Goal: Task Accomplishment & Management: Use online tool/utility

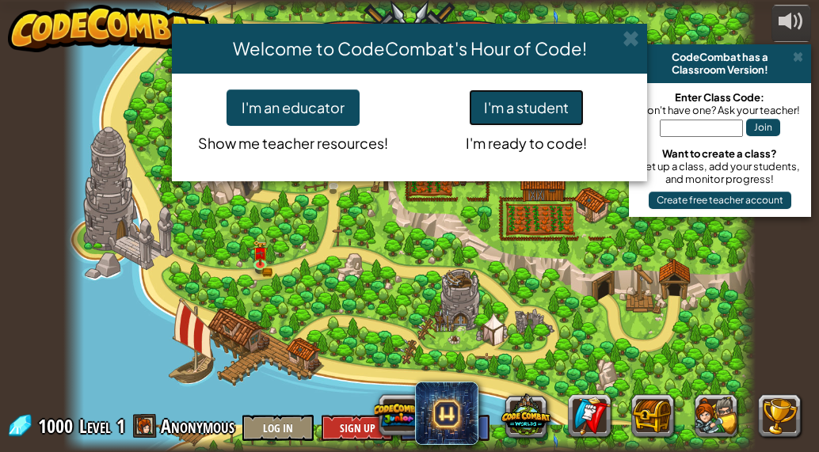
click at [509, 116] on button "I'm a student" at bounding box center [526, 107] width 115 height 36
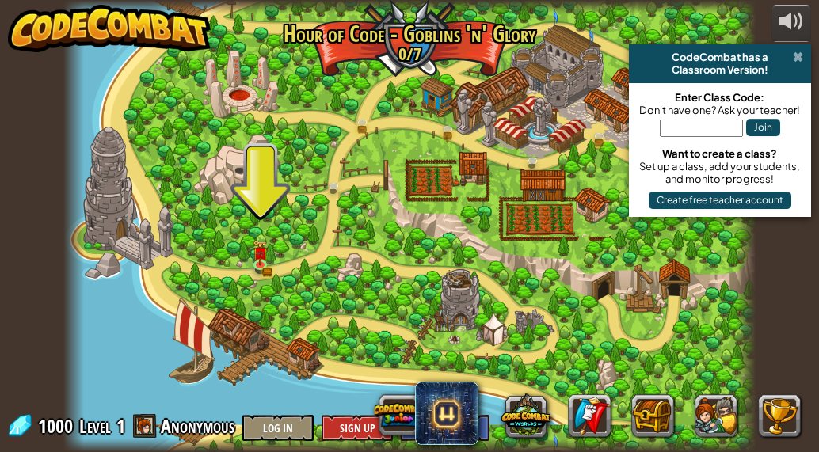
click at [795, 55] on span at bounding box center [797, 57] width 10 height 13
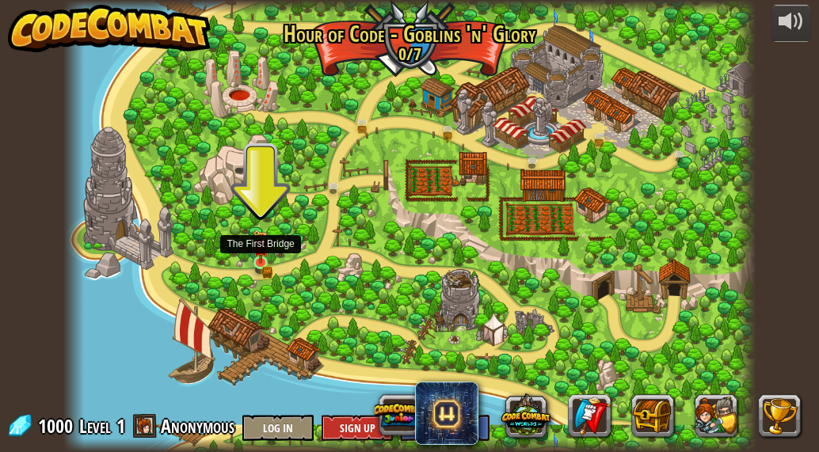
click at [263, 251] on img at bounding box center [260, 246] width 9 height 9
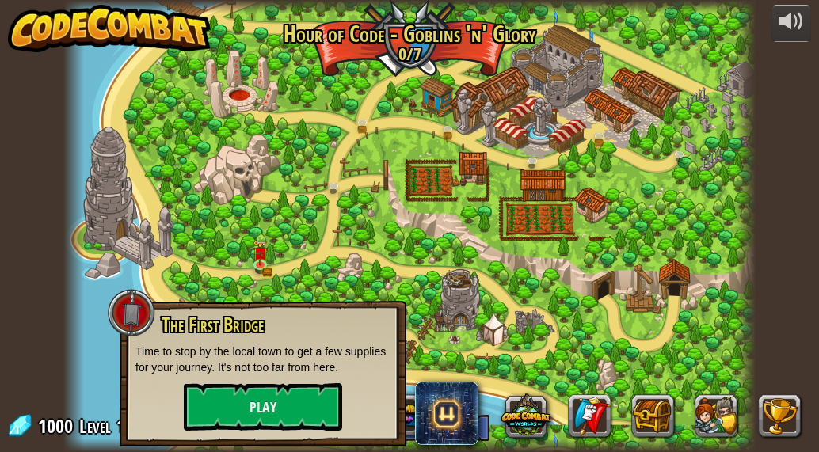
click at [405, 236] on div at bounding box center [409, 226] width 692 height 452
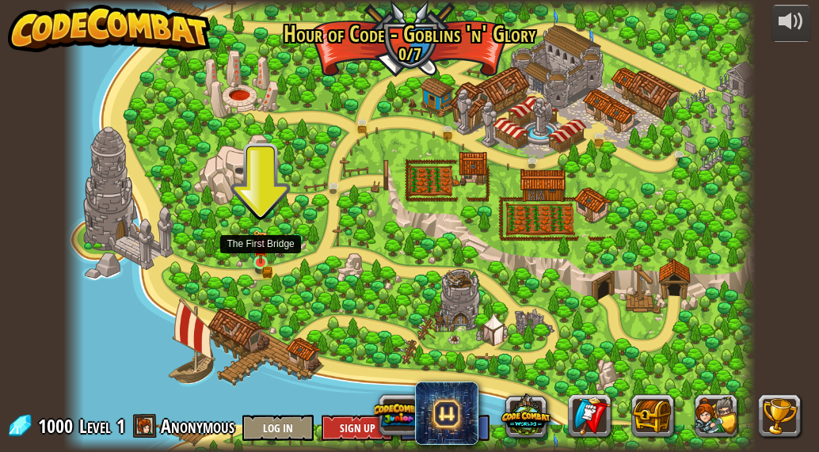
click at [262, 256] on img at bounding box center [260, 247] width 15 height 34
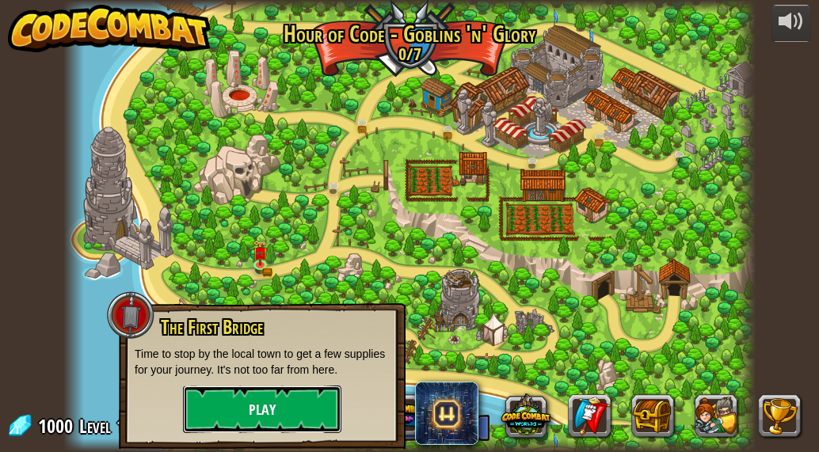
click at [267, 409] on button "Play" at bounding box center [262, 409] width 158 height 47
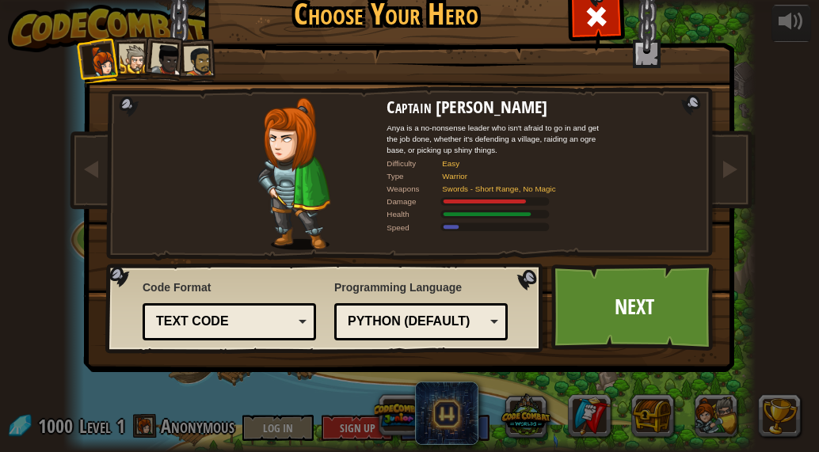
click at [253, 326] on div "Text code" at bounding box center [224, 322] width 137 height 18
drag, startPoint x: 283, startPoint y: 289, endPoint x: 481, endPoint y: 321, distance: 199.6
click at [481, 321] on div "Code Format Text code Blocks and code Blocks Blocks (Icons) Text code Blocks - …" at bounding box center [325, 308] width 428 height 81
click at [481, 321] on div "Python (Default)" at bounding box center [420, 322] width 153 height 25
drag, startPoint x: 479, startPoint y: 283, endPoint x: 614, endPoint y: 298, distance: 135.4
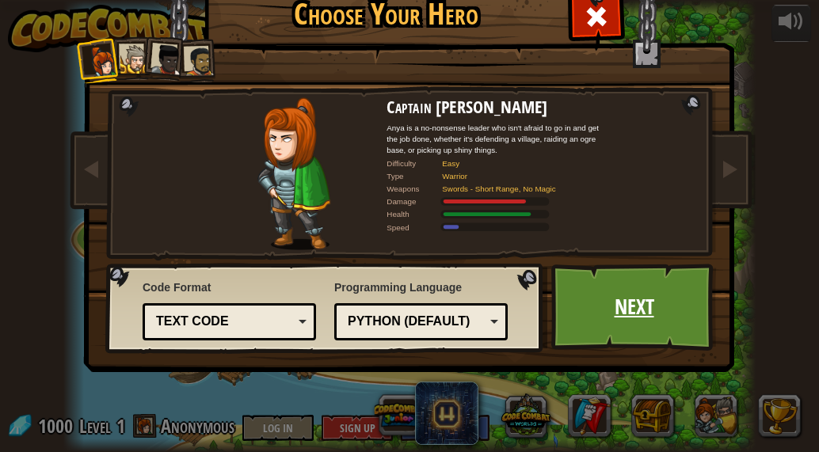
click at [614, 298] on link "Next" at bounding box center [633, 307] width 165 height 87
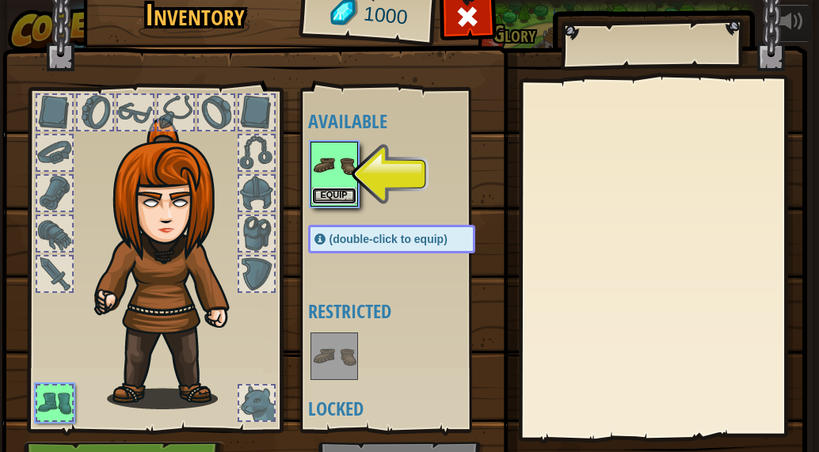
click at [325, 203] on button "Equip" at bounding box center [334, 196] width 44 height 17
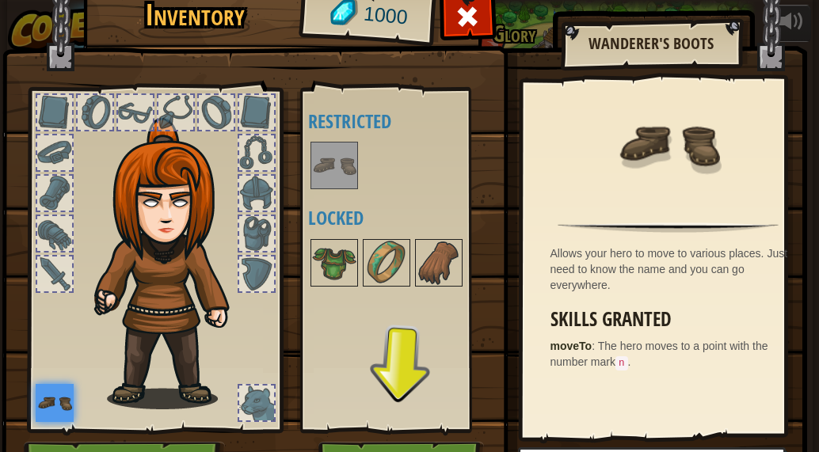
scroll to position [94, 0]
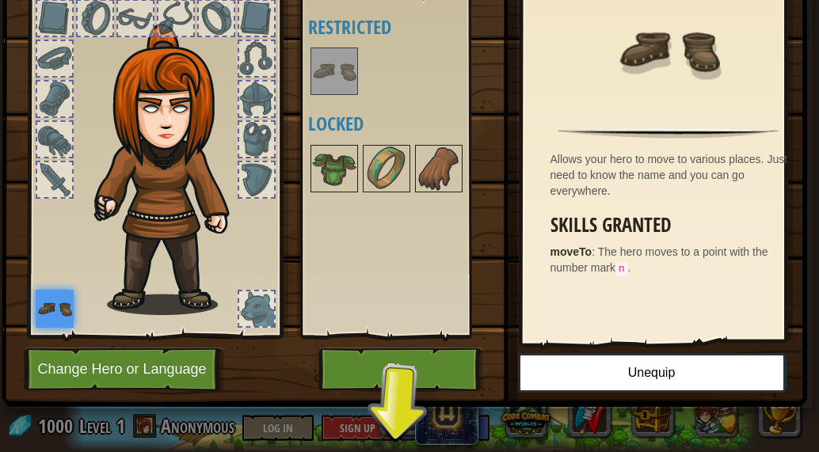
click at [392, 433] on div "Inventory 1000 Available Equip (double-click to equip) Restricted Locked Wander…" at bounding box center [409, 191] width 805 height 522
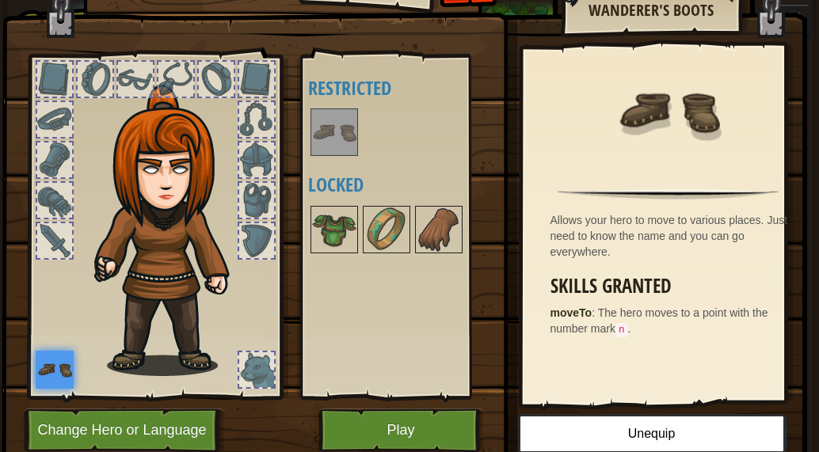
scroll to position [34, 0]
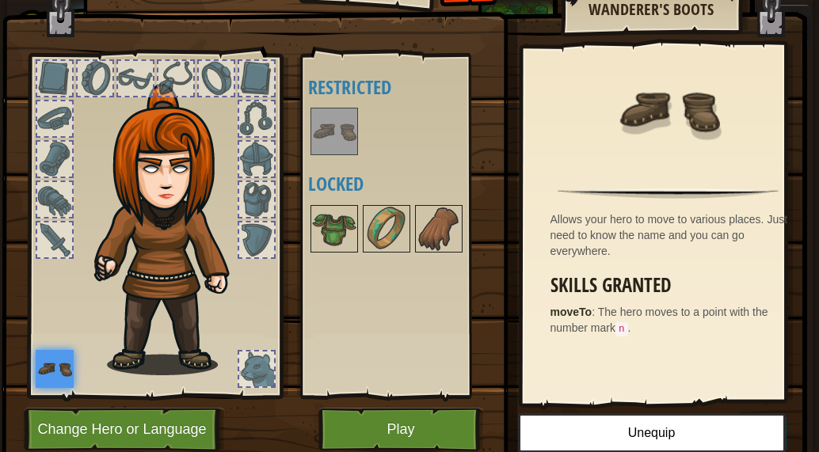
click at [59, 361] on img at bounding box center [55, 369] width 38 height 38
click at [345, 138] on img at bounding box center [334, 131] width 44 height 44
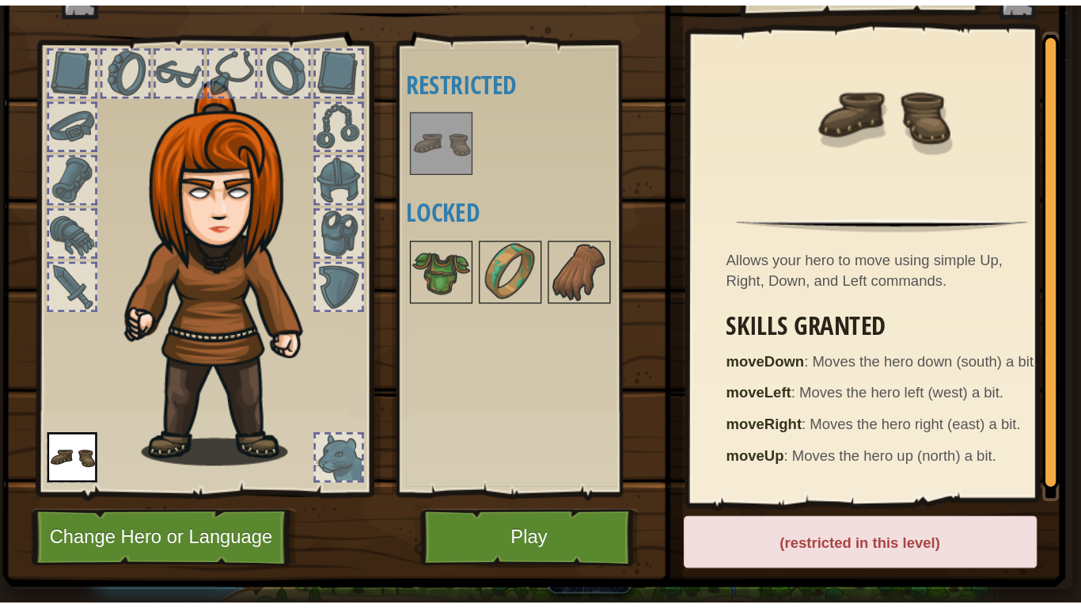
scroll to position [94, 0]
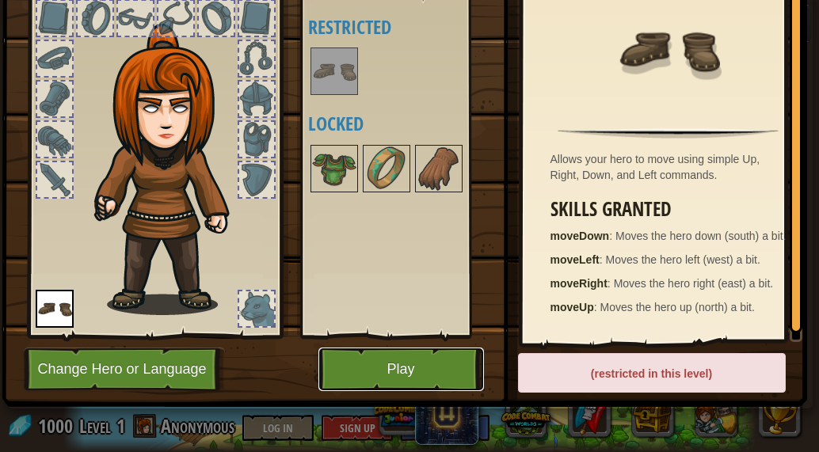
click at [415, 365] on button "Play" at bounding box center [400, 370] width 165 height 44
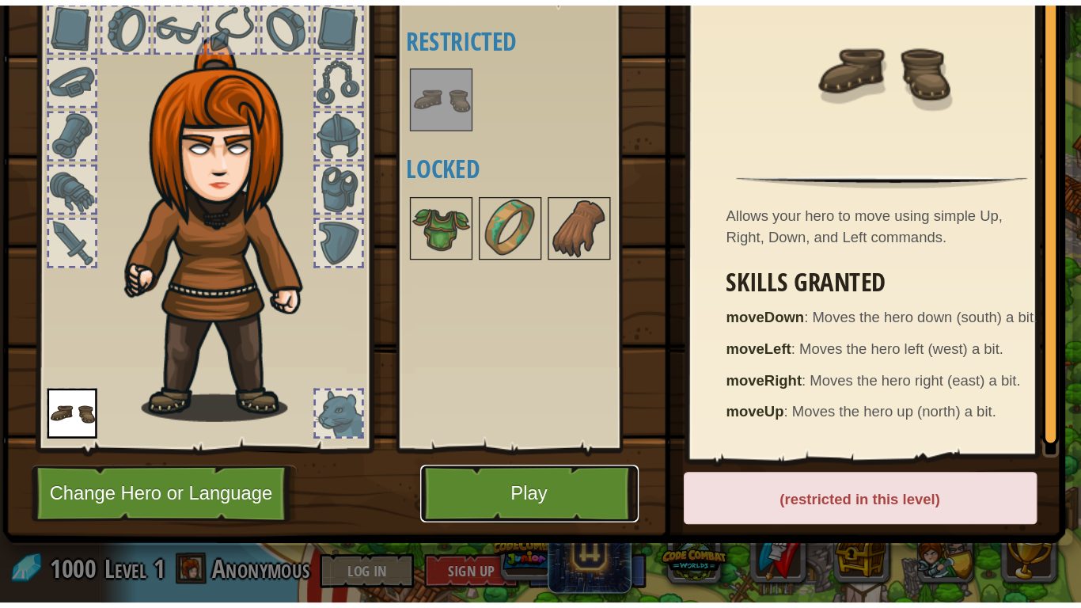
scroll to position [0, 0]
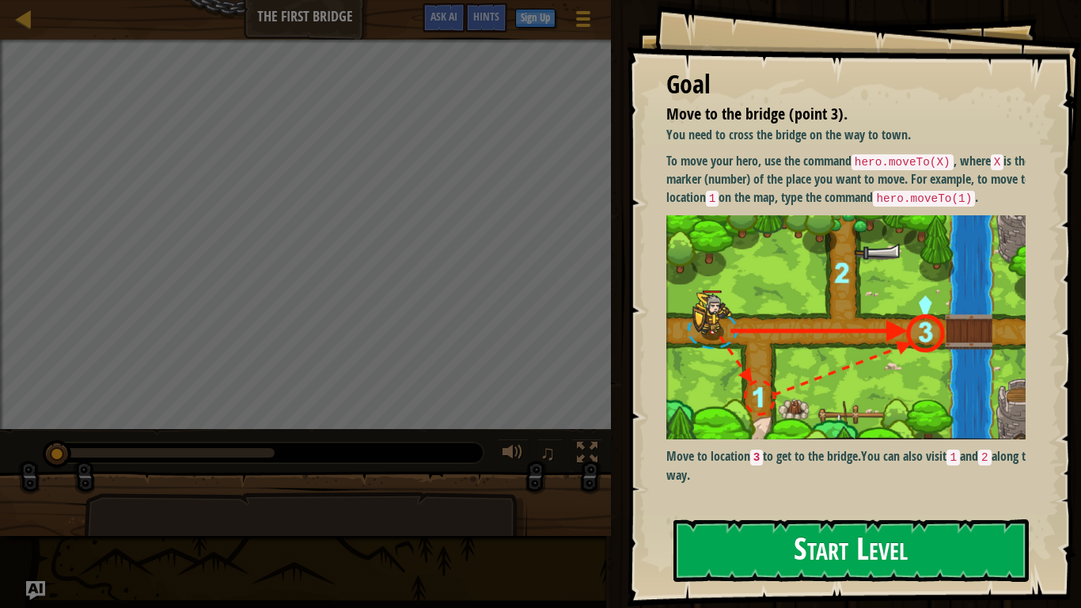
click at [815, 451] on button "Start Level" at bounding box center [851, 550] width 355 height 63
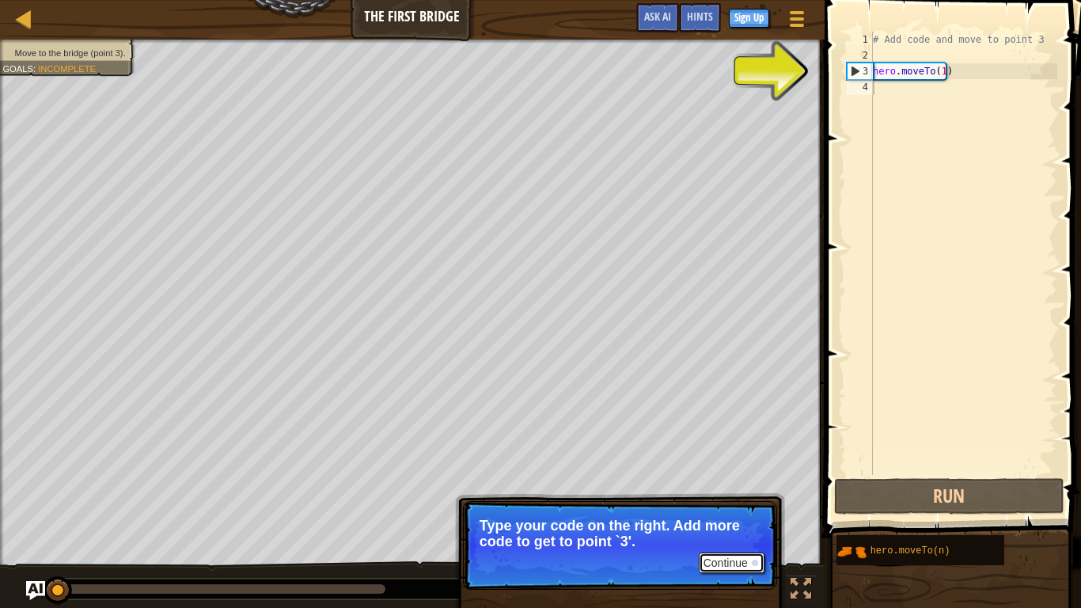
click at [731, 451] on button "Continue" at bounding box center [732, 563] width 66 height 21
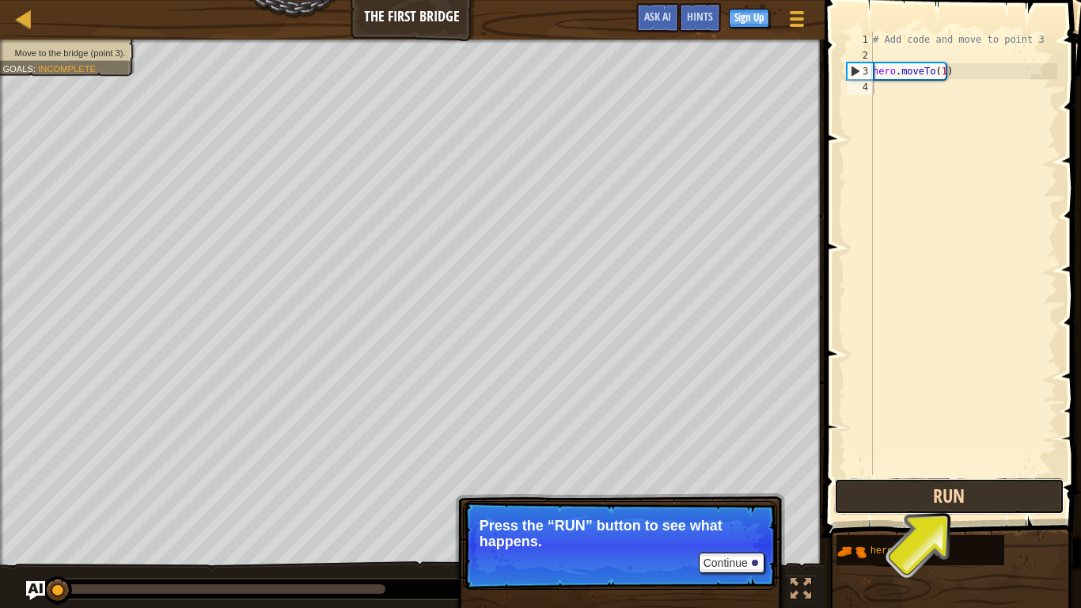
click at [818, 451] on button "Run" at bounding box center [949, 496] width 230 height 36
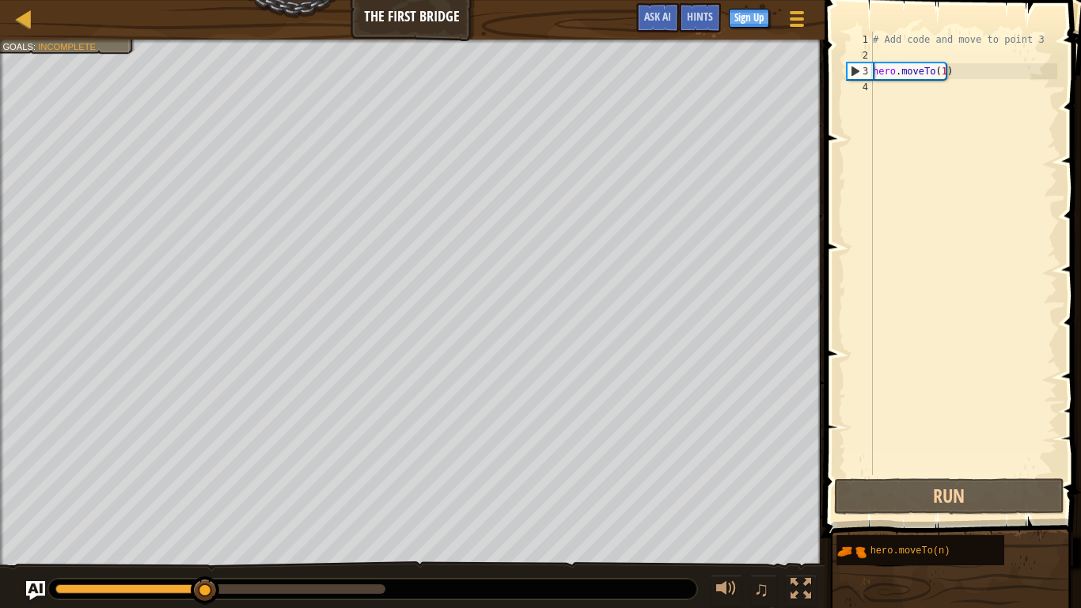
click at [818, 72] on div "# Add code and move to point 3 hero . moveTo ( 1 )" at bounding box center [964, 269] width 188 height 475
click at [818, 70] on div "3" at bounding box center [860, 71] width 25 height 16
click at [818, 74] on div "# Add code and move to point 3 hero . moveTo ( 1 )" at bounding box center [964, 269] width 188 height 475
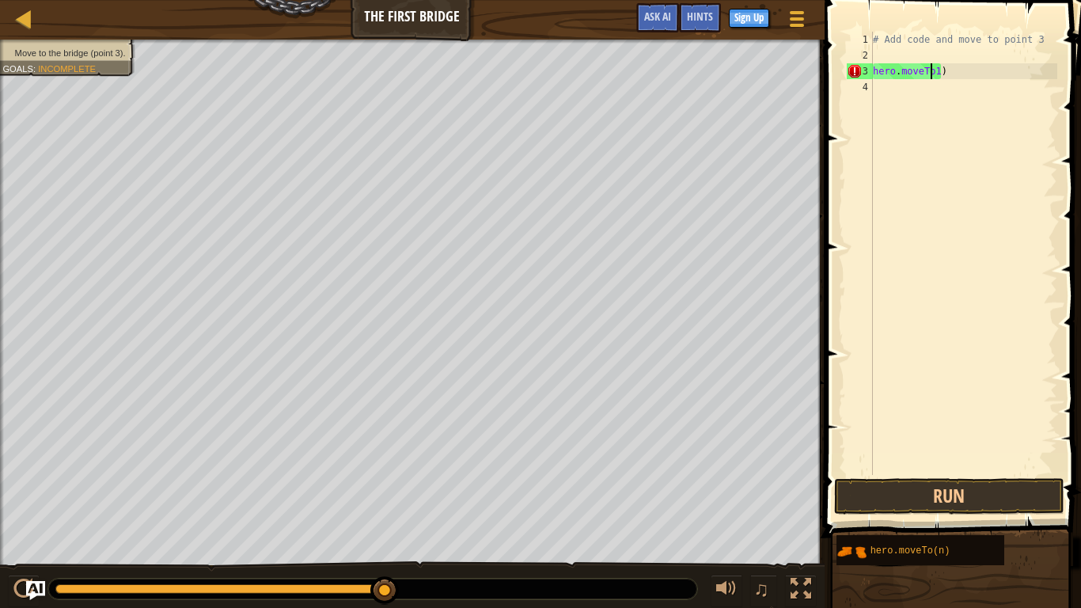
scroll to position [7, 5]
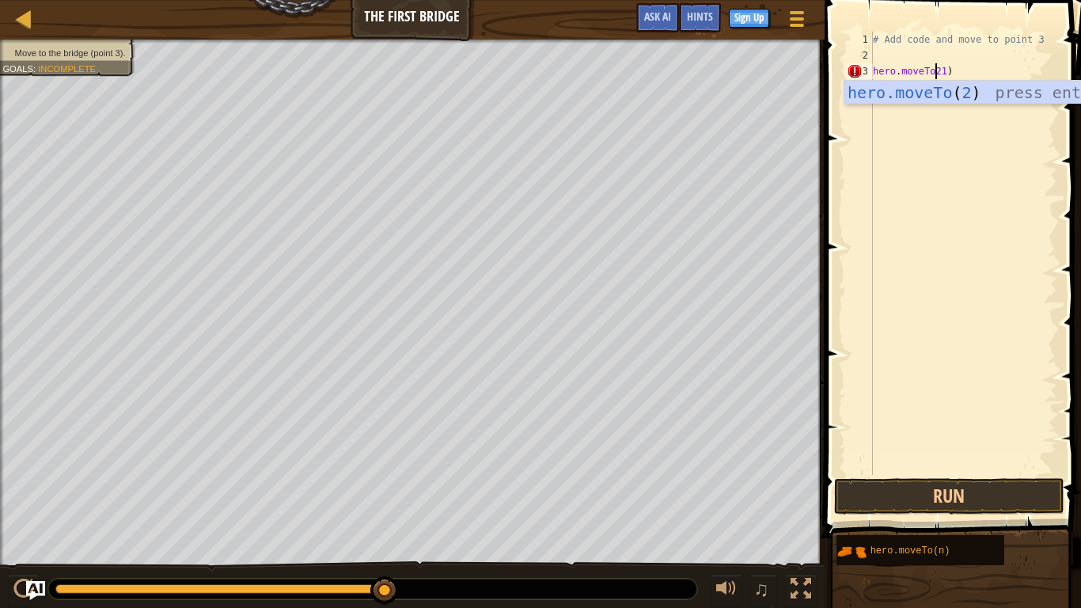
type textarea "hero.moveTo21)"
drag, startPoint x: 930, startPoint y: 103, endPoint x: 937, endPoint y: 148, distance: 45.7
click at [818, 148] on div "# Add code and move to point 3 hero . moveTo21 )" at bounding box center [964, 269] width 188 height 475
click at [818, 74] on div "# Add code and move to point 3 hero . moveTo21 )" at bounding box center [964, 269] width 188 height 475
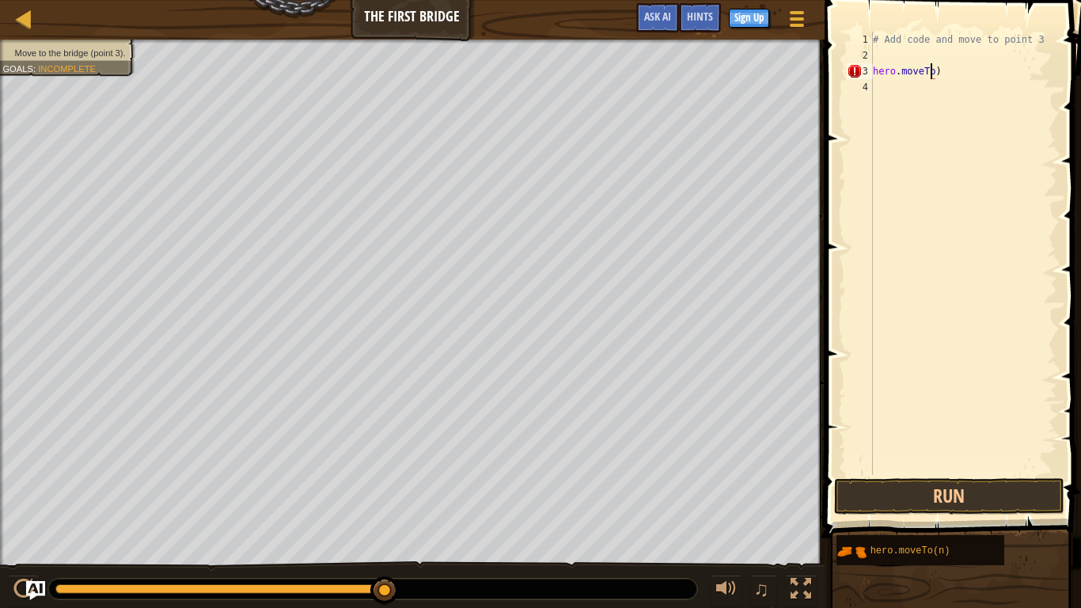
scroll to position [7, 5]
type textarea "hero.moveTo(2)"
click at [818, 135] on div "# Add code and move to point 3 hero . moveTo ( 2 )" at bounding box center [964, 269] width 188 height 475
click at [818, 71] on div "# Add code and move to point 3 hero . moveTo ( 2 )" at bounding box center [964, 269] width 188 height 475
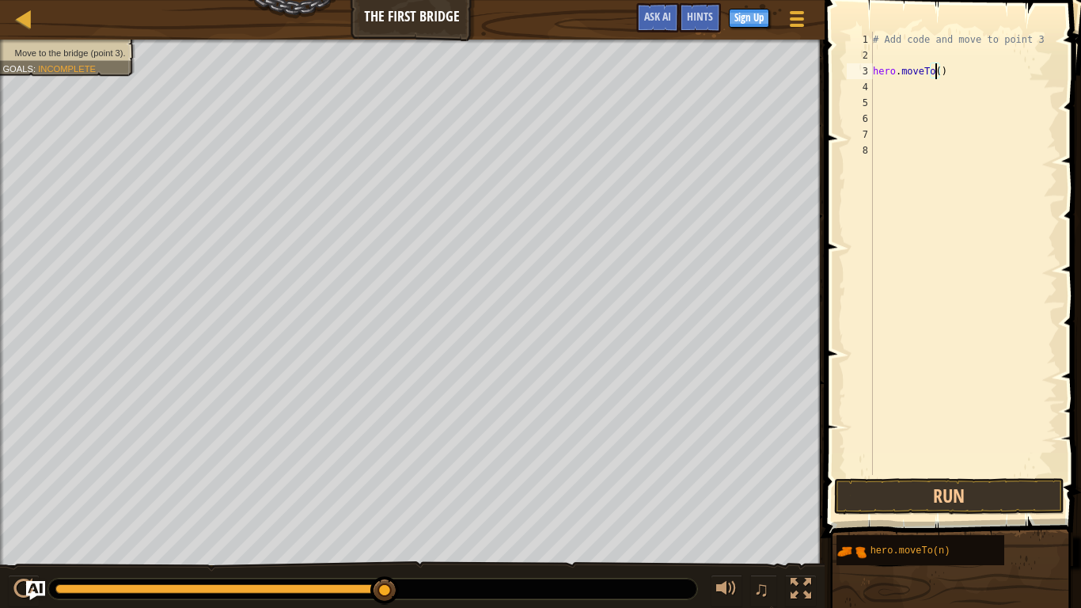
scroll to position [7, 5]
type textarea "hero.moveTo(3)"
click at [818, 71] on div "# Add code and move to point 3 hero . moveTo ( 3 )" at bounding box center [966, 269] width 183 height 475
click at [818, 70] on div "# Add code and move to point 3 hero . moveTo ( 3 )" at bounding box center [966, 269] width 183 height 475
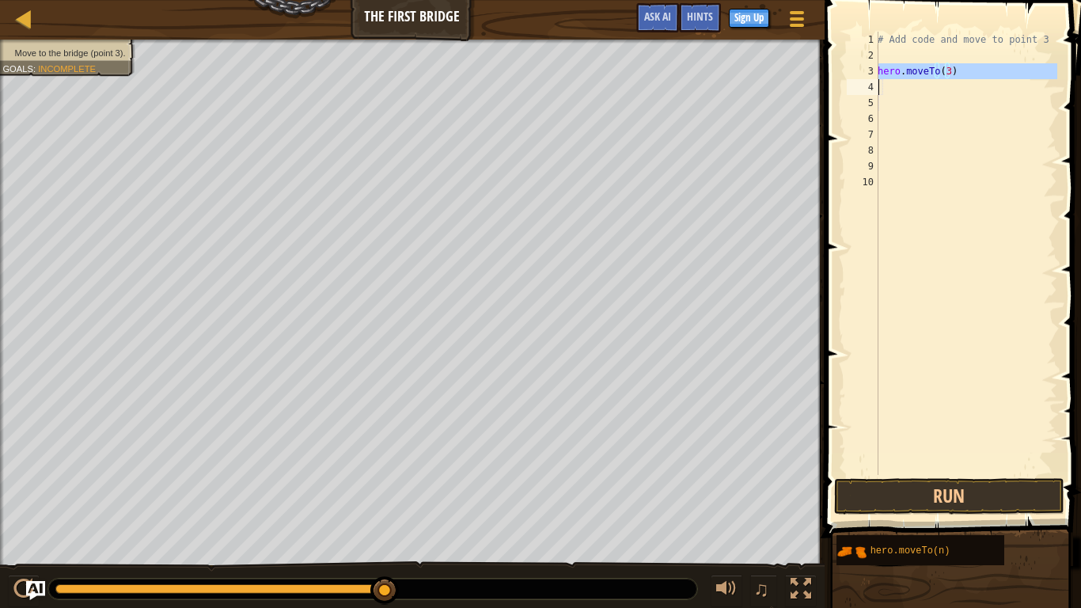
click at [818, 70] on div "# Add code and move to point 3 hero . moveTo ( 3 )" at bounding box center [966, 269] width 183 height 475
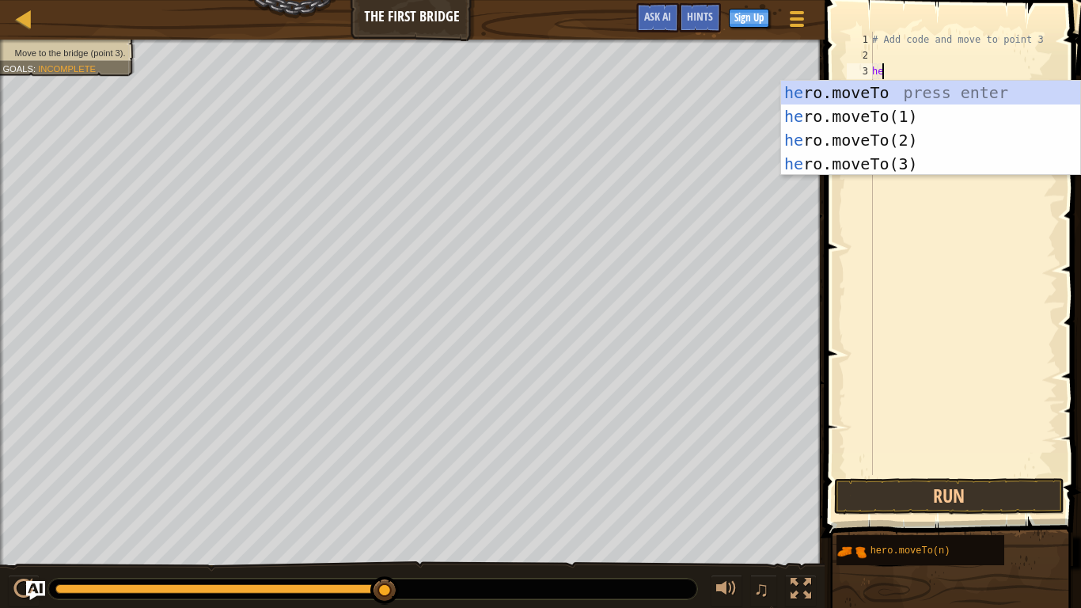
scroll to position [7, 6]
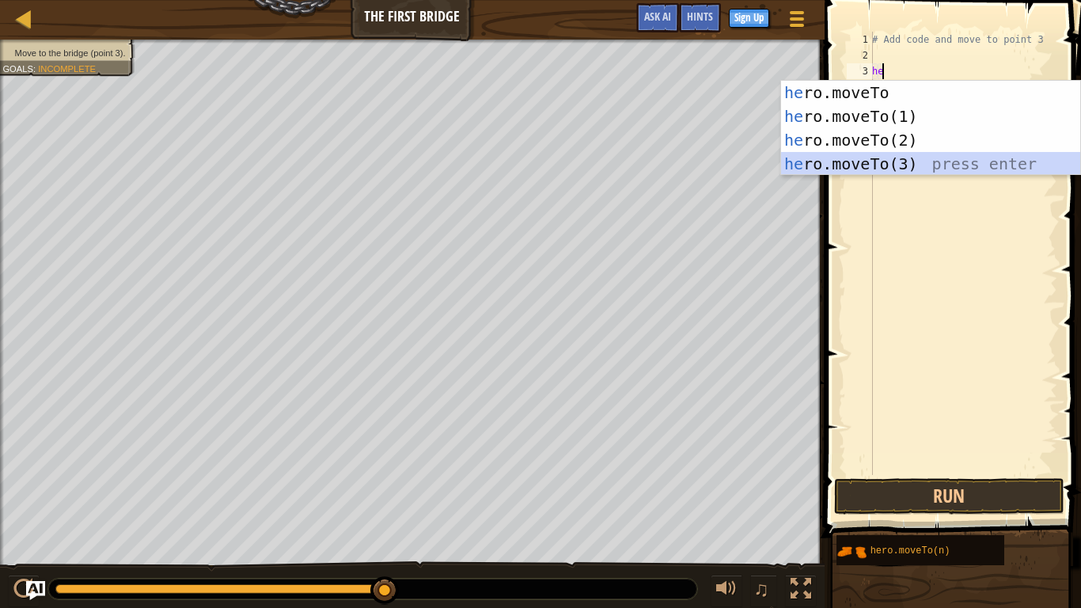
click at [818, 168] on div "he ro.moveTo press enter he ro.moveTo(1) press enter he ro.moveTo(2) press ente…" at bounding box center [930, 152] width 299 height 142
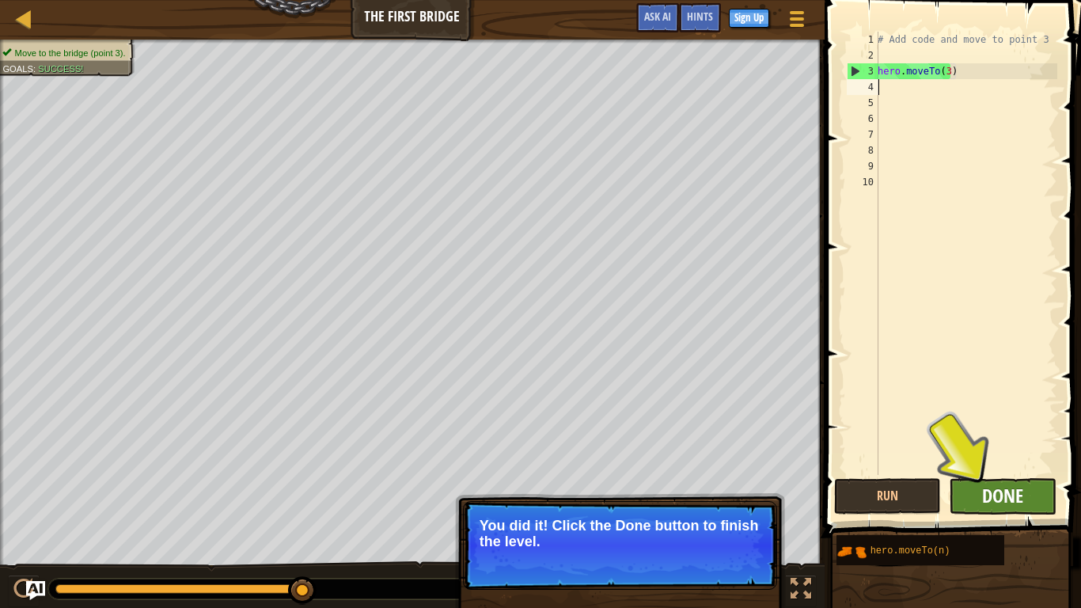
type textarea "hero.moveTo(3)"
click at [818, 451] on span "Done" at bounding box center [1002, 495] width 41 height 25
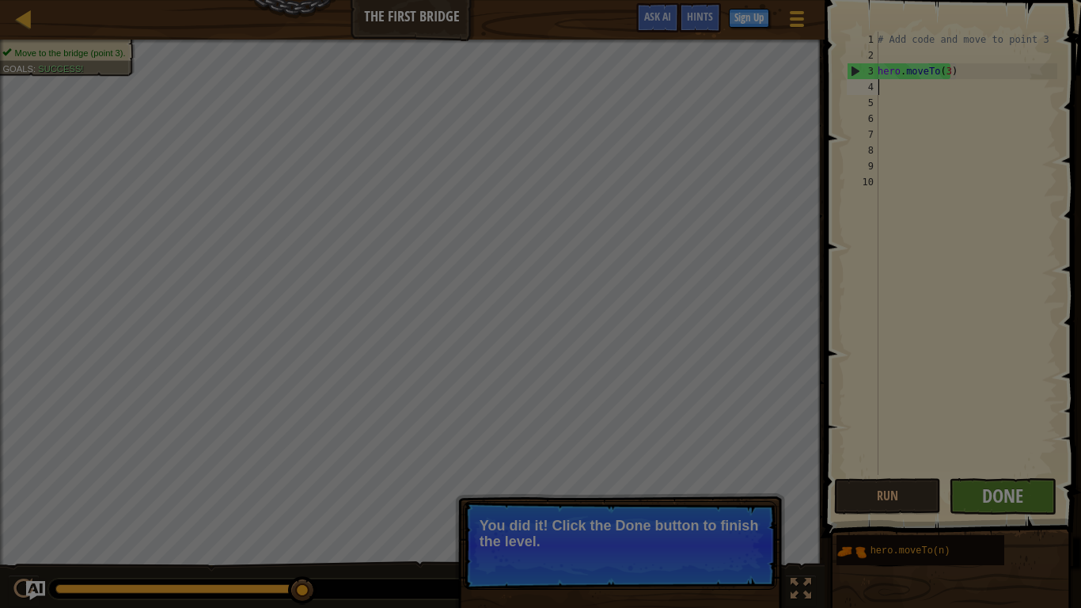
scroll to position [7, 0]
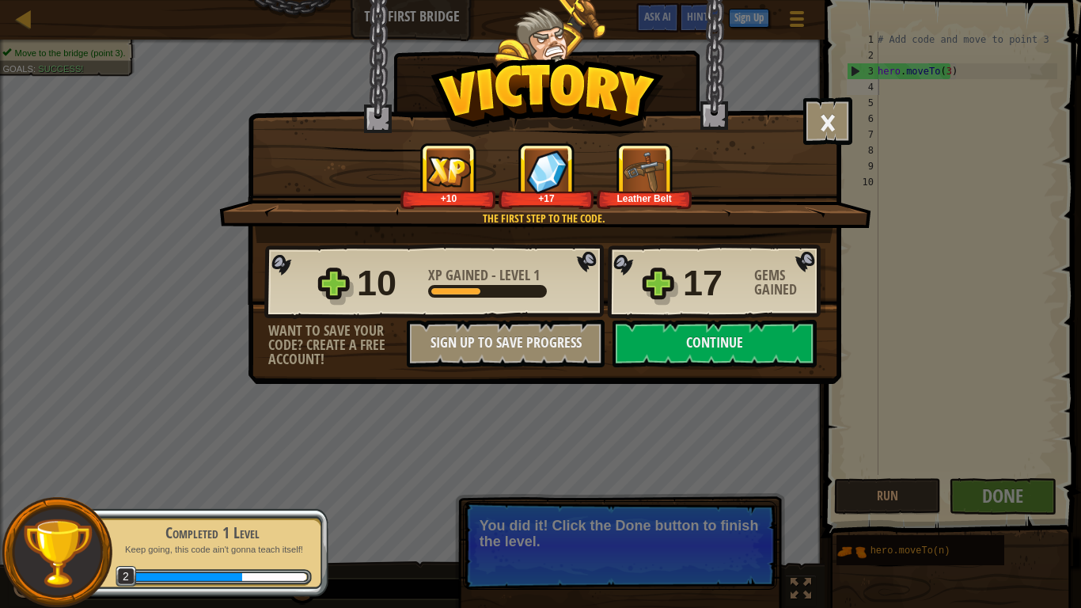
click at [333, 285] on div "10 XP Gained - Level 1 17 Gems Gained" at bounding box center [544, 282] width 561 height 76
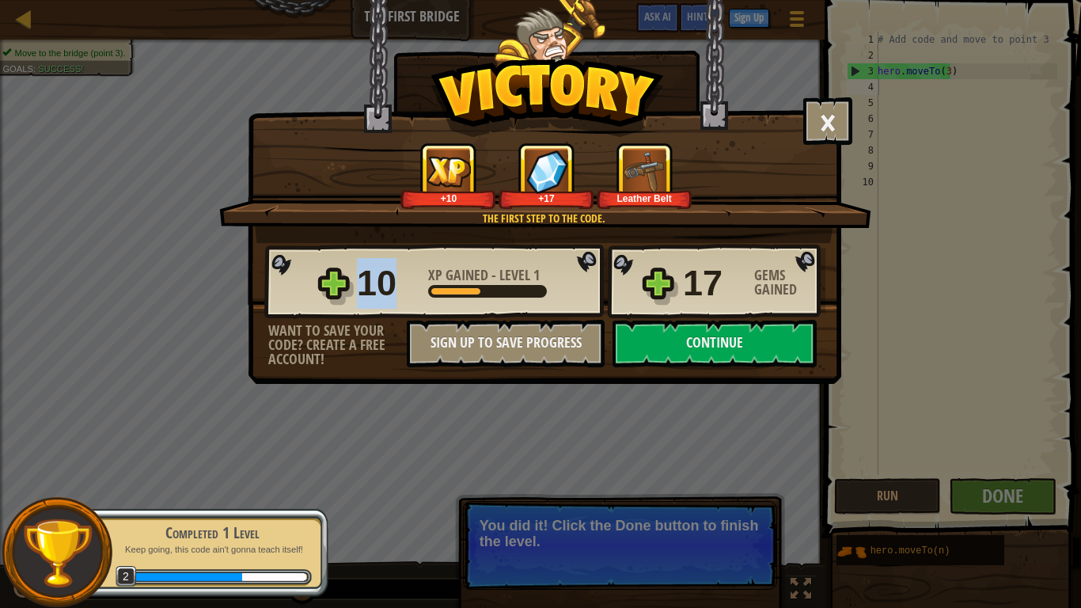
click at [333, 285] on div "10 XP Gained - Level 1 17 Gems Gained" at bounding box center [544, 282] width 561 height 76
click at [339, 289] on div "10 XP Gained - Level 1 17 Gems Gained" at bounding box center [544, 282] width 561 height 76
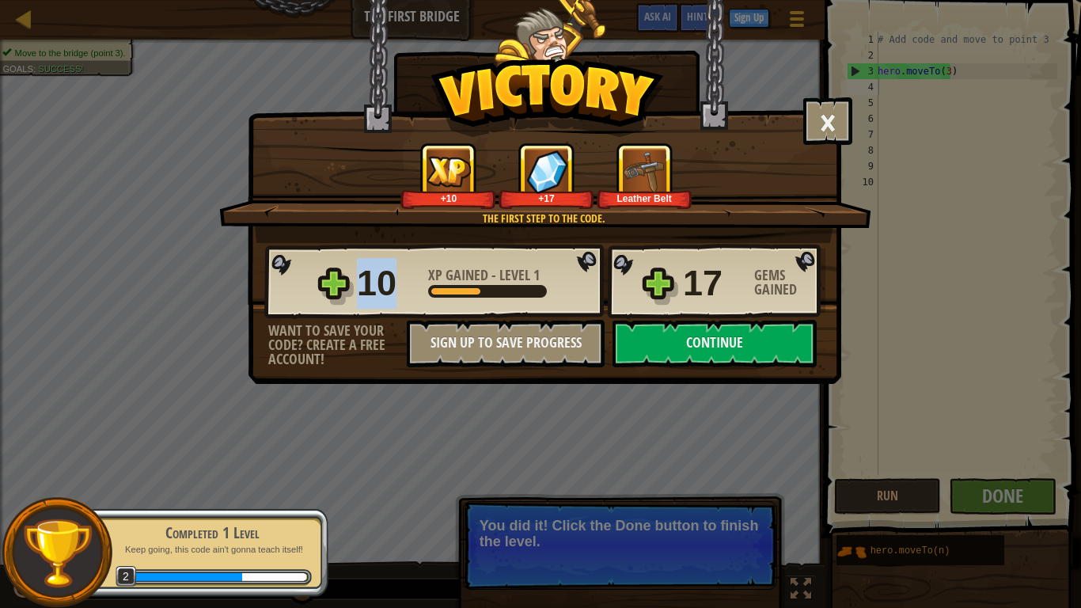
click at [339, 289] on div "10 XP Gained - Level 1 17 Gems Gained" at bounding box center [544, 282] width 561 height 76
drag, startPoint x: 339, startPoint y: 289, endPoint x: 387, endPoint y: 283, distance: 48.6
click at [387, 283] on div "10 XP Gained - Level 1 17 Gems Gained" at bounding box center [544, 282] width 561 height 76
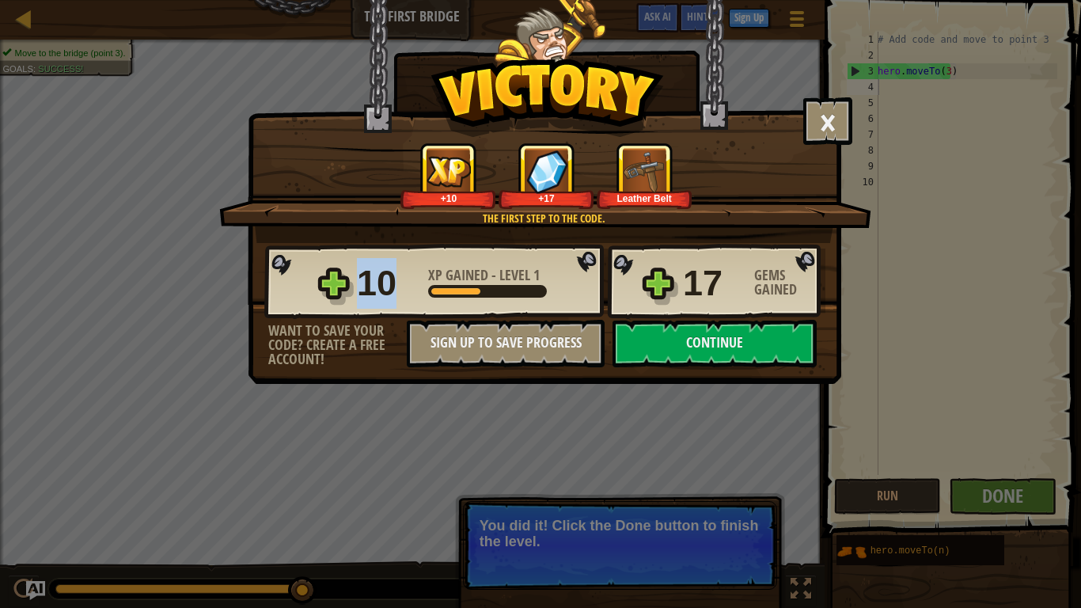
click at [387, 283] on div "10" at bounding box center [388, 283] width 62 height 51
click at [643, 283] on div "10 XP Gained - Level 1 17 Gems Gained" at bounding box center [544, 282] width 561 height 76
drag, startPoint x: 643, startPoint y: 283, endPoint x: 659, endPoint y: 283, distance: 15.8
click at [659, 283] on div "10 XP Gained - Level 1 17 Gems Gained" at bounding box center [544, 282] width 561 height 76
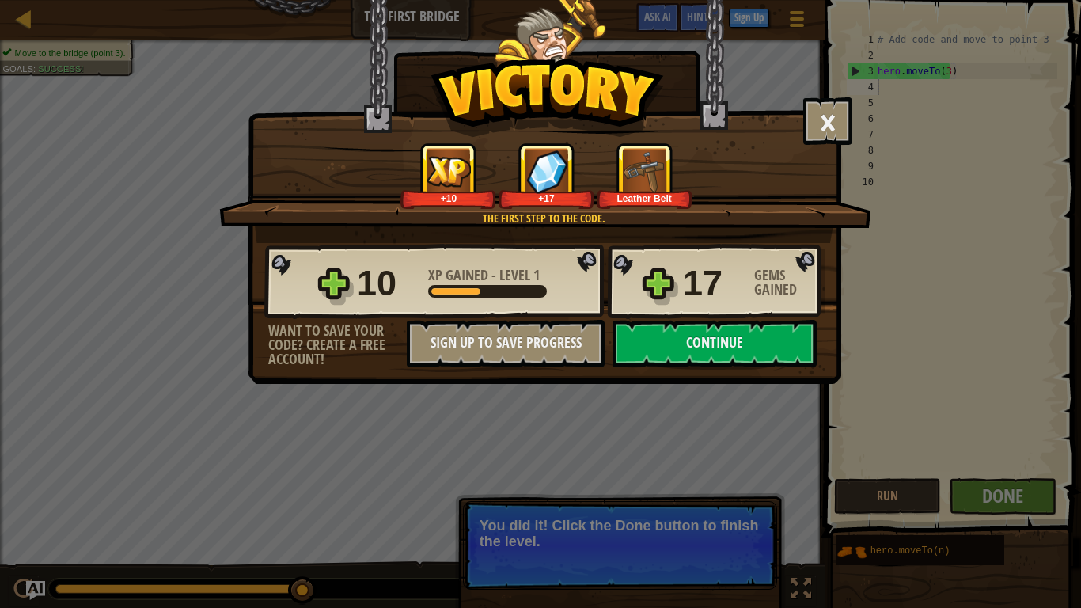
click at [659, 283] on div "10 XP Gained - Level 1 17 Gems Gained" at bounding box center [544, 282] width 561 height 76
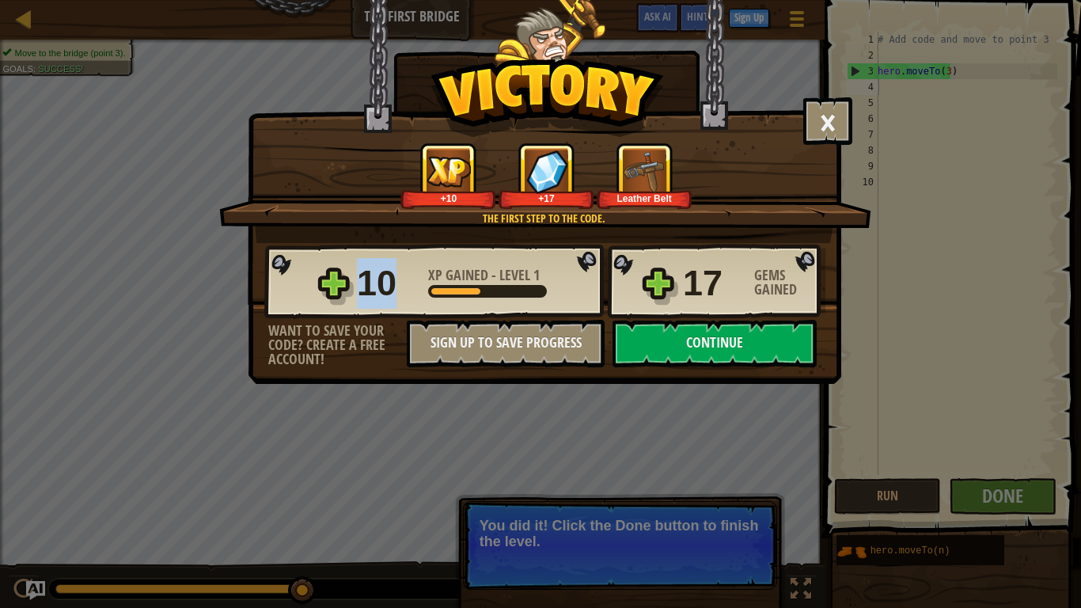
click at [659, 283] on div "10 XP Gained - Level 1 17 Gems Gained" at bounding box center [544, 282] width 561 height 76
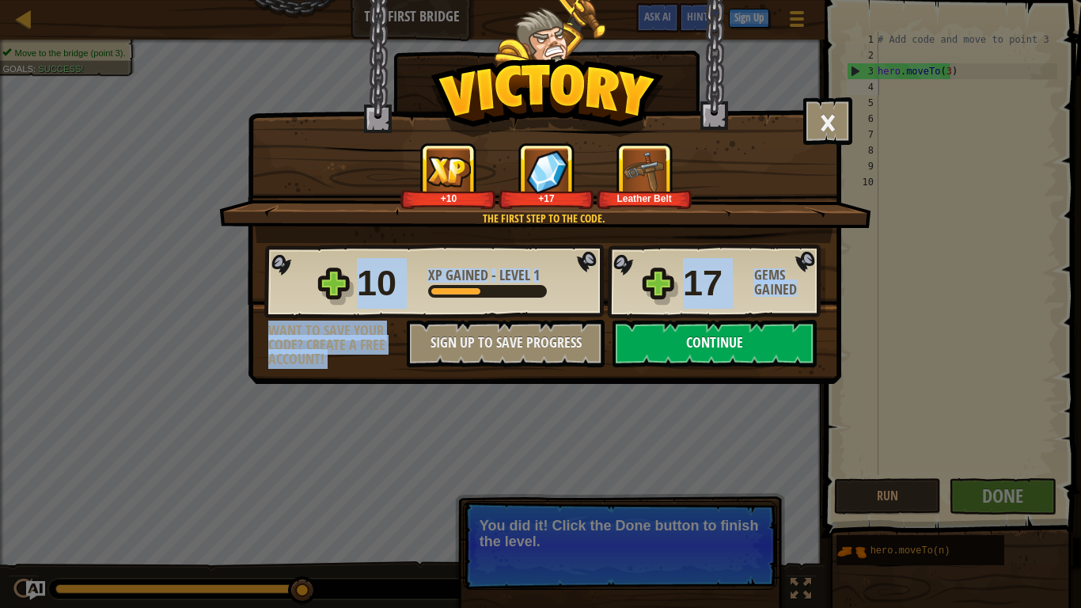
drag, startPoint x: 659, startPoint y: 283, endPoint x: 676, endPoint y: 348, distance: 67.2
click at [676, 348] on div "10 XP Gained - Level 1 17 Gems Gained Want to save your code? Create a free acc…" at bounding box center [545, 305] width 592 height 124
click at [676, 348] on button "Continue" at bounding box center [715, 343] width 204 height 47
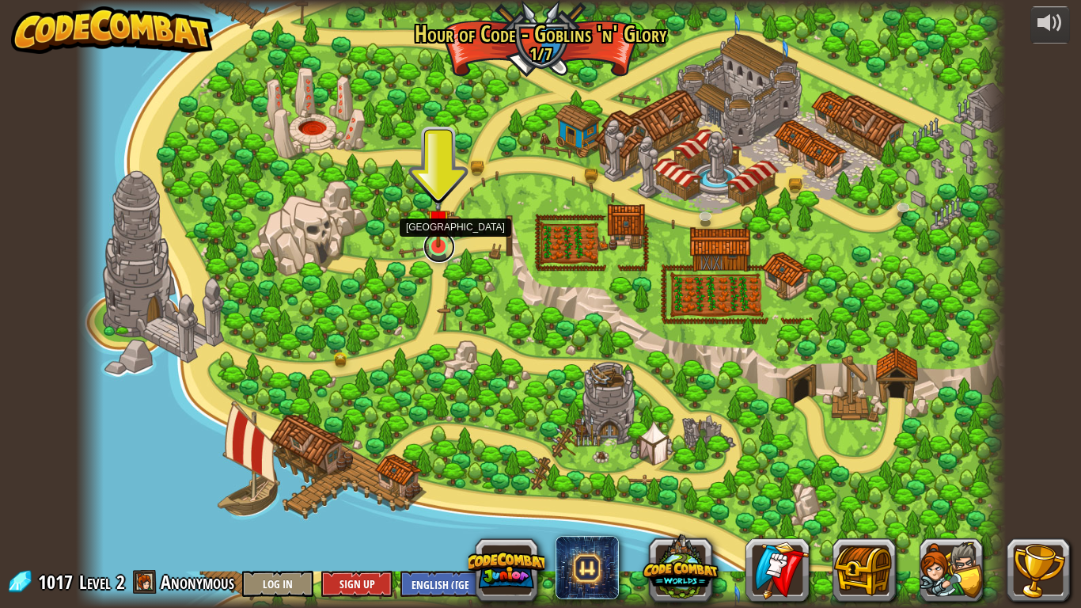
click at [439, 249] on link at bounding box center [440, 247] width 32 height 32
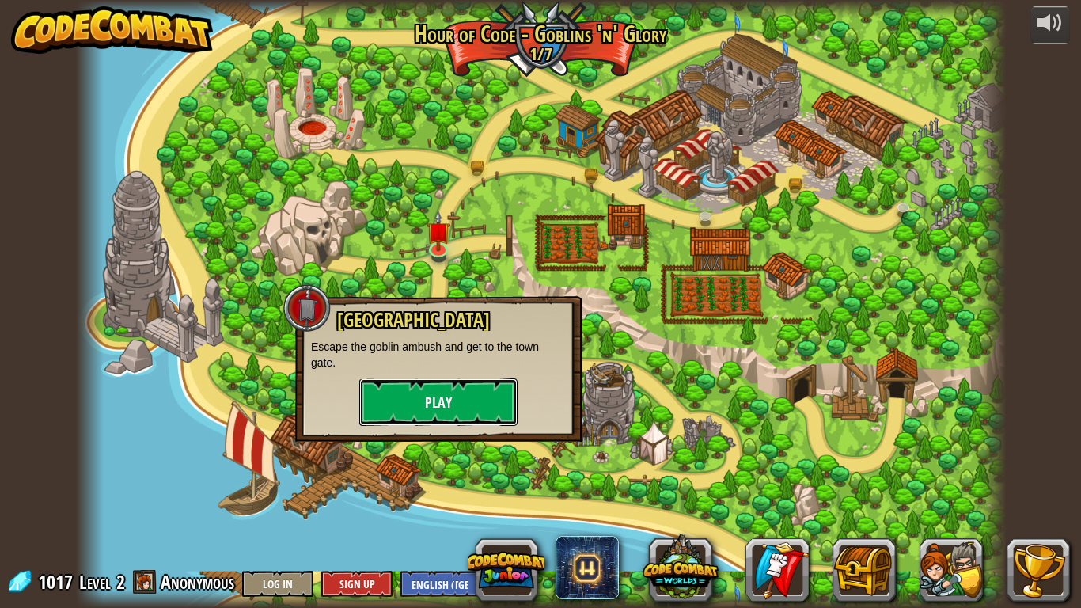
click at [446, 419] on button "Play" at bounding box center [438, 401] width 158 height 47
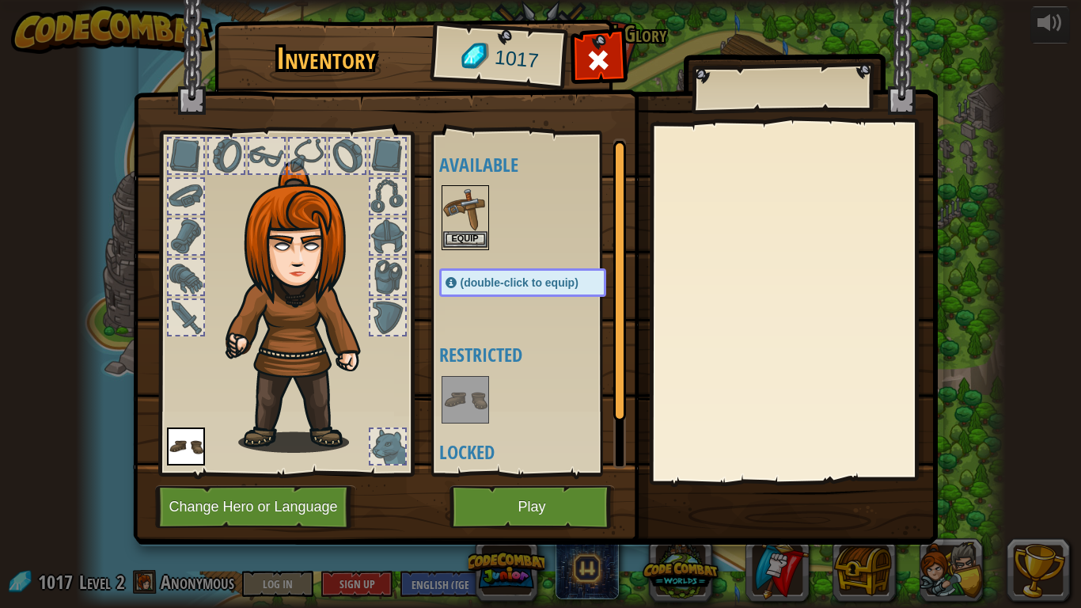
click at [470, 219] on img at bounding box center [465, 209] width 44 height 44
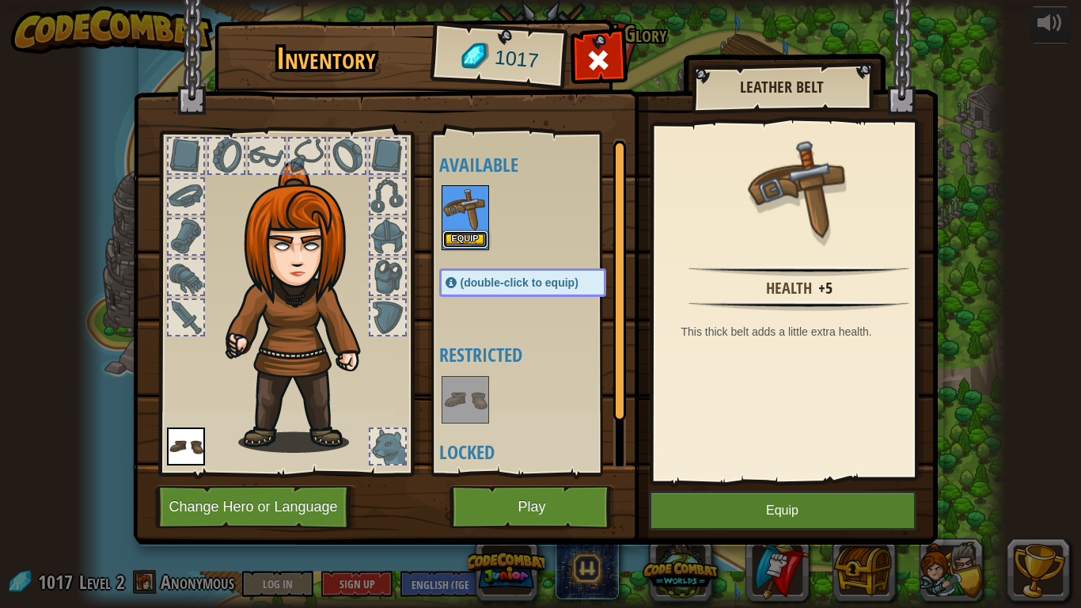
click at [471, 234] on button "Equip" at bounding box center [465, 239] width 44 height 17
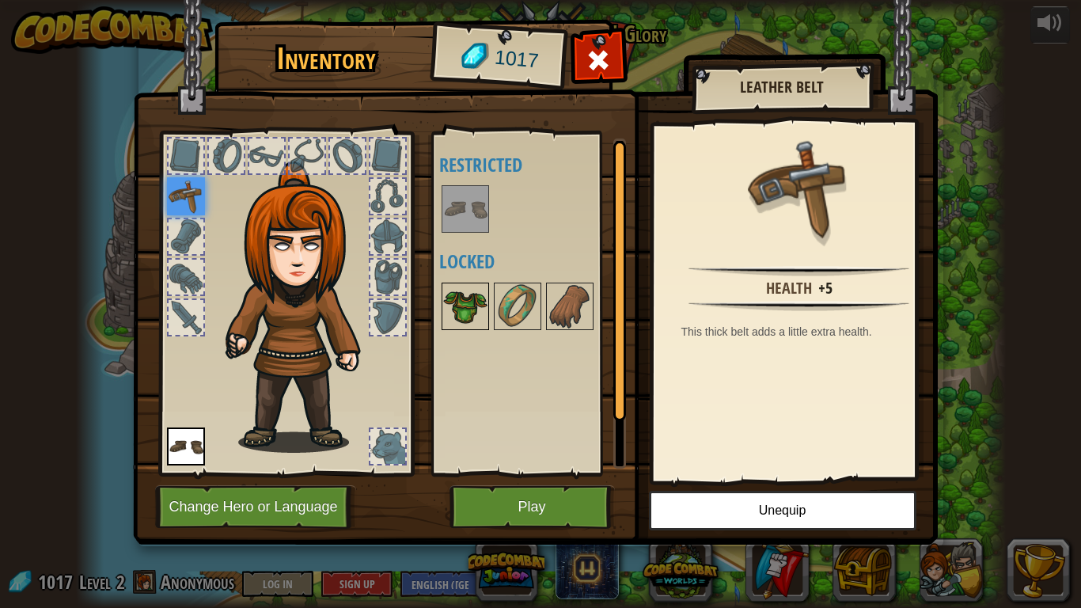
click at [484, 296] on img at bounding box center [465, 306] width 44 height 44
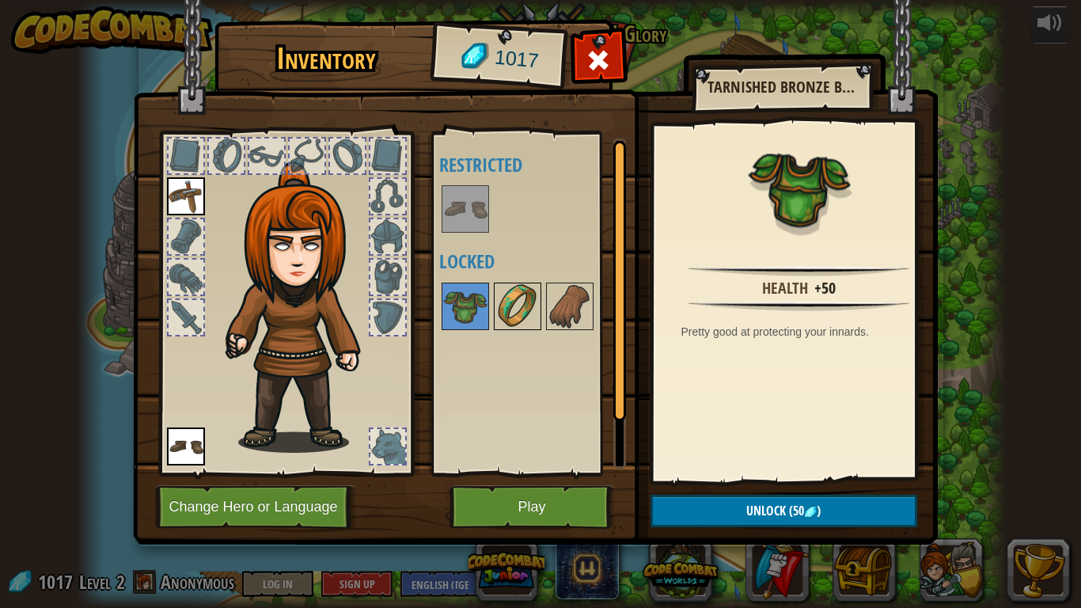
click at [514, 307] on img at bounding box center [518, 306] width 44 height 44
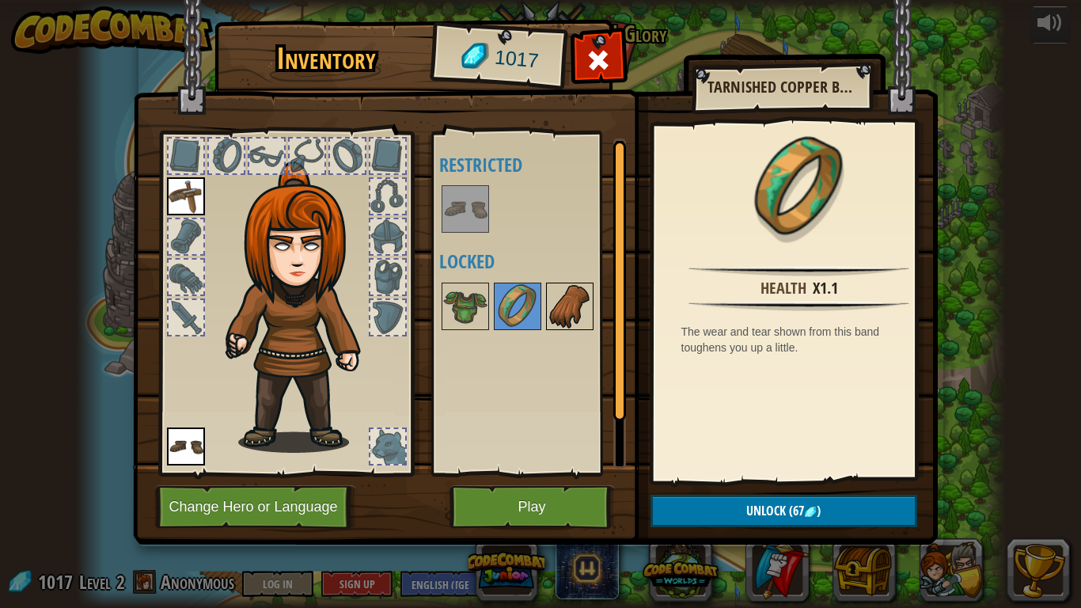
click at [578, 302] on img at bounding box center [570, 306] width 44 height 44
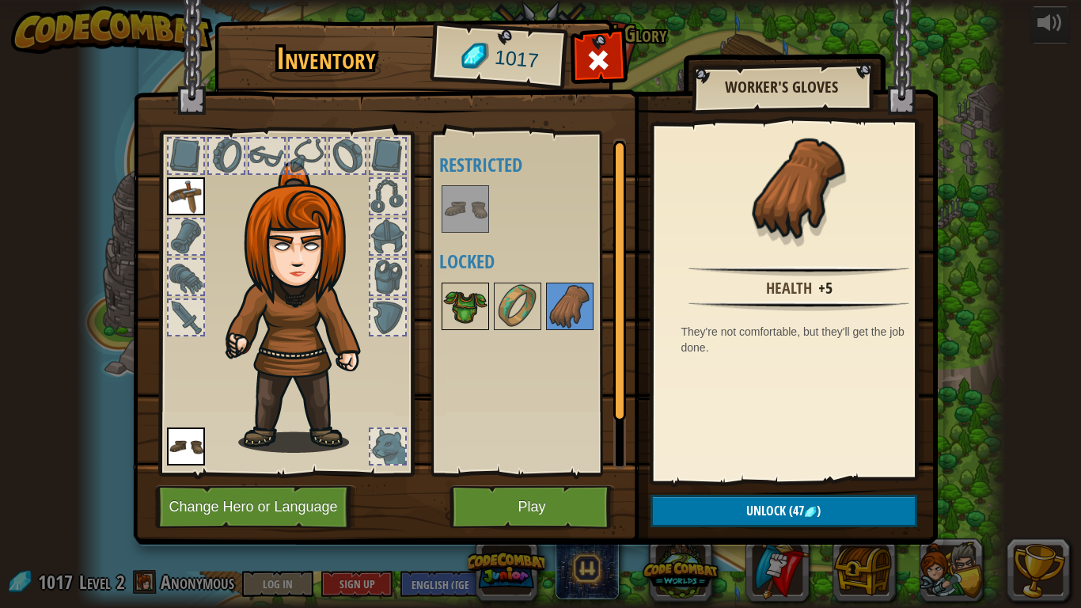
click at [470, 303] on img at bounding box center [465, 306] width 44 height 44
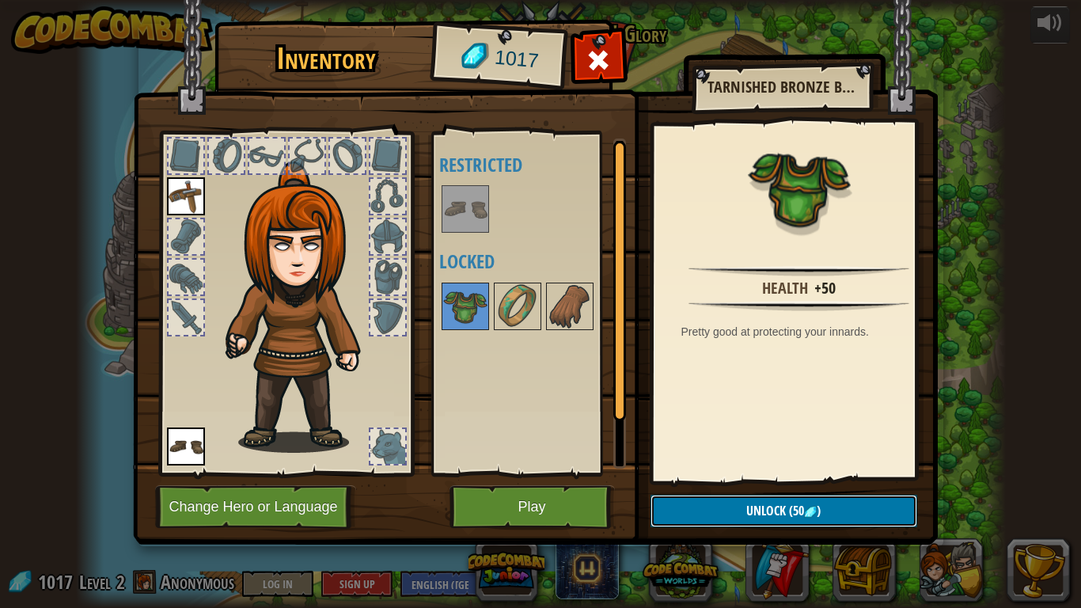
click at [757, 451] on button "Unlock (50 )" at bounding box center [784, 511] width 267 height 32
click at [760, 451] on button "Confirm" at bounding box center [784, 511] width 267 height 32
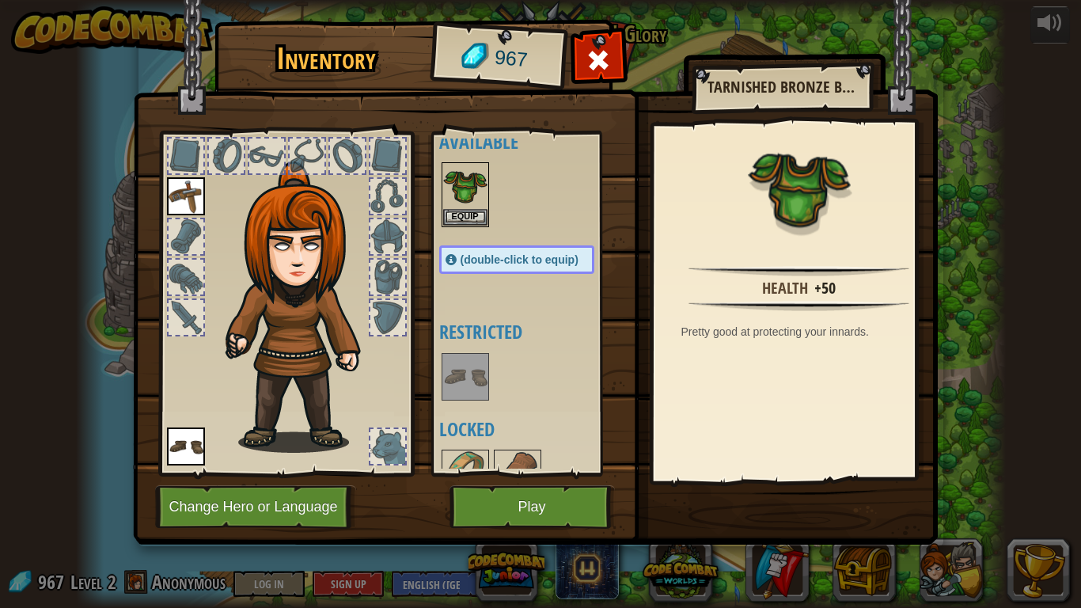
scroll to position [13, 0]
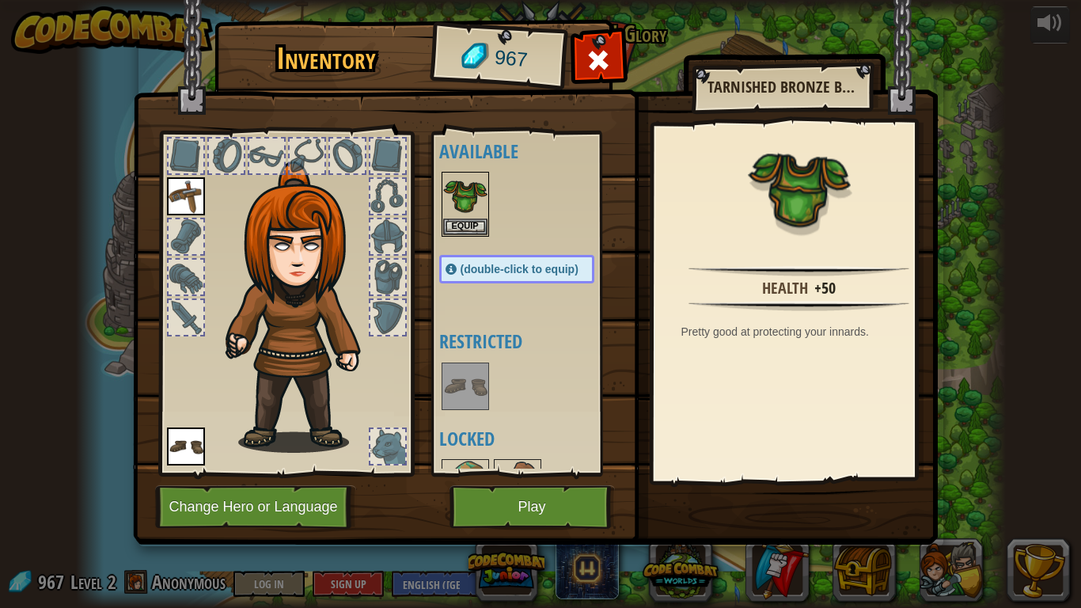
click at [476, 376] on img at bounding box center [465, 386] width 44 height 44
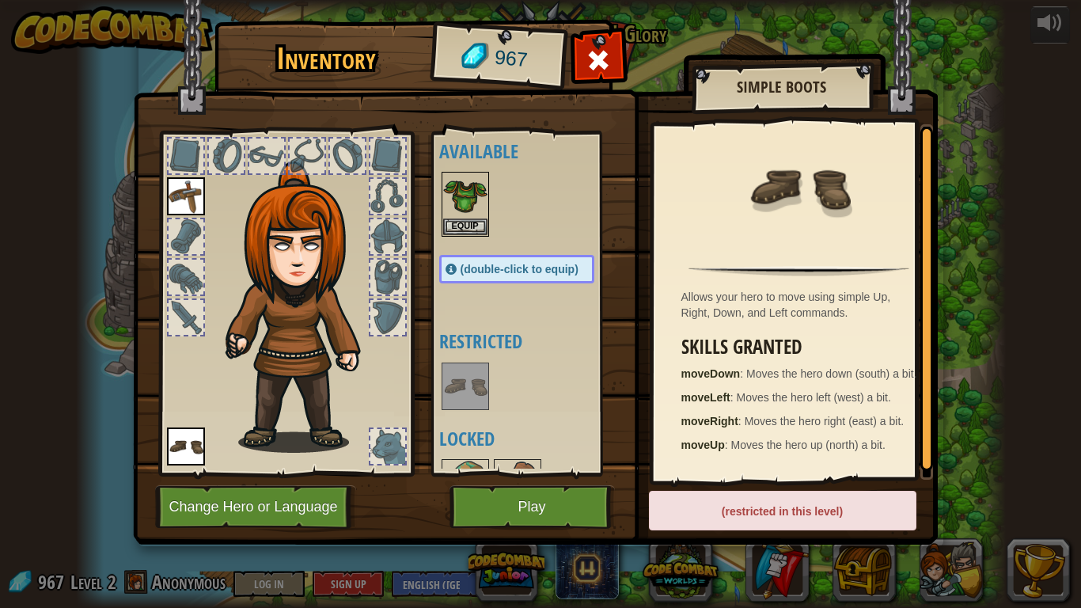
scroll to position [23, 0]
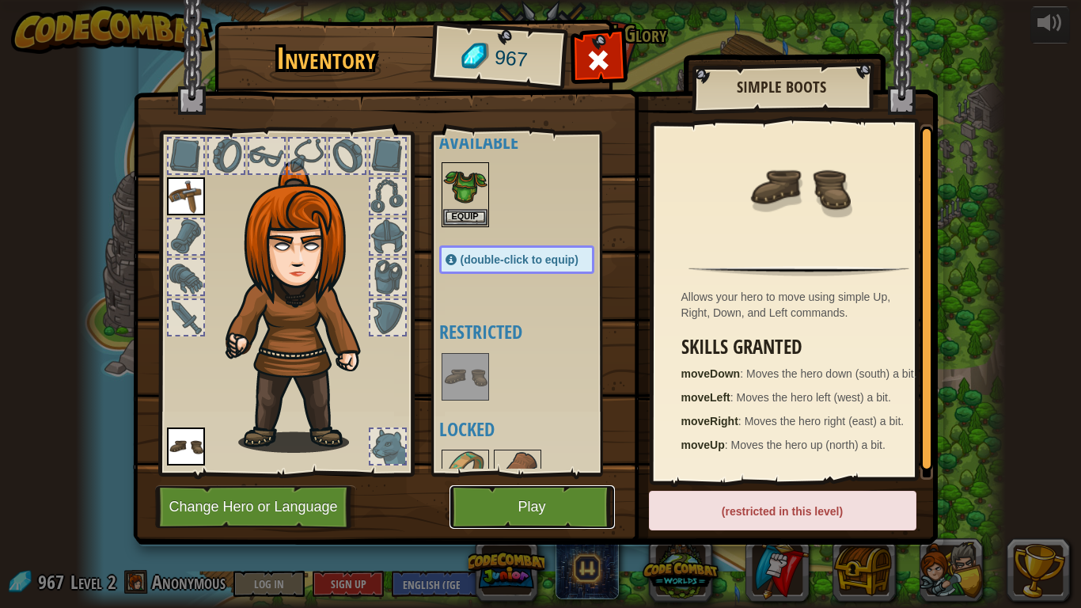
click at [526, 451] on button "Play" at bounding box center [532, 507] width 165 height 44
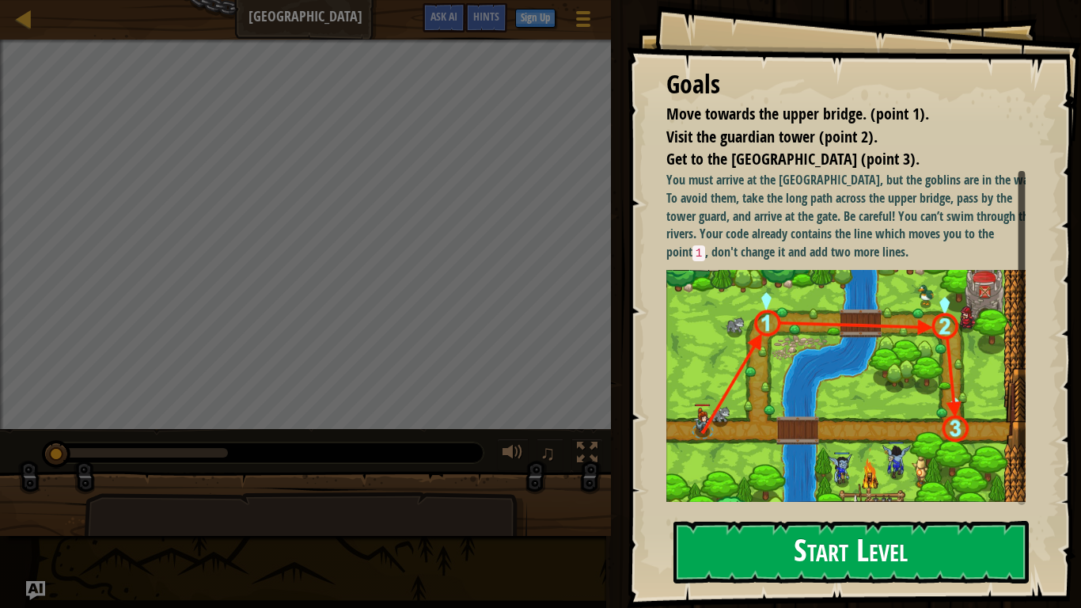
click at [773, 451] on button "Start Level" at bounding box center [851, 552] width 355 height 63
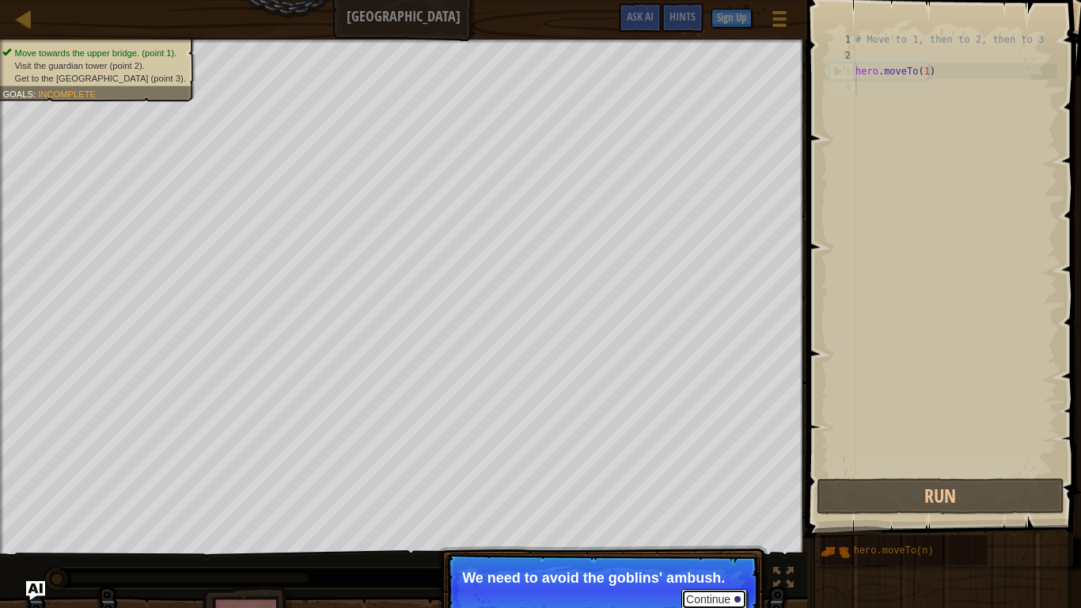
click at [701, 451] on button "Continue" at bounding box center [715, 599] width 66 height 21
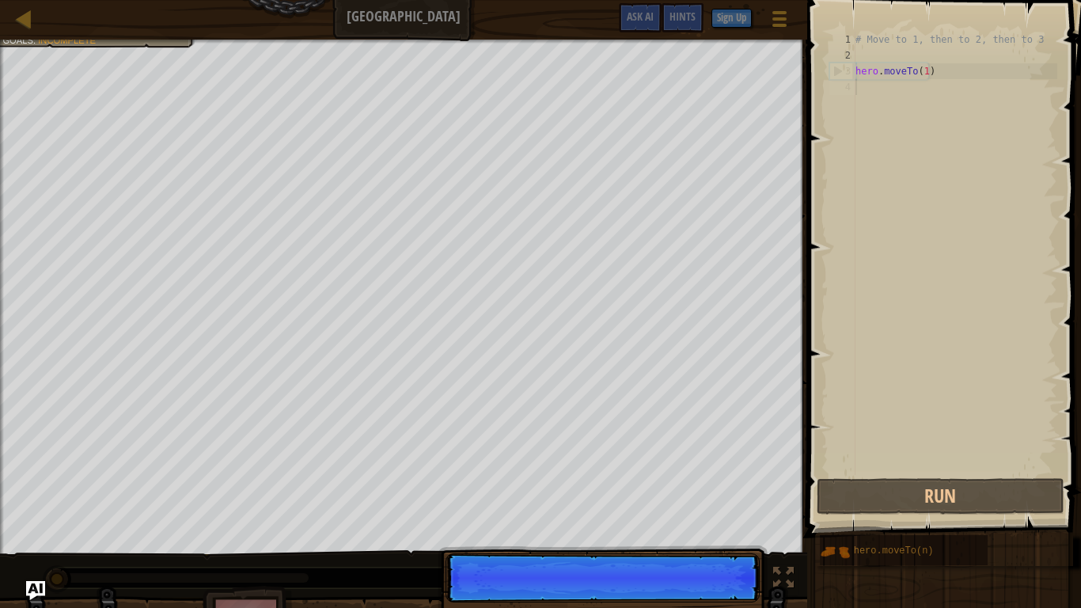
scroll to position [7, 0]
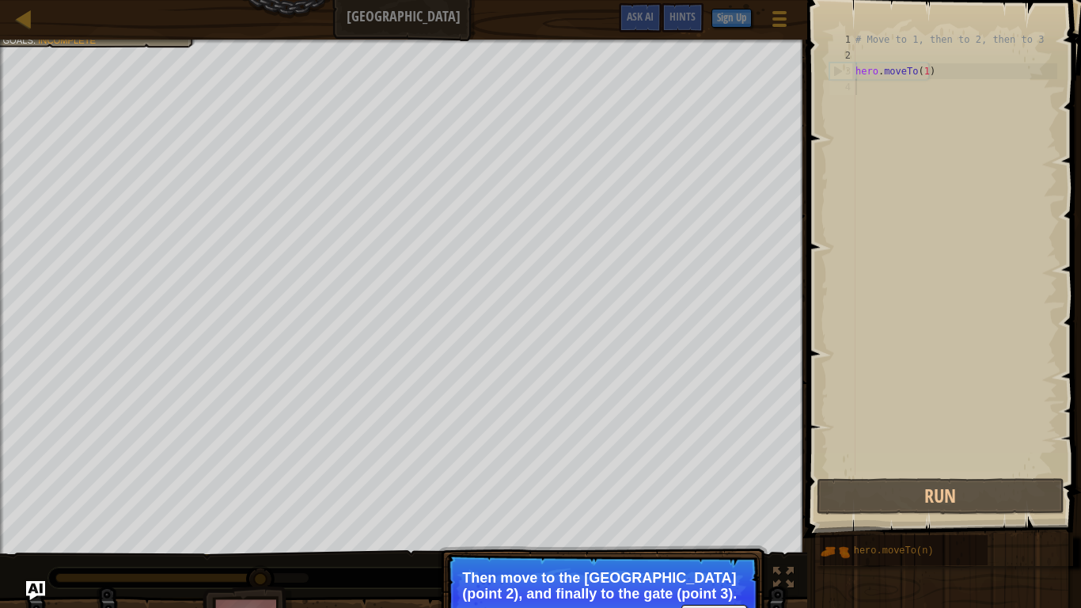
click at [668, 451] on p "Then move to the [GEOGRAPHIC_DATA] (point 2), and finally to the gate (point 3)." at bounding box center [602, 586] width 281 height 32
click at [818, 86] on div "# Move to 1, then to 2, then to 3 hero . moveTo ( 1 )" at bounding box center [955, 269] width 205 height 475
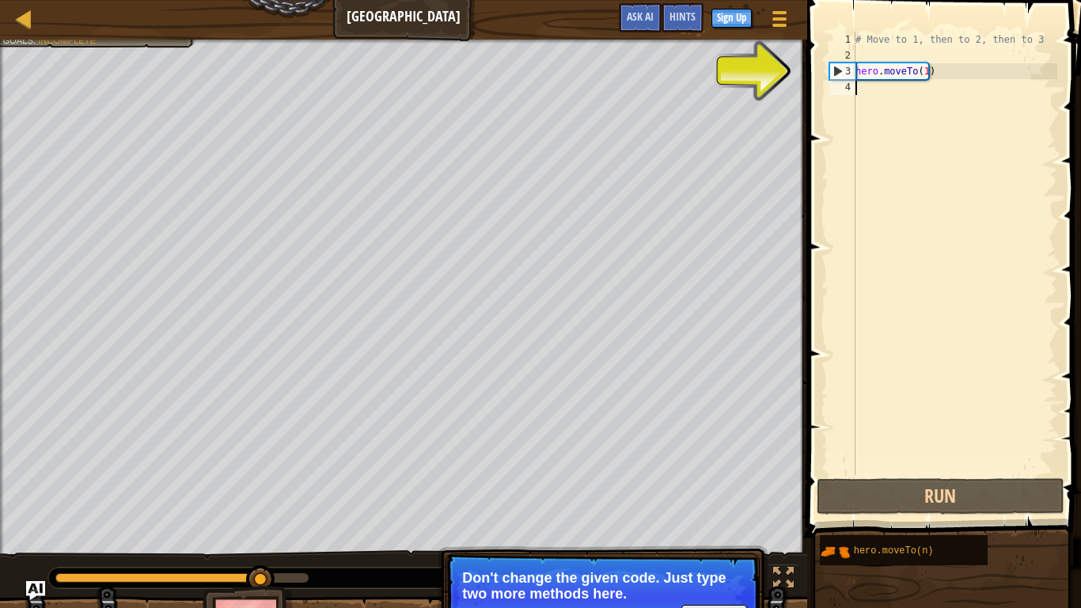
click at [818, 95] on div "# Move to 1, then to 2, then to 3 hero . moveTo ( 1 )" at bounding box center [955, 269] width 205 height 475
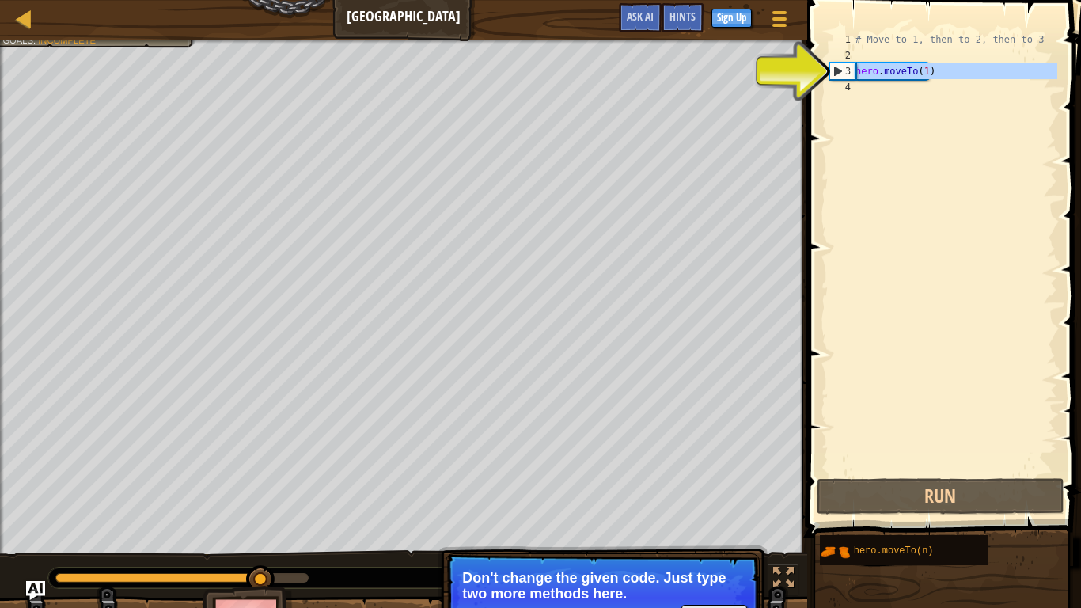
click at [818, 72] on div "3" at bounding box center [842, 71] width 25 height 16
type textarea "hero.moveTo(1)"
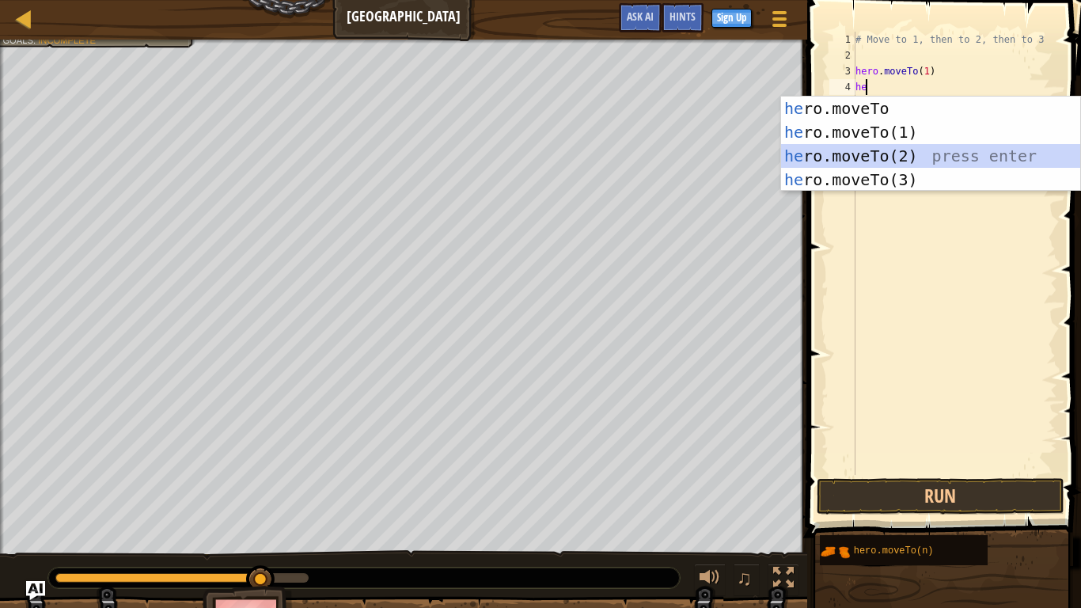
click at [818, 156] on div "he ro.moveTo press enter he ro.moveTo(1) press enter he ro.moveTo(2) press ente…" at bounding box center [930, 168] width 299 height 142
type textarea "hero.moveTo(2)"
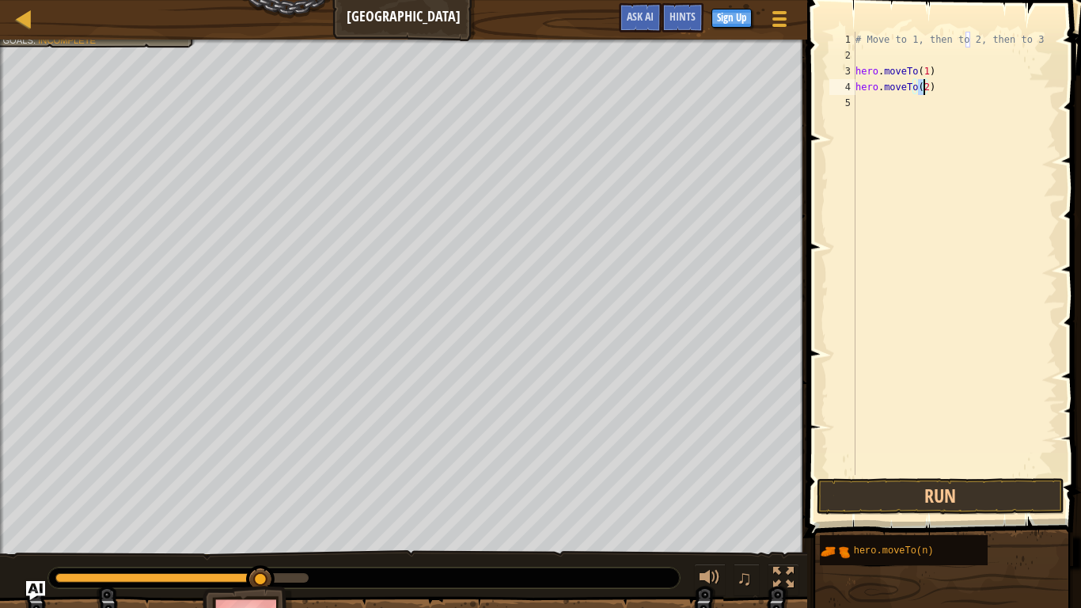
click at [818, 112] on div "# Move to 1, then to 2, then to 3 hero . moveTo ( 1 ) hero . moveTo ( 2 )" at bounding box center [955, 269] width 205 height 475
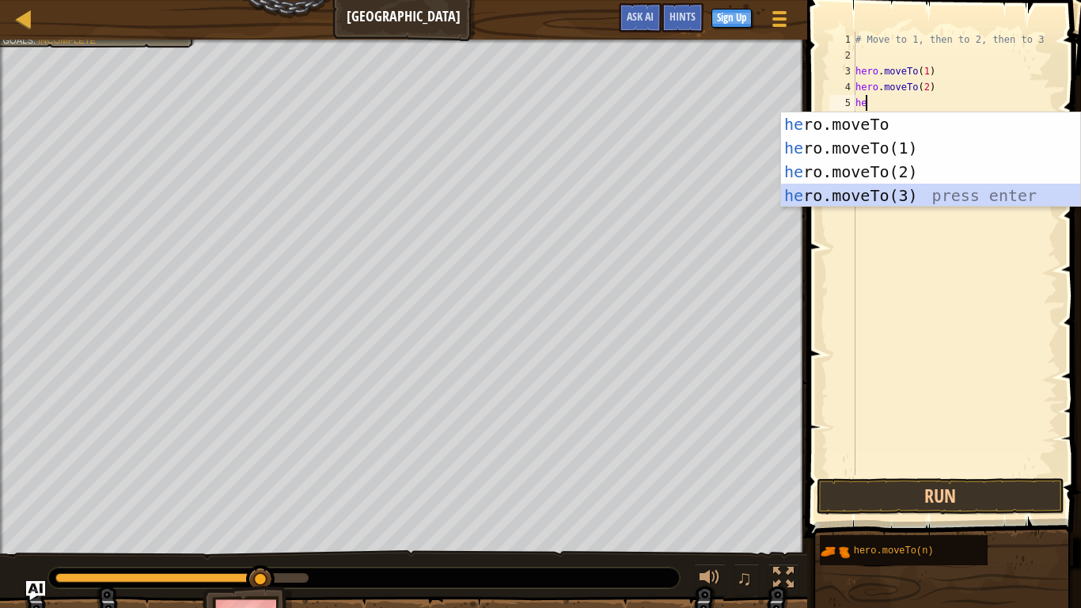
click at [818, 199] on div "he ro.moveTo press enter he ro.moveTo(1) press enter he ro.moveTo(2) press ente…" at bounding box center [930, 183] width 299 height 142
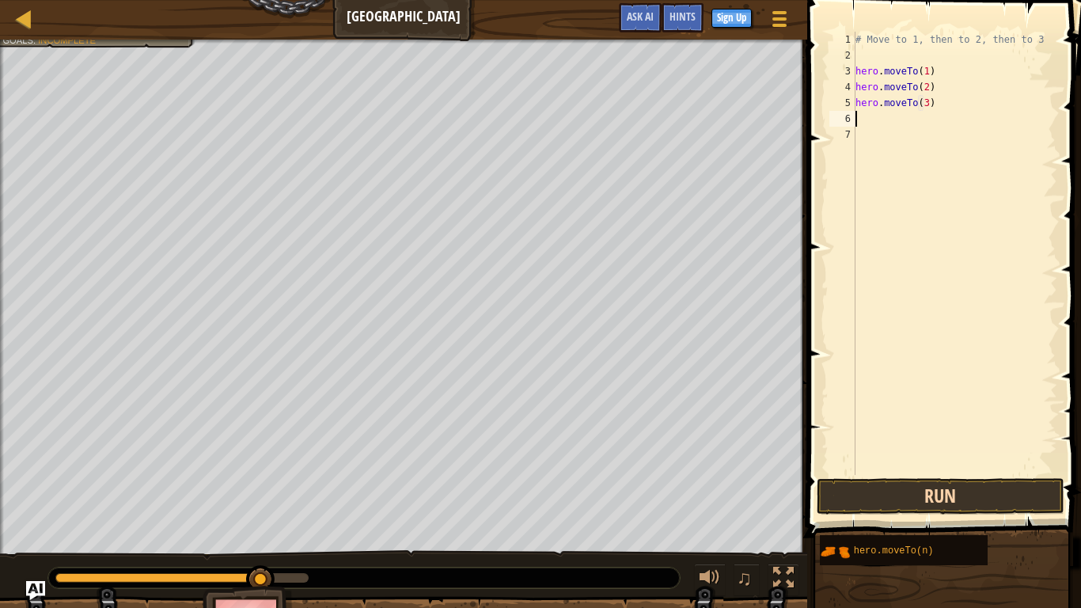
type textarea "hero.moveTo(3)"
click at [818, 451] on button "Run" at bounding box center [940, 496] width 247 height 36
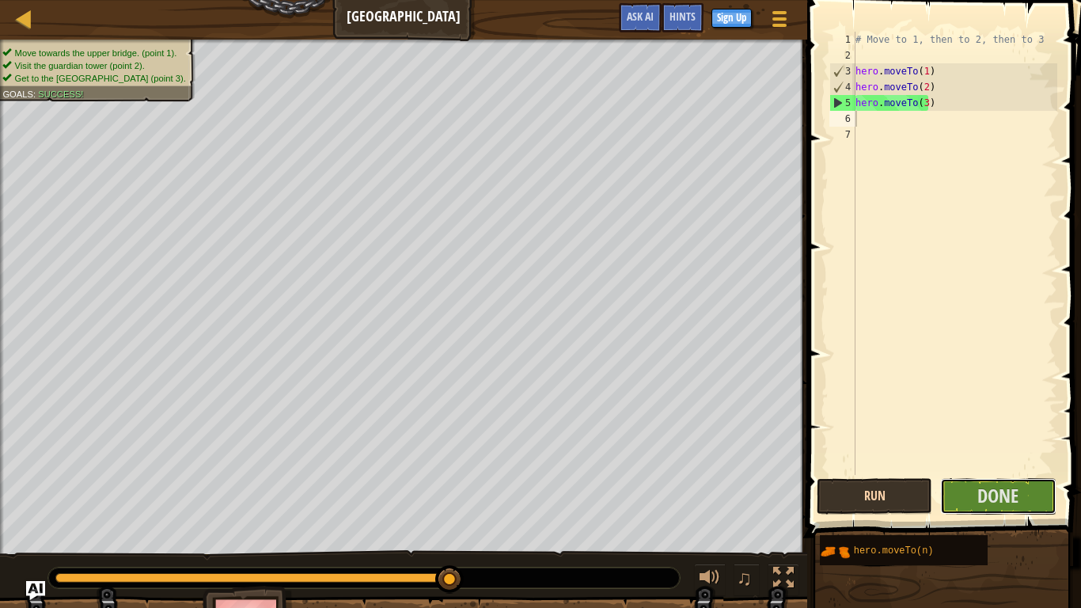
click at [818, 451] on button "Done" at bounding box center [998, 496] width 116 height 36
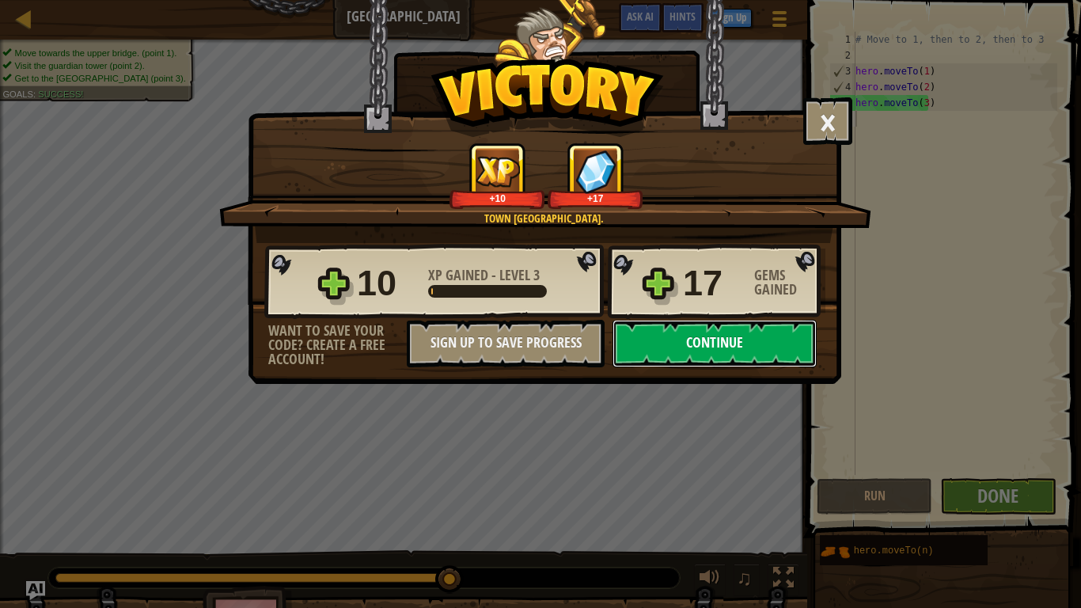
click at [684, 344] on button "Continue" at bounding box center [715, 343] width 204 height 47
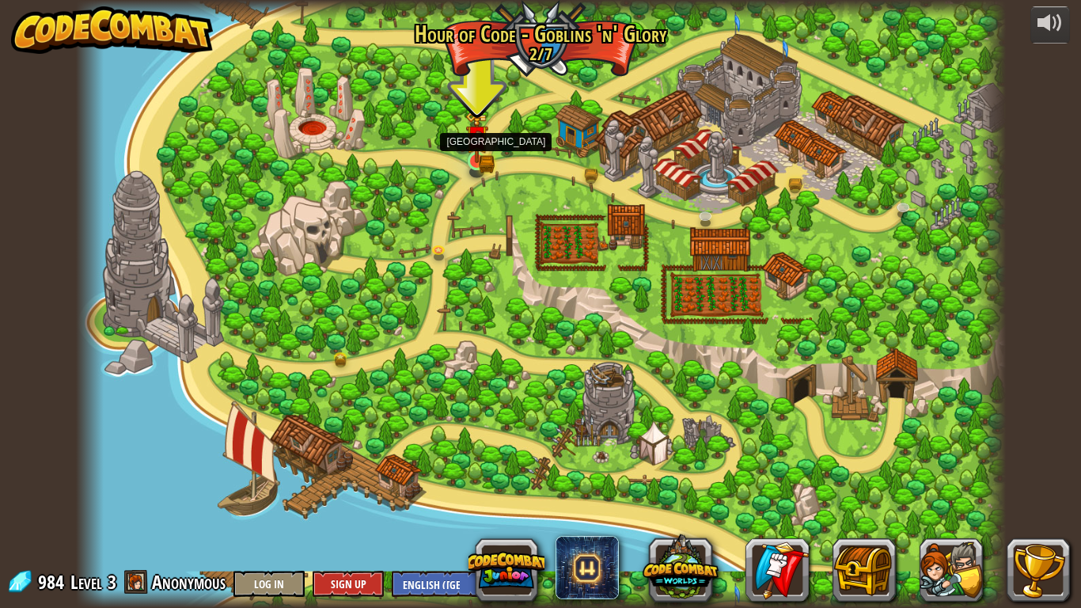
click at [469, 150] on img at bounding box center [477, 136] width 24 height 51
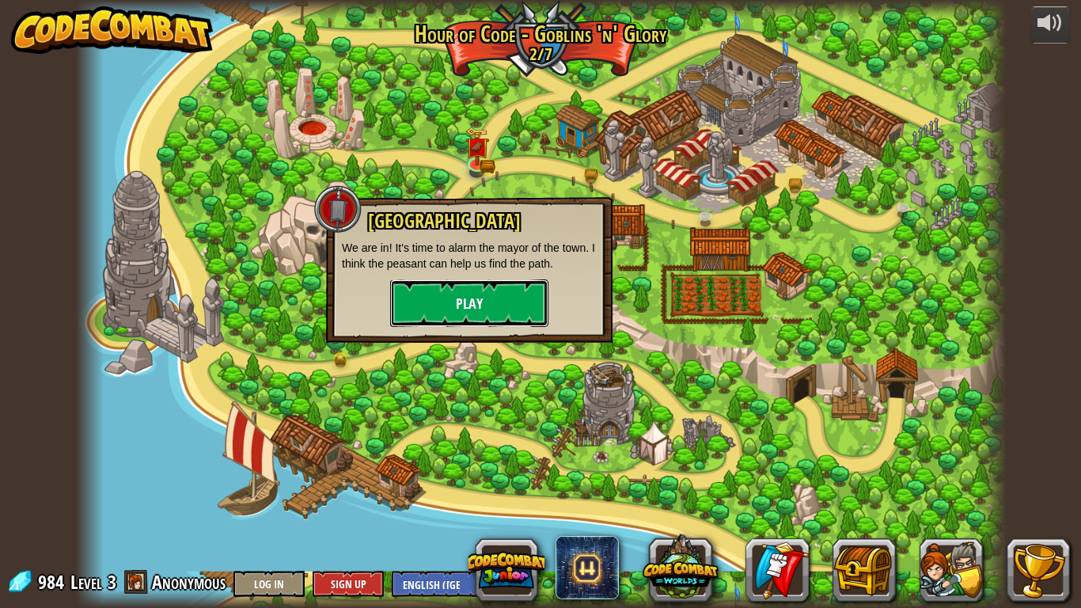
click at [459, 311] on button "Play" at bounding box center [469, 302] width 158 height 47
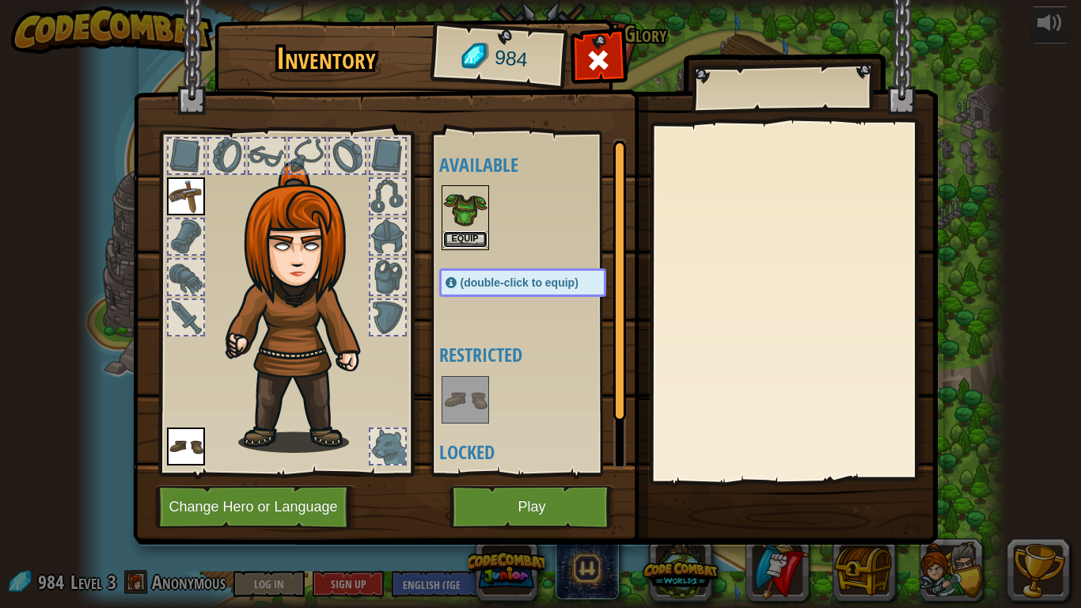
click at [473, 241] on button "Equip" at bounding box center [465, 239] width 44 height 17
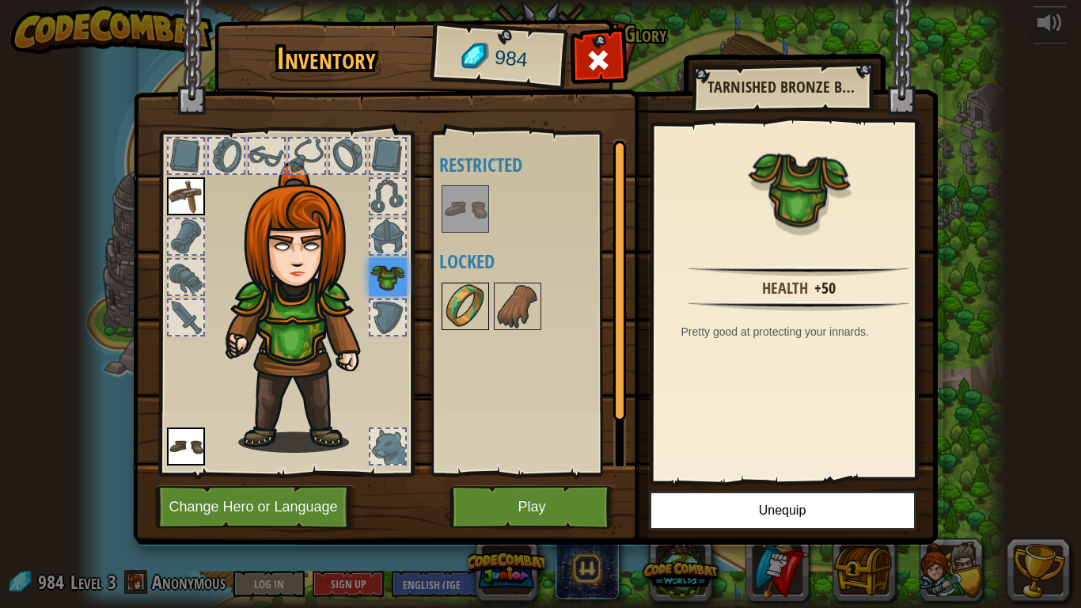
drag, startPoint x: 481, startPoint y: 306, endPoint x: 451, endPoint y: 306, distance: 30.1
click at [451, 306] on img at bounding box center [465, 306] width 44 height 44
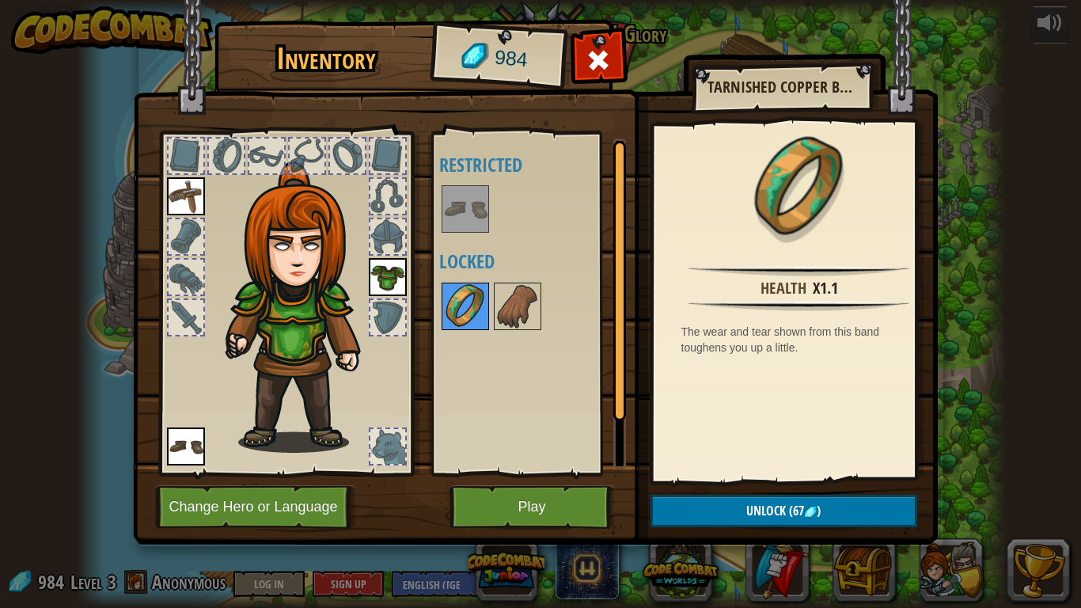
click at [451, 306] on img at bounding box center [465, 306] width 44 height 44
click at [739, 451] on button "Unlock (67 )" at bounding box center [784, 511] width 267 height 32
click at [746, 451] on button "Confirm" at bounding box center [784, 511] width 267 height 32
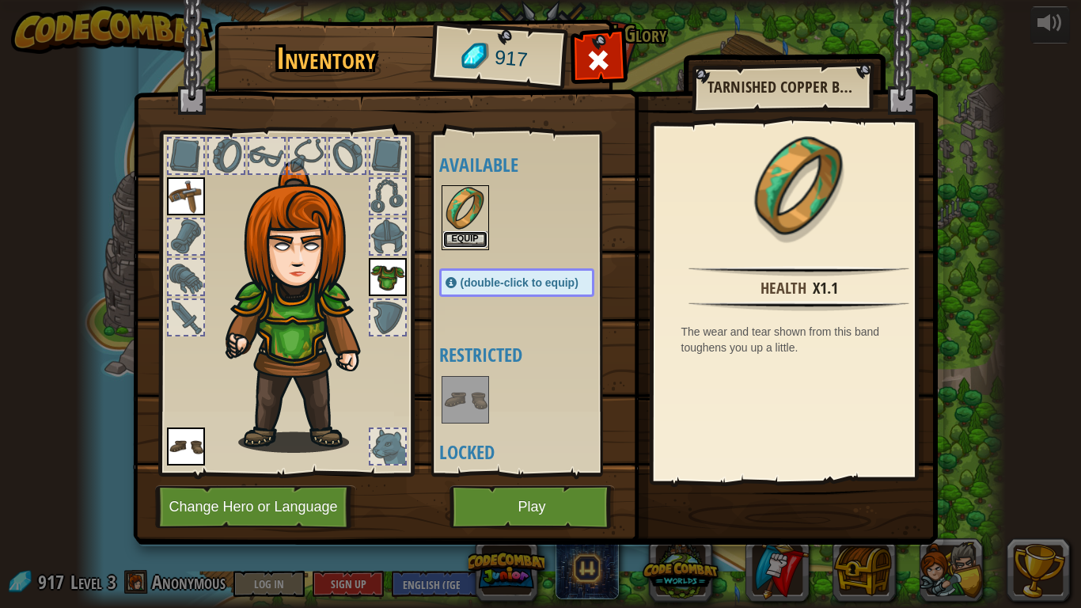
click at [465, 240] on button "Equip" at bounding box center [465, 239] width 44 height 17
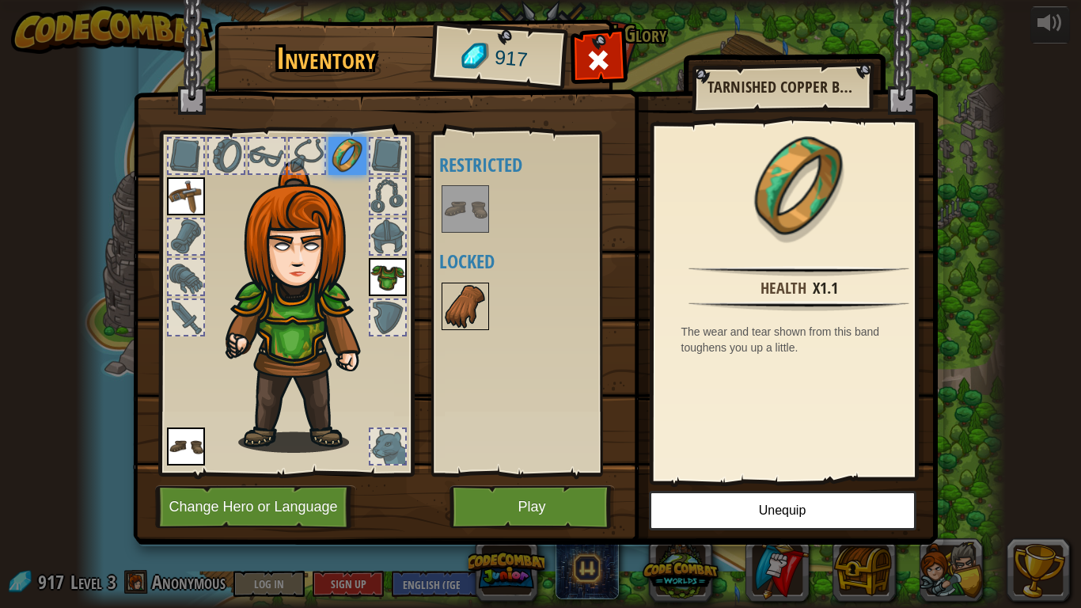
click at [477, 325] on img at bounding box center [465, 306] width 44 height 44
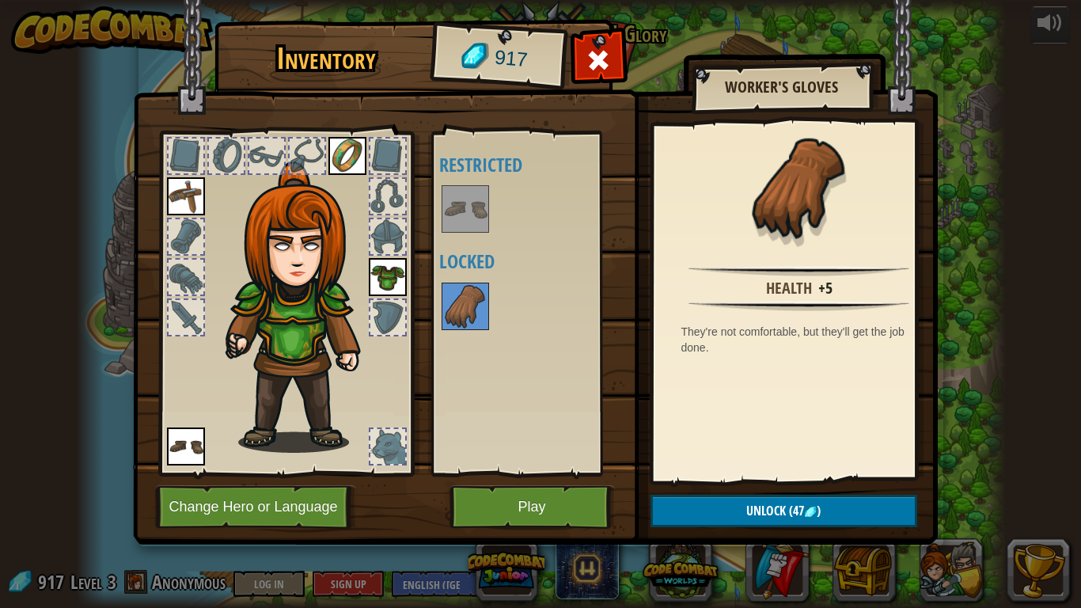
drag, startPoint x: 455, startPoint y: 302, endPoint x: 542, endPoint y: 473, distance: 191.9
click at [542, 451] on div "Available Equip Equip Equip (double-click to equip) Restricted Locked" at bounding box center [529, 303] width 194 height 344
click at [551, 451] on button "Play" at bounding box center [532, 507] width 165 height 44
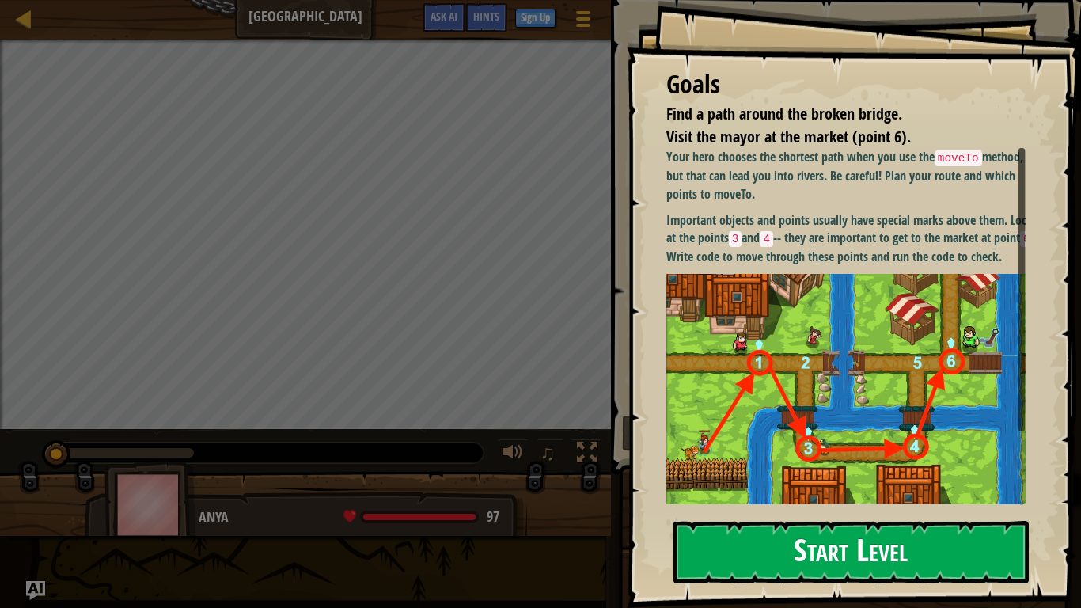
click at [788, 451] on button "Start Level" at bounding box center [851, 552] width 355 height 63
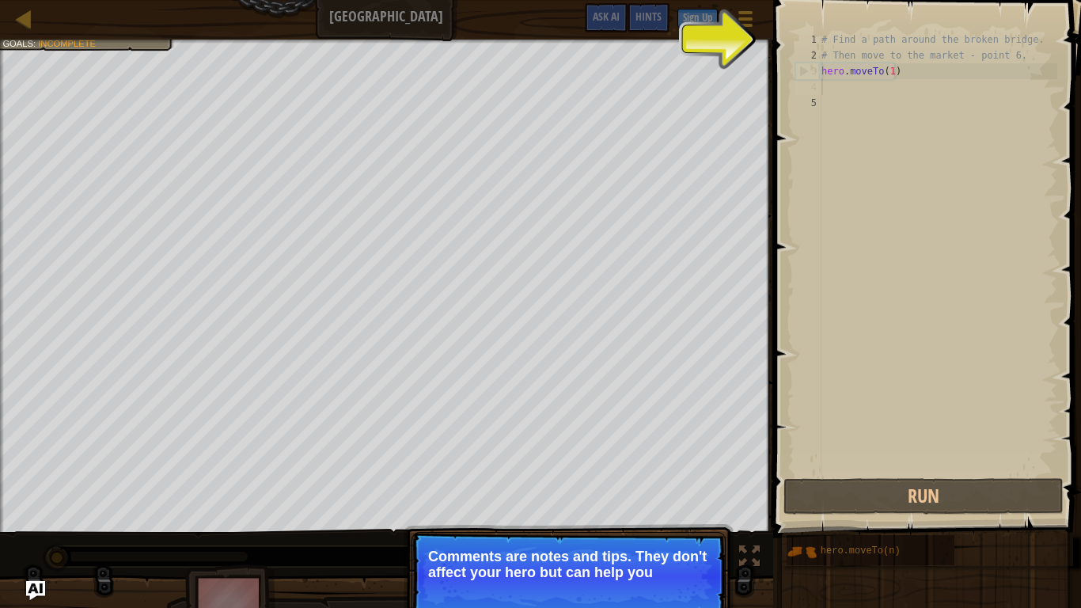
click at [818, 79] on div "# Find a path around the broken bridge. # Then move to the market - point 6. he…" at bounding box center [938, 269] width 239 height 475
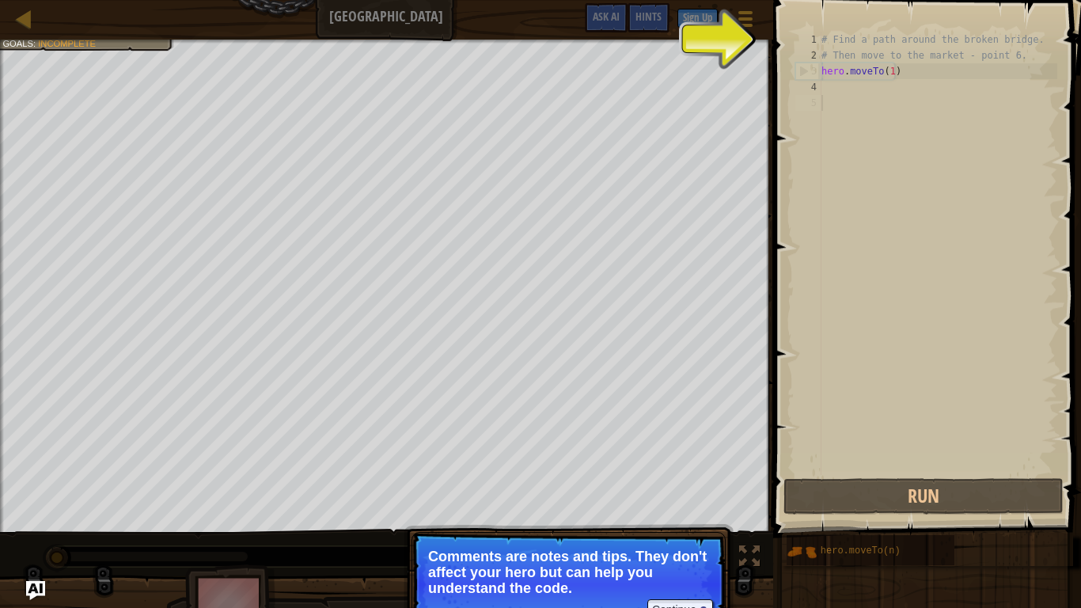
click at [818, 105] on div "# Find a path around the broken bridge. # Then move to the market - point 6. he…" at bounding box center [938, 269] width 239 height 475
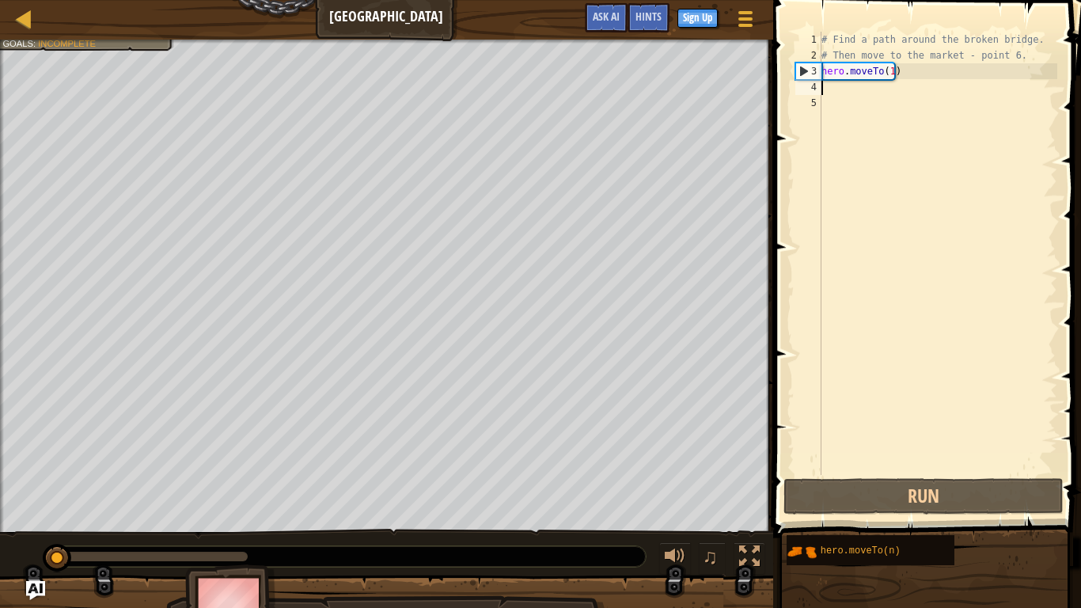
click at [818, 85] on div "# Find a path around the broken bridge. # Then move to the market - point 6. he…" at bounding box center [938, 269] width 239 height 475
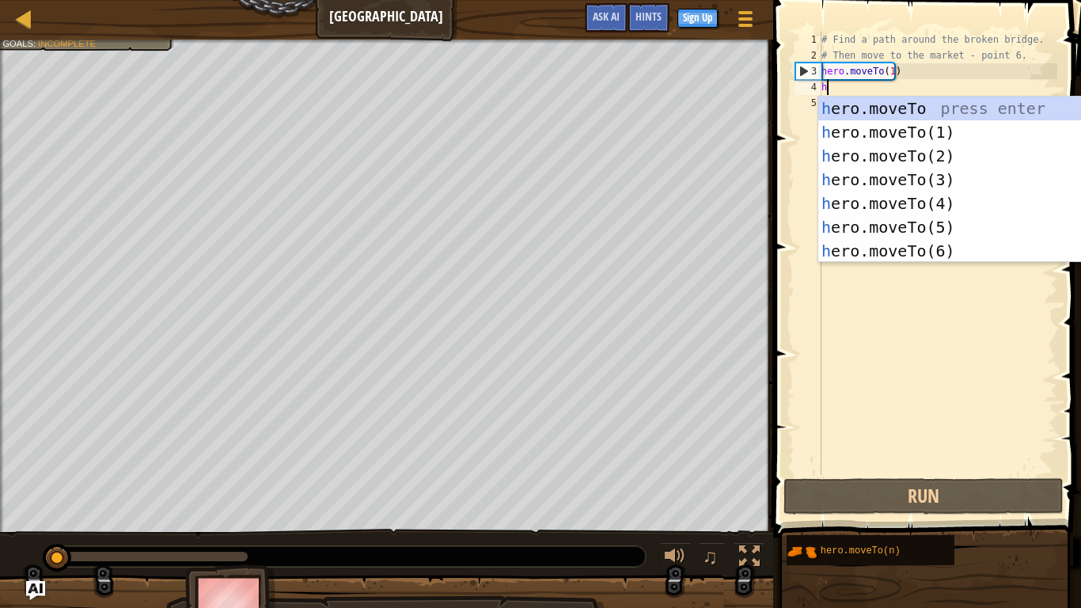
scroll to position [7, 0]
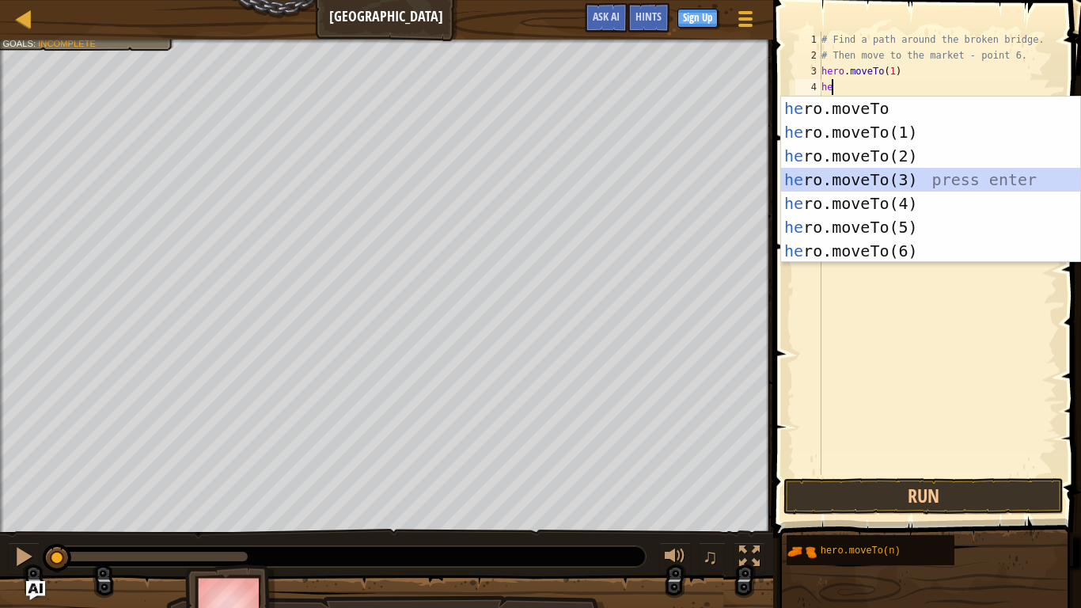
click at [818, 172] on div "he ro.moveTo press enter he ro.moveTo(1) press enter he ro.moveTo(2) press ente…" at bounding box center [930, 204] width 299 height 214
type textarea "hero.moveTo(3)"
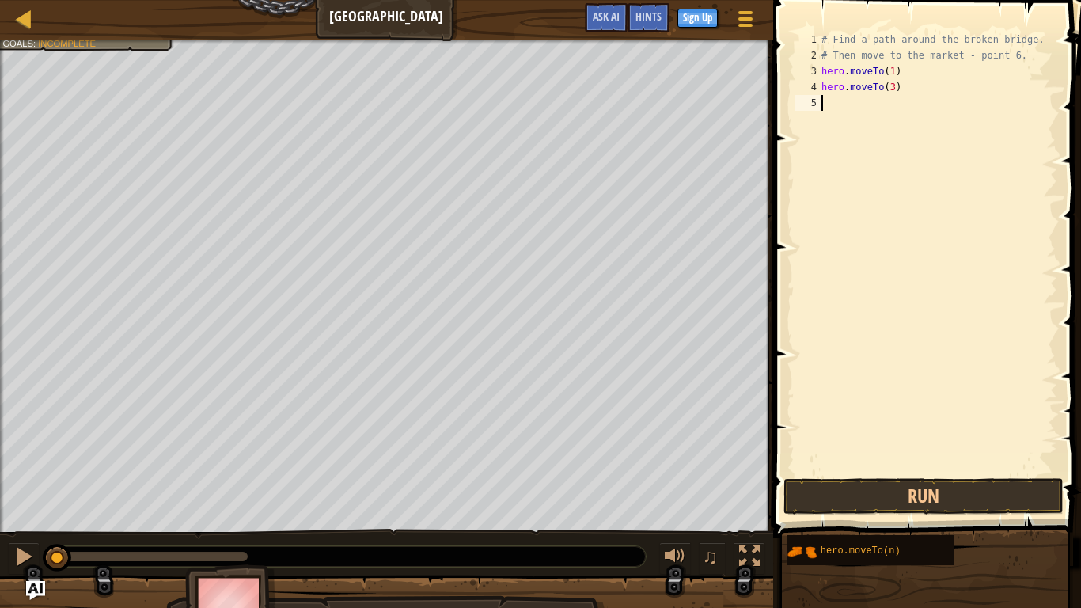
click at [818, 106] on div "# Find a path around the broken bridge. # Then move to the market - point 6. he…" at bounding box center [938, 269] width 239 height 475
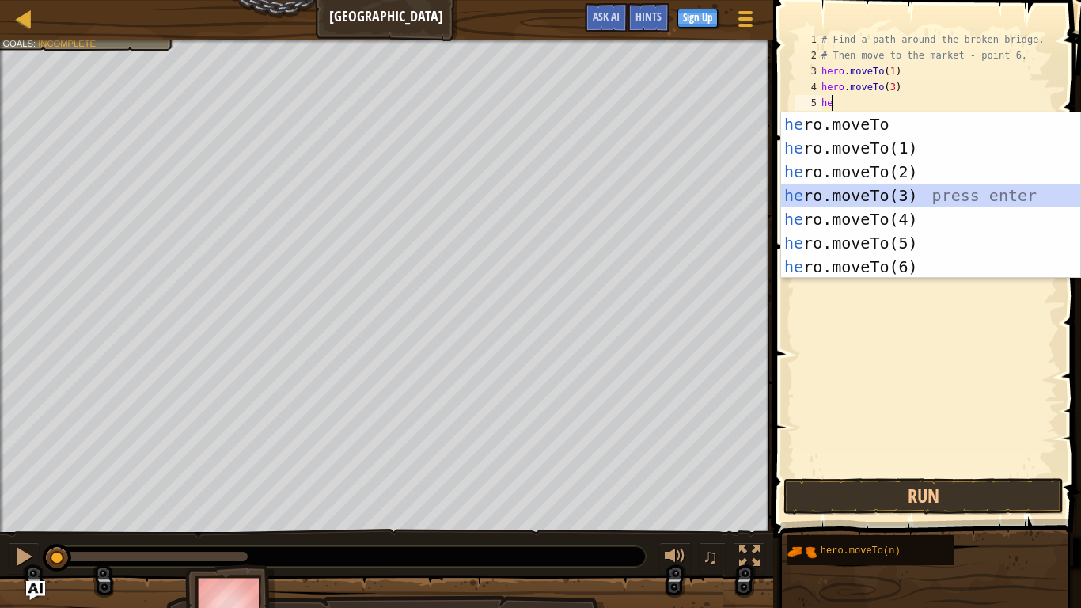
click at [818, 200] on div "he ro.moveTo press enter he ro.moveTo(1) press enter he ro.moveTo(2) press ente…" at bounding box center [930, 219] width 299 height 214
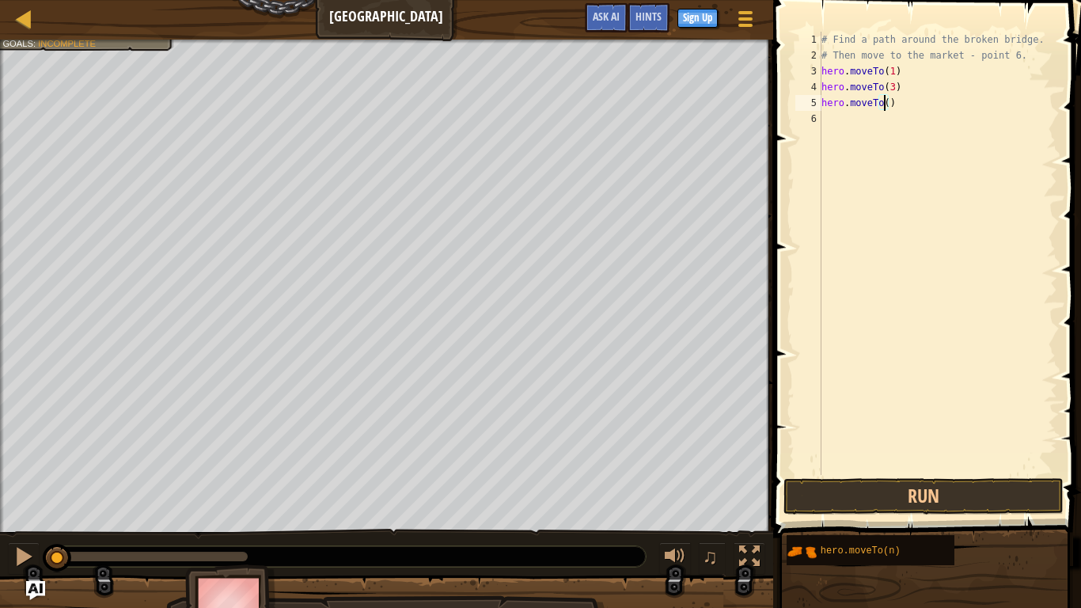
type textarea "hero.moveTo(4)"
click at [818, 168] on div "# Find a path around the broken bridge. # Then move to the market - point 6. he…" at bounding box center [938, 269] width 239 height 475
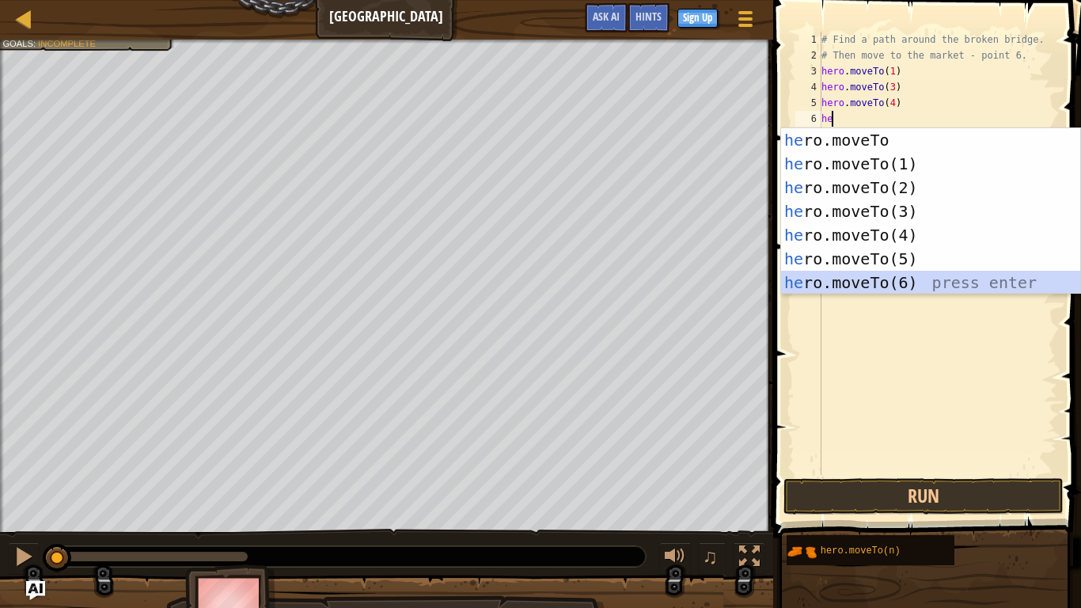
click at [818, 275] on div "he ro.moveTo press enter he ro.moveTo(1) press enter he ro.moveTo(2) press ente…" at bounding box center [930, 235] width 299 height 214
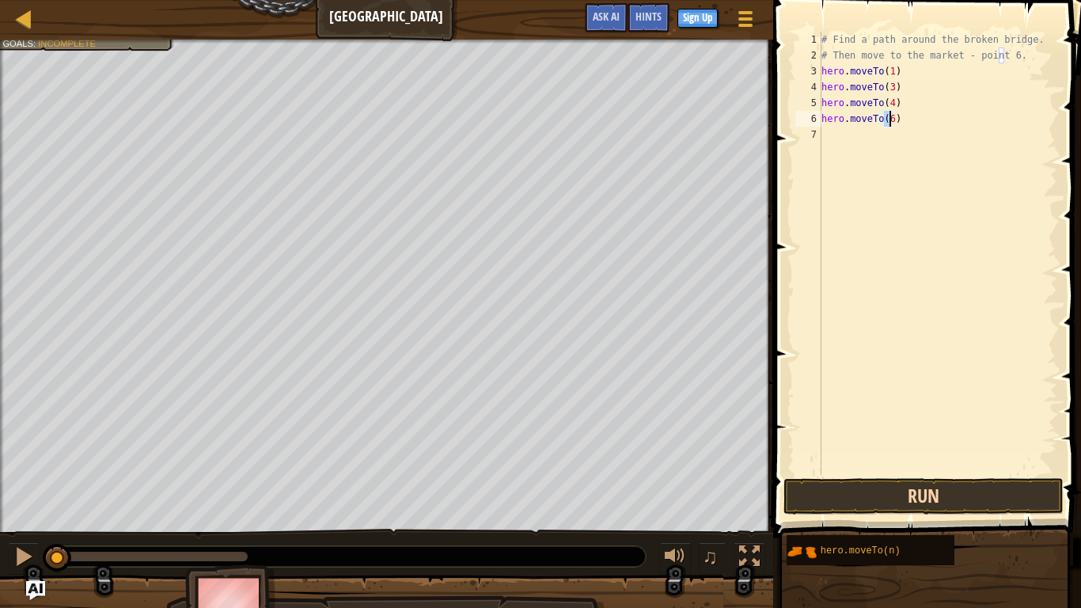
type textarea "hero.moveTo(6)"
click at [818, 451] on button "Run" at bounding box center [924, 496] width 280 height 36
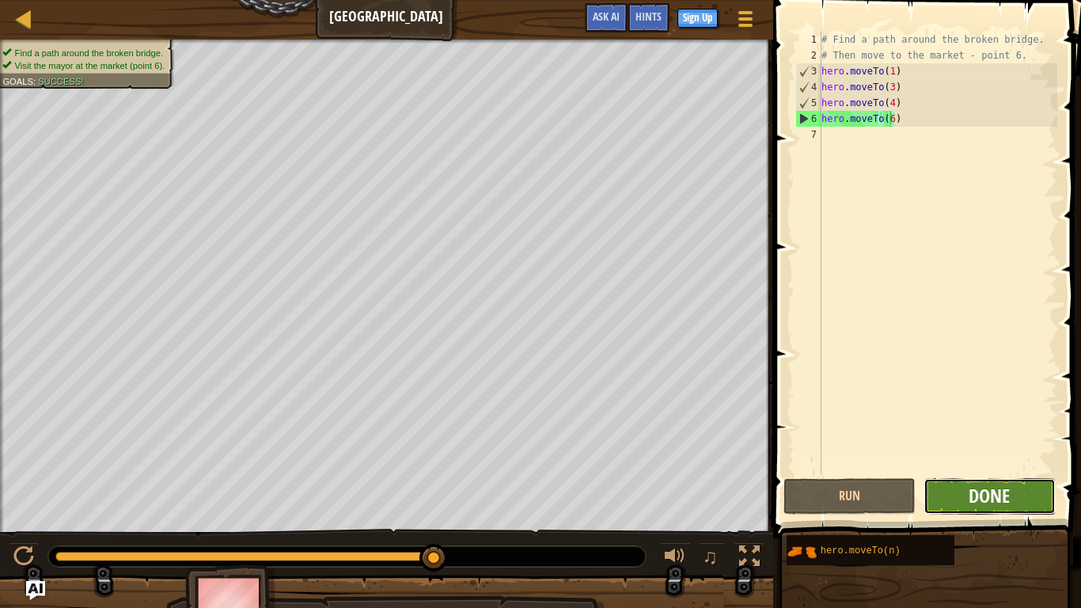
click at [818, 451] on span "Done" at bounding box center [989, 495] width 41 height 25
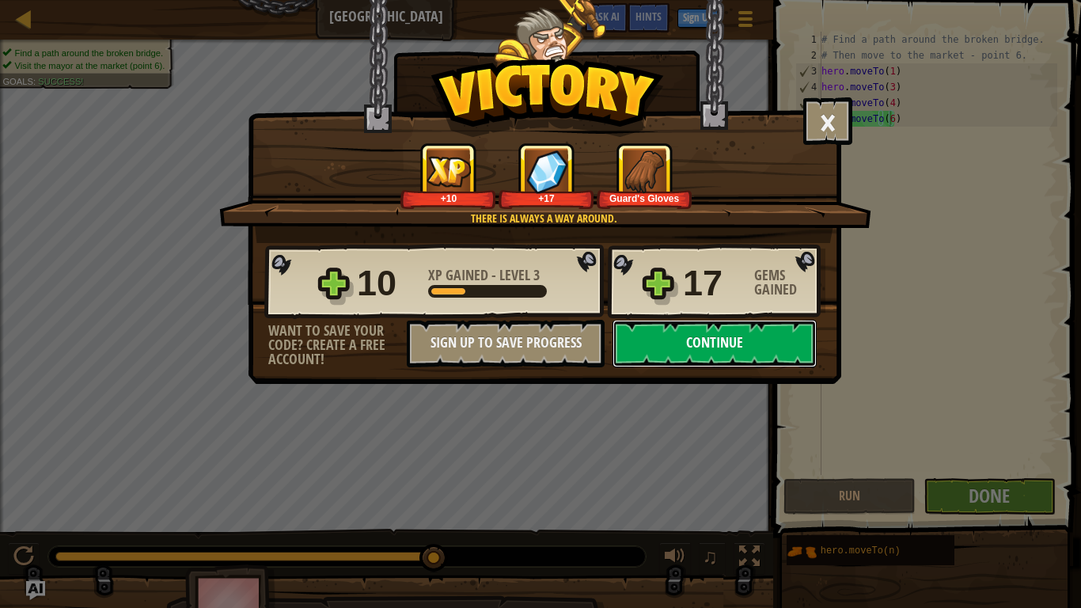
click at [771, 332] on button "Continue" at bounding box center [715, 343] width 204 height 47
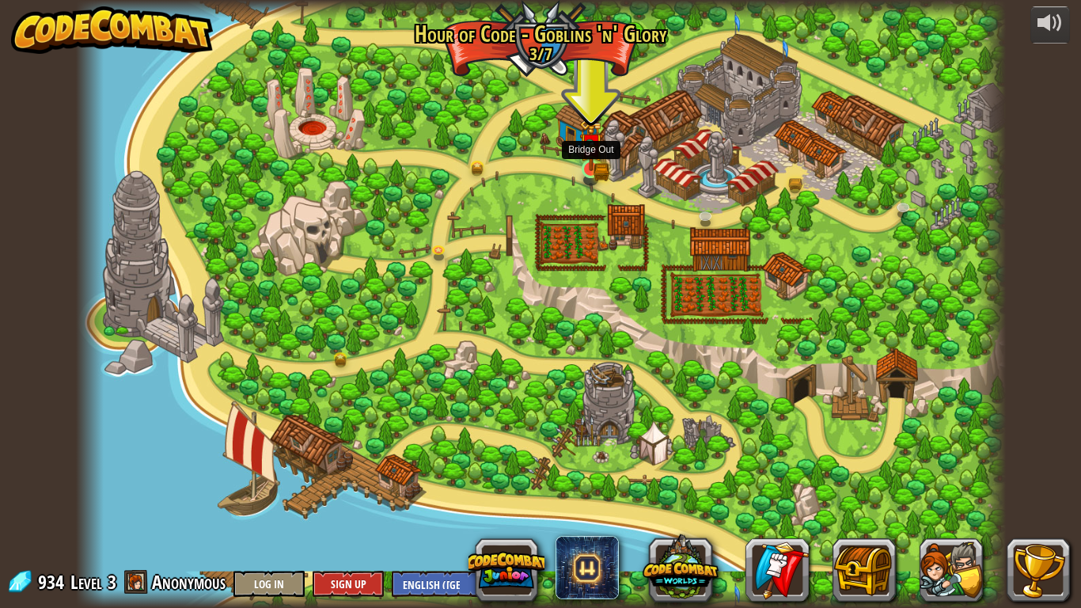
click at [592, 161] on img at bounding box center [591, 144] width 24 height 51
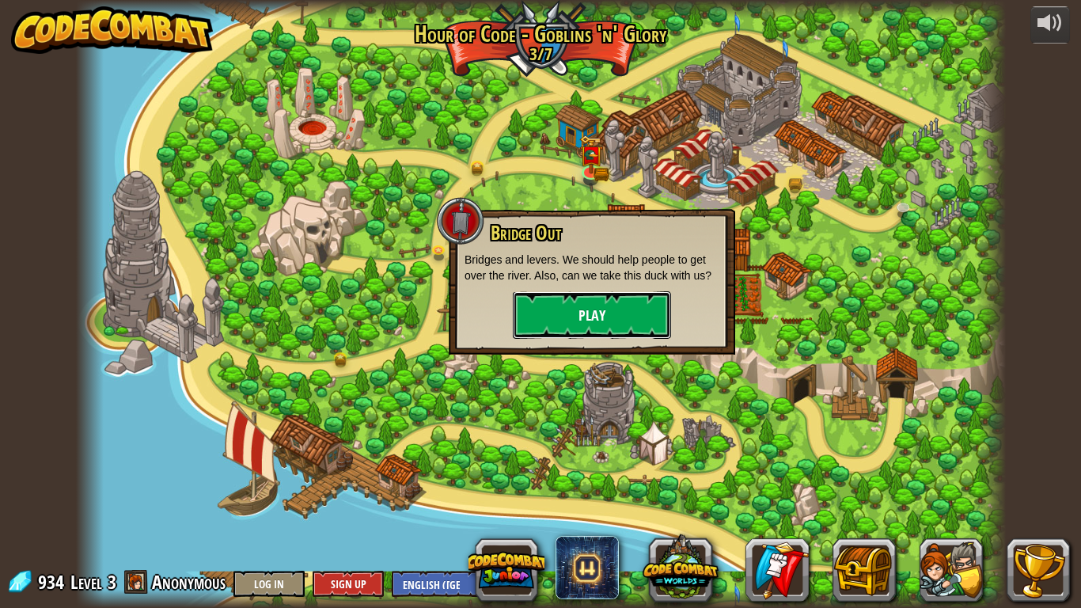
click at [586, 310] on button "Play" at bounding box center [592, 314] width 158 height 47
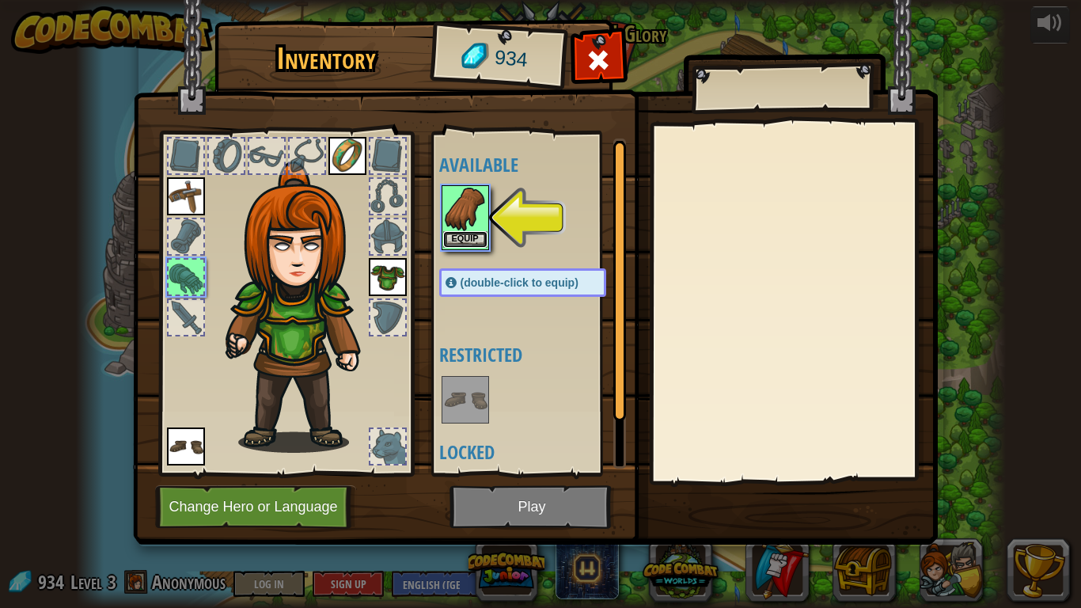
click at [470, 239] on button "Equip" at bounding box center [465, 239] width 44 height 17
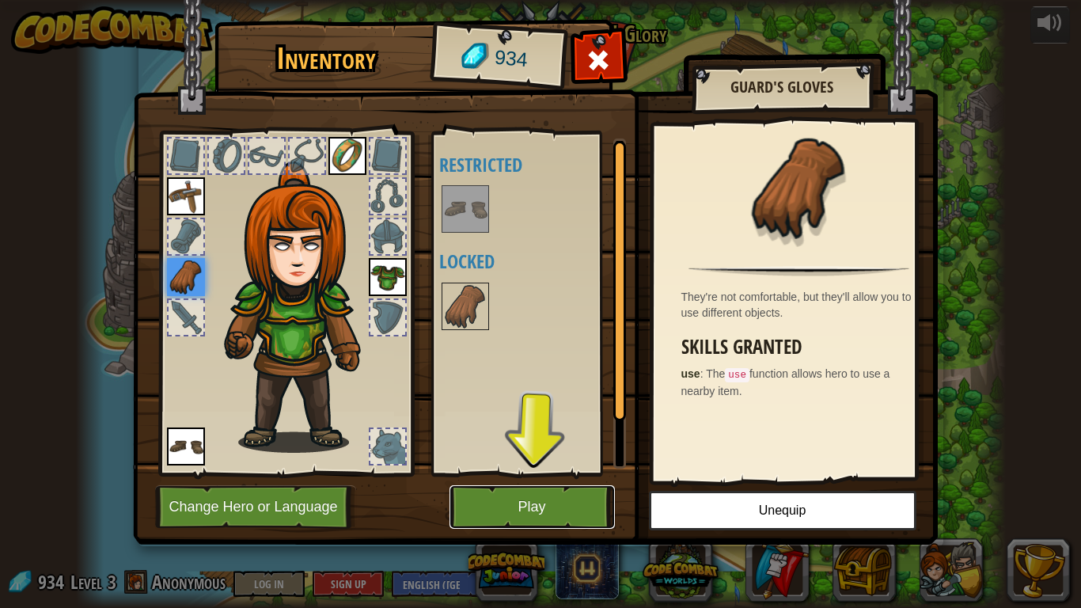
click at [576, 451] on button "Play" at bounding box center [532, 507] width 165 height 44
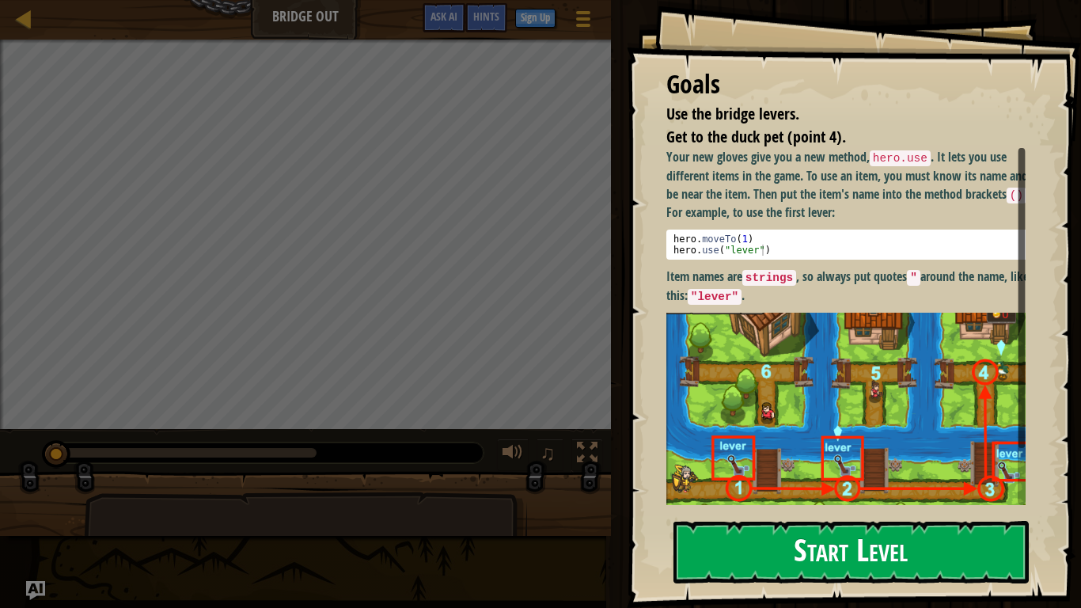
click at [818, 451] on button "Start Level" at bounding box center [851, 552] width 355 height 63
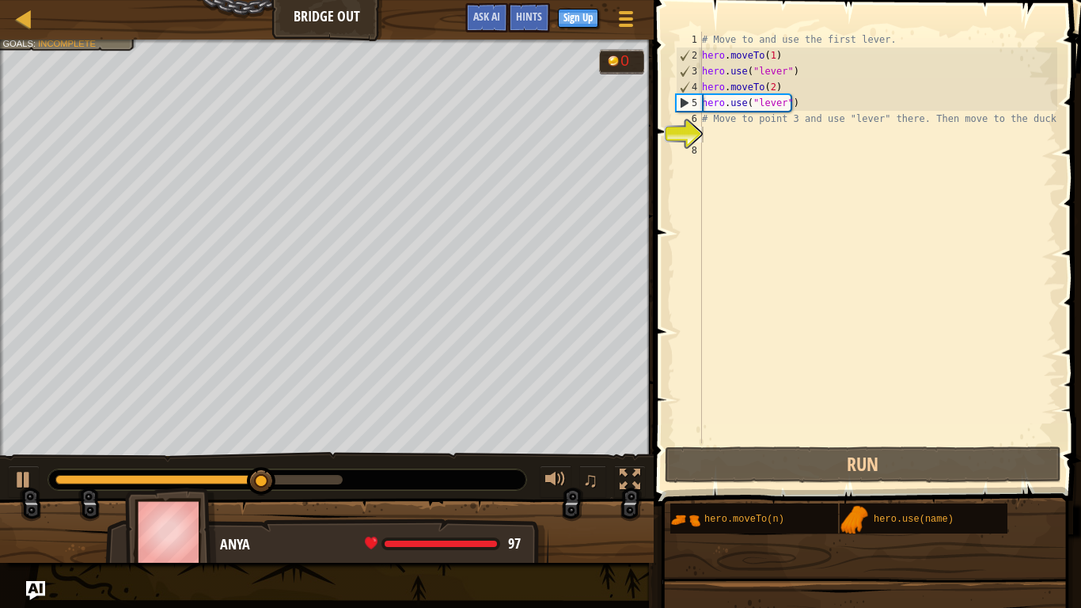
click at [568, 451] on div at bounding box center [327, 537] width 654 height 79
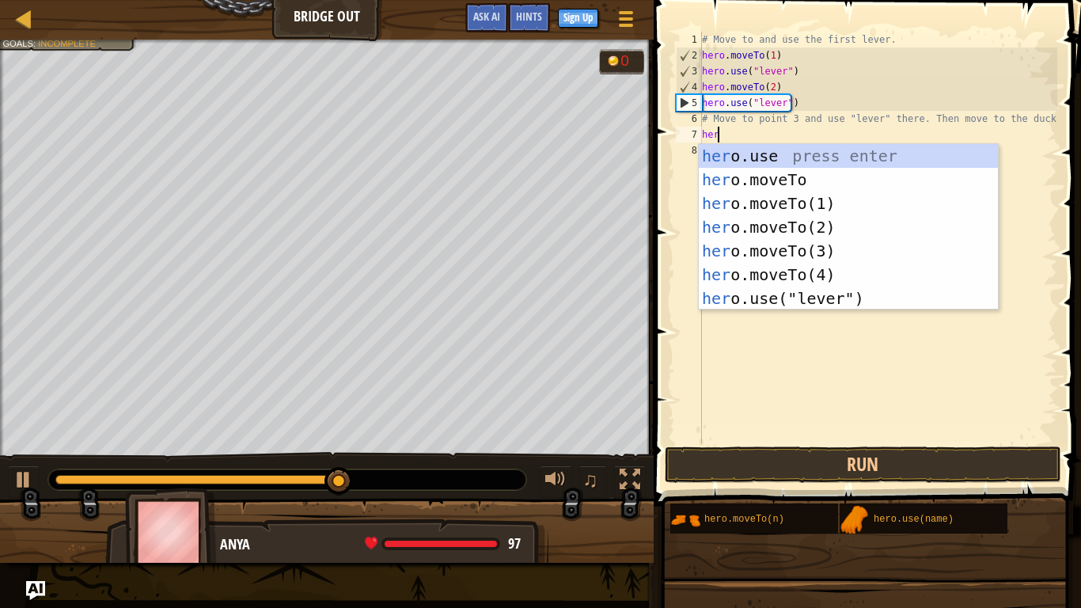
scroll to position [7, 1]
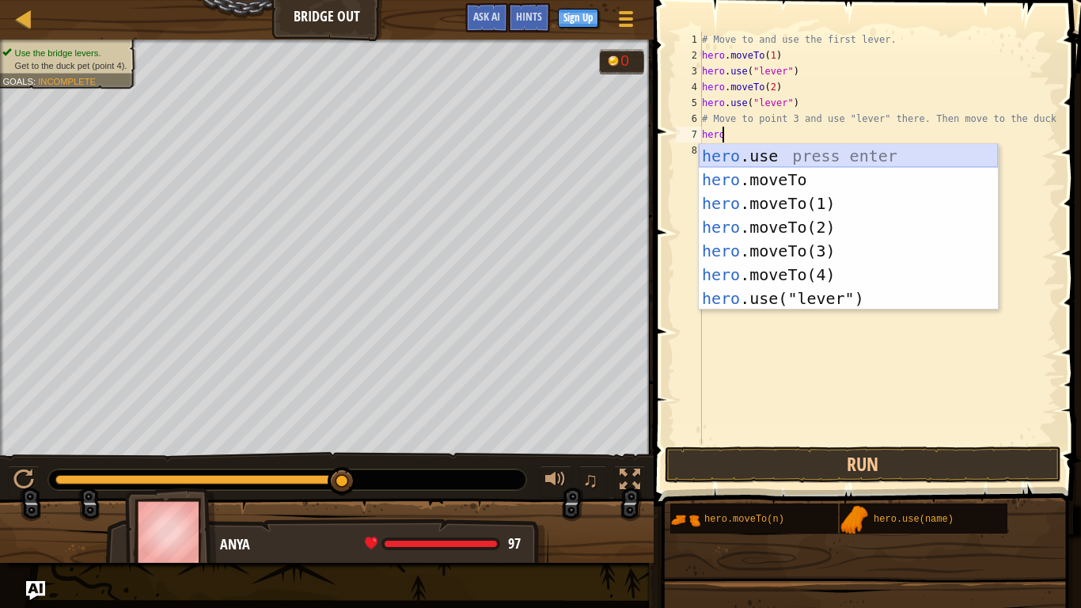
click at [776, 158] on div "hero .use press enter hero .moveTo press enter hero .moveTo(1) press enter hero…" at bounding box center [848, 251] width 299 height 214
type textarea "hero.use("lever")"
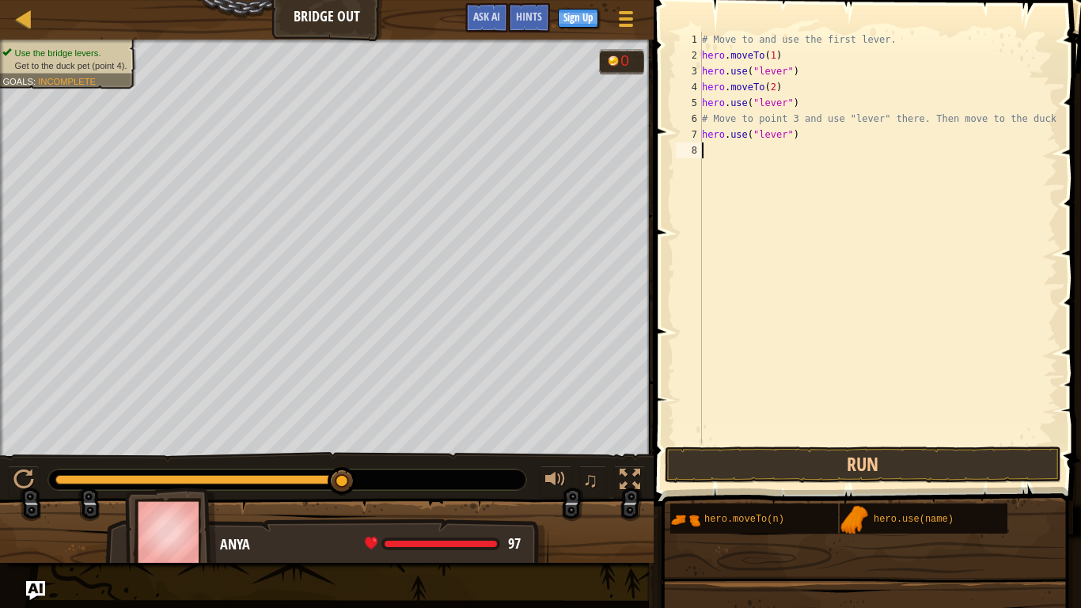
click at [718, 146] on div "# Move to and use the first lever. hero . moveTo ( 1 ) hero . use ( "lever" ) h…" at bounding box center [878, 253] width 359 height 443
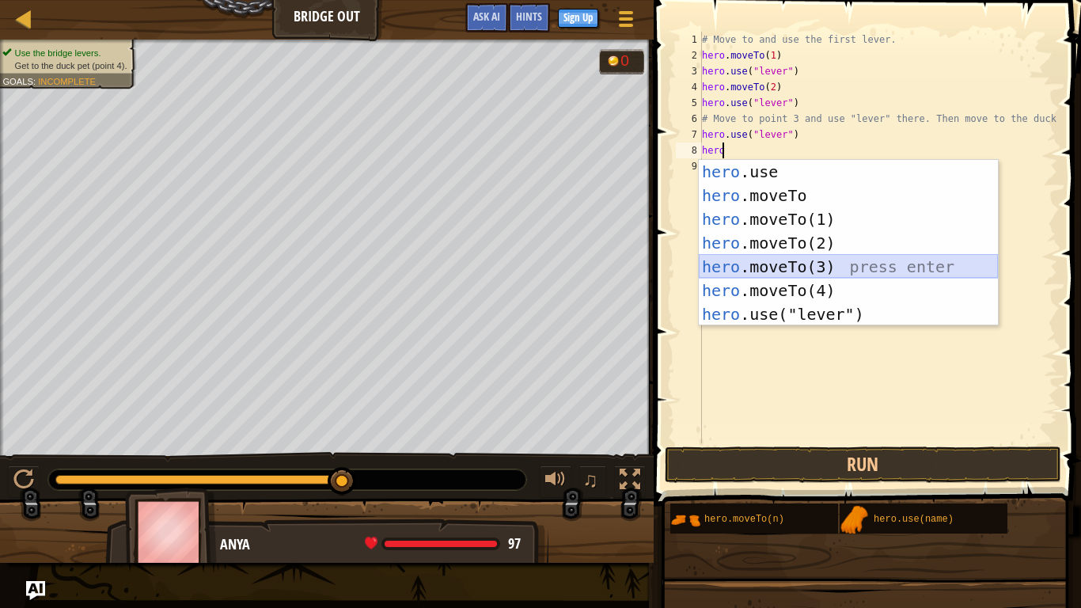
drag, startPoint x: 802, startPoint y: 260, endPoint x: 812, endPoint y: 264, distance: 10.8
click at [812, 264] on div "hero .use press enter hero .moveTo press enter hero .moveTo(1) press enter hero…" at bounding box center [848, 267] width 299 height 214
type textarea "hero.moveTo(3)"
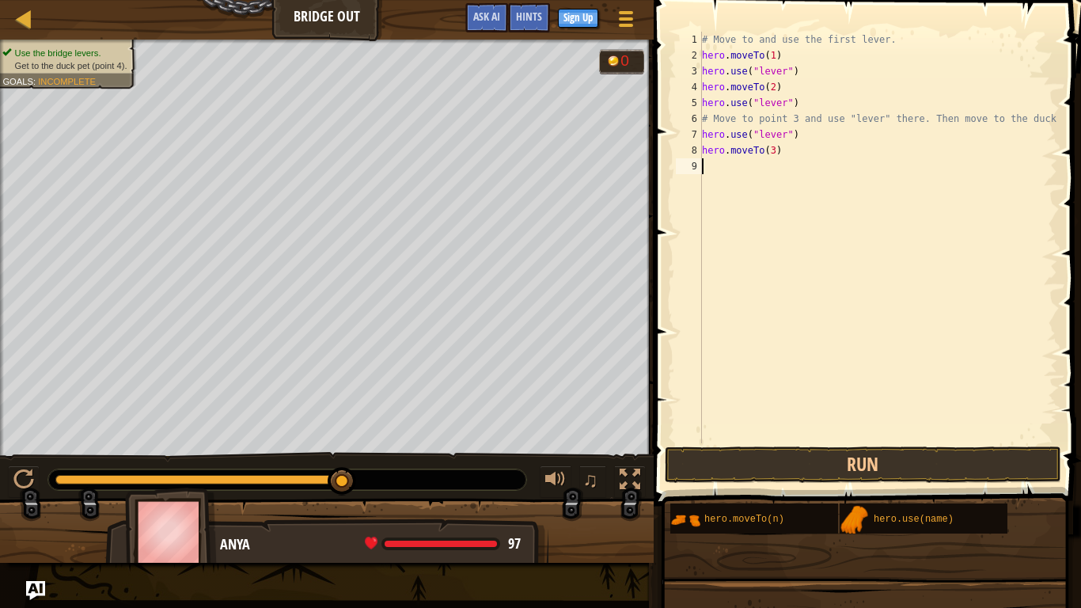
click at [812, 264] on div "# Move to and use the first lever. hero . moveTo ( 1 ) hero . use ( "lever" ) h…" at bounding box center [878, 253] width 359 height 443
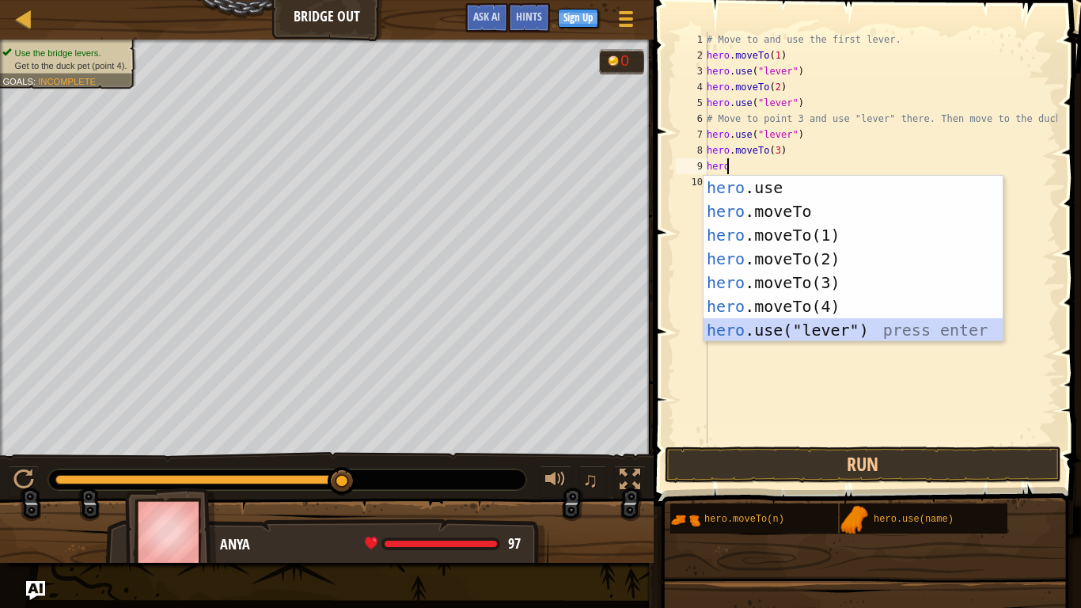
click at [806, 332] on div "hero .use press enter hero .moveTo press enter hero .moveTo(1) press enter hero…" at bounding box center [853, 283] width 299 height 214
type textarea "hero.use("lever")"
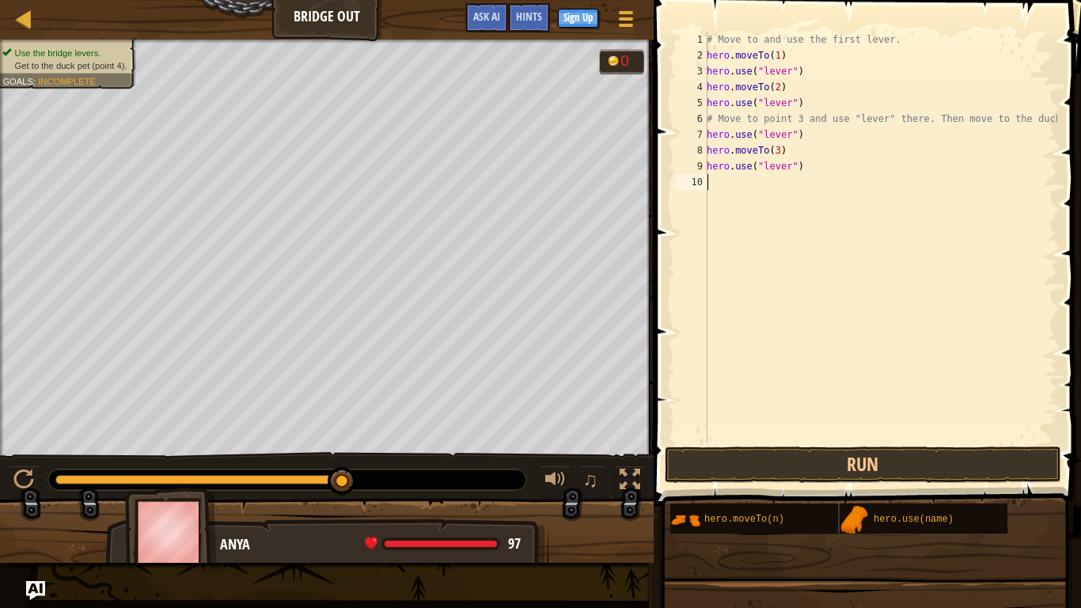
click at [722, 184] on div "# Move to and use the first lever. hero . moveTo ( 1 ) hero . use ( "lever" ) h…" at bounding box center [881, 253] width 354 height 443
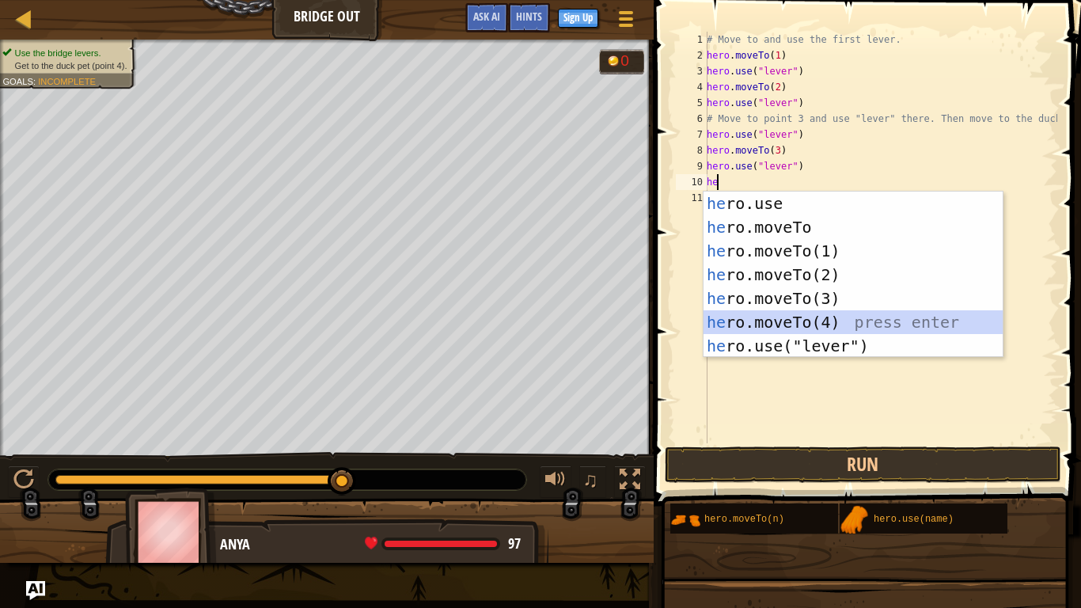
click at [808, 321] on div "he ro.use press enter he ro.moveTo press enter he ro.moveTo(1) press enter he r…" at bounding box center [853, 299] width 299 height 214
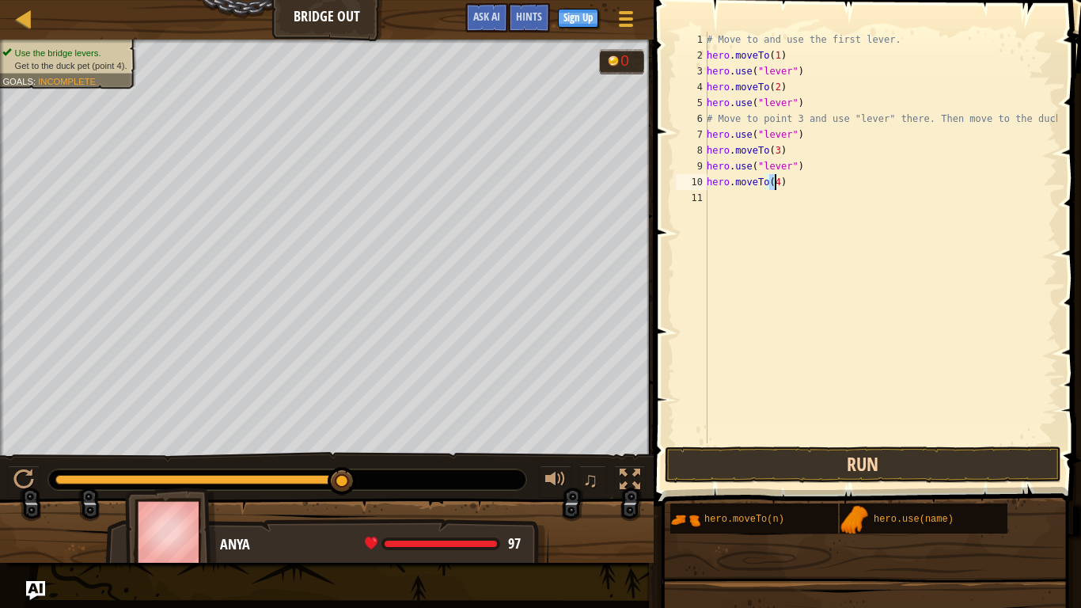
type textarea "hero.moveTo(4)"
click at [783, 451] on button "Run" at bounding box center [863, 464] width 397 height 36
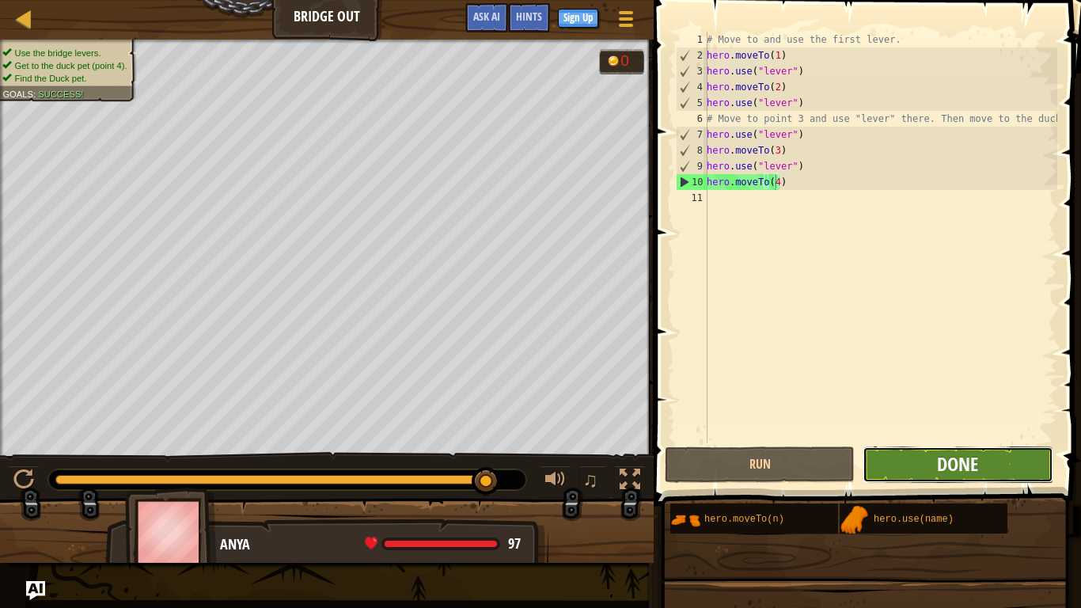
click at [818, 451] on span "Done" at bounding box center [957, 463] width 41 height 25
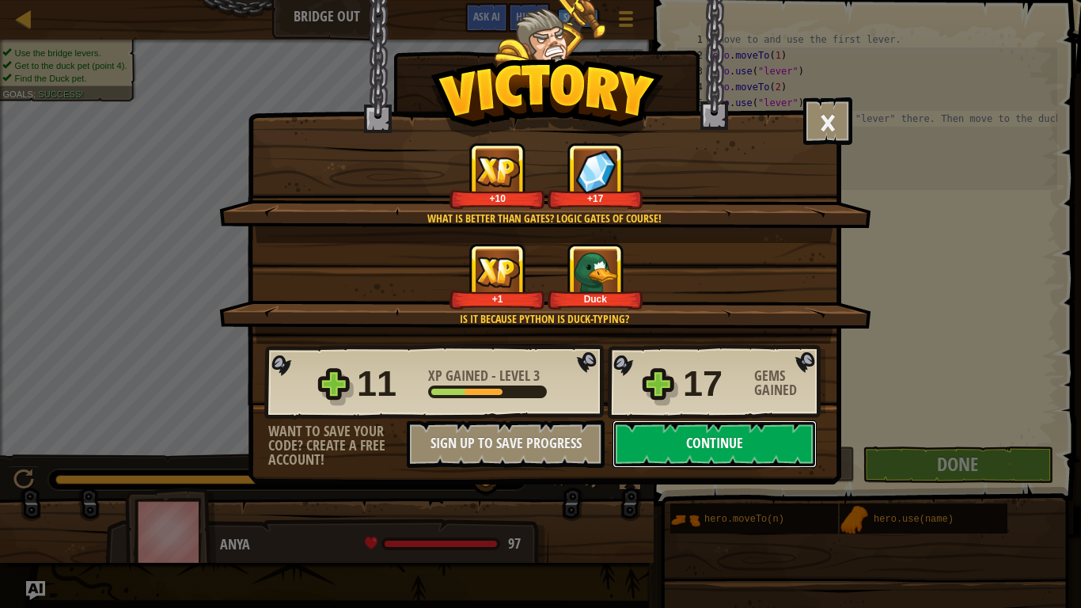
click at [778, 428] on button "Continue" at bounding box center [715, 443] width 204 height 47
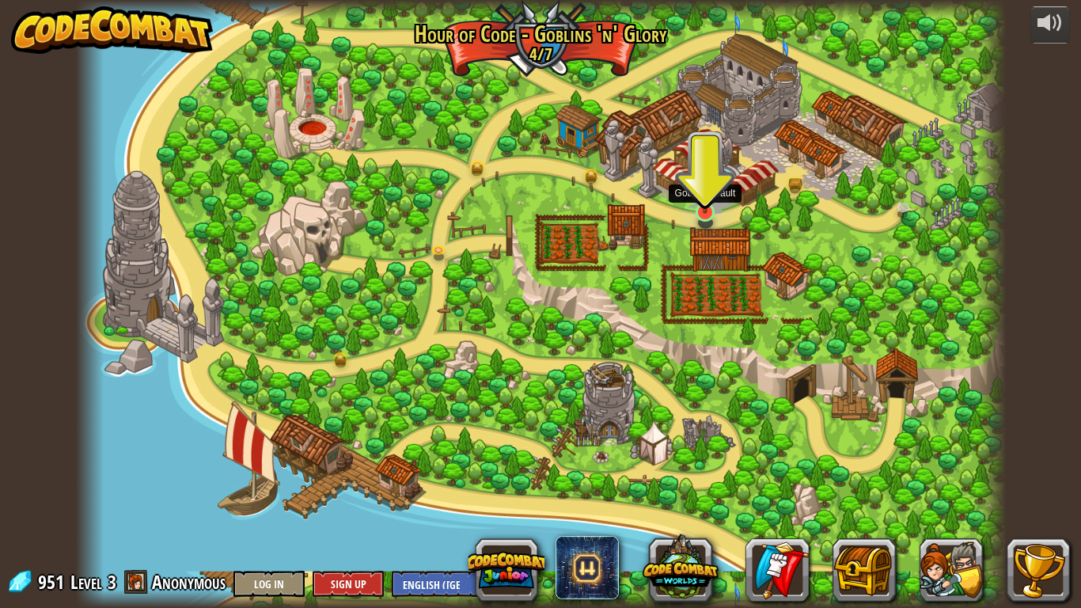
click at [712, 194] on img at bounding box center [705, 187] width 24 height 54
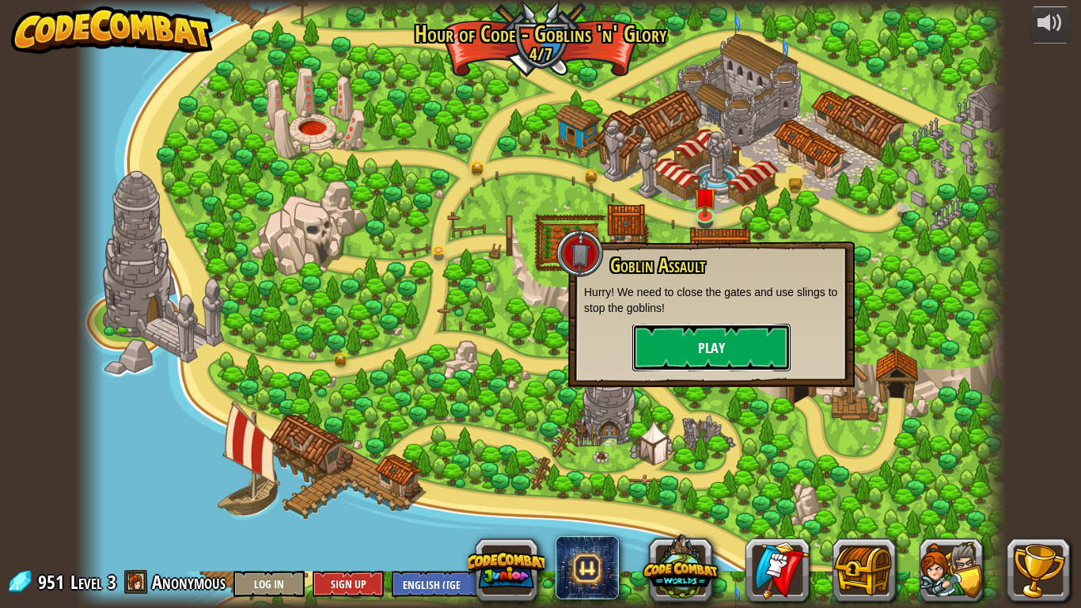
click at [707, 342] on button "Play" at bounding box center [712, 347] width 158 height 47
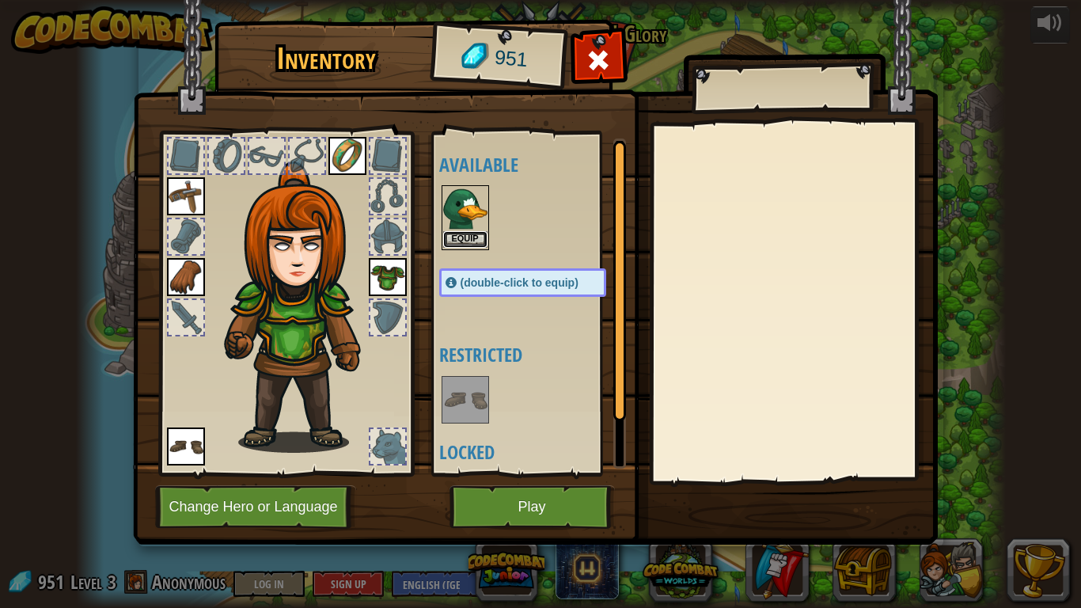
click at [459, 237] on button "Equip" at bounding box center [465, 239] width 44 height 17
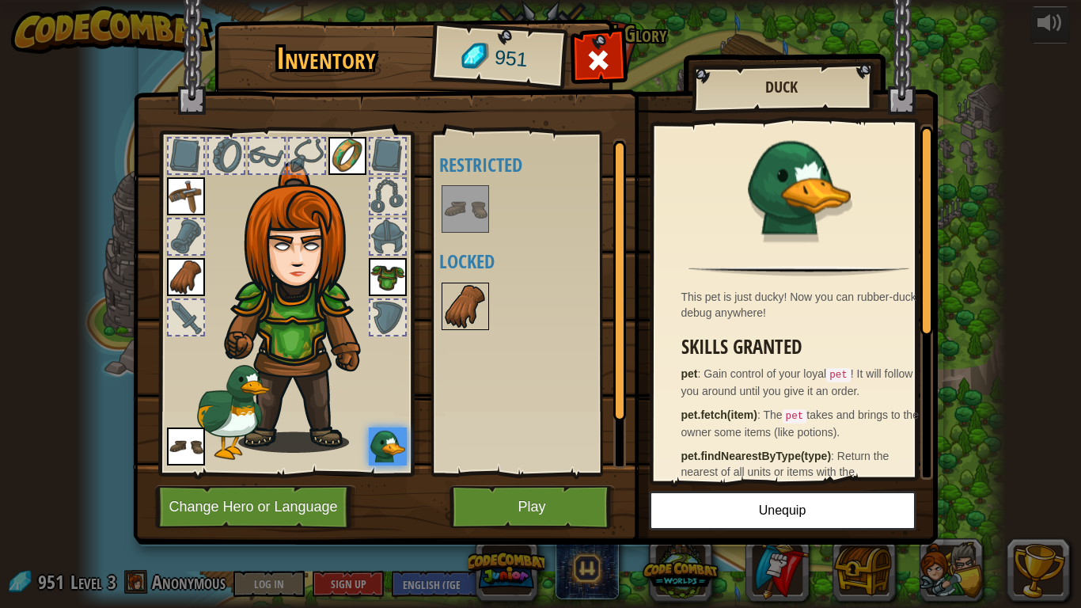
click at [471, 310] on img at bounding box center [465, 306] width 44 height 44
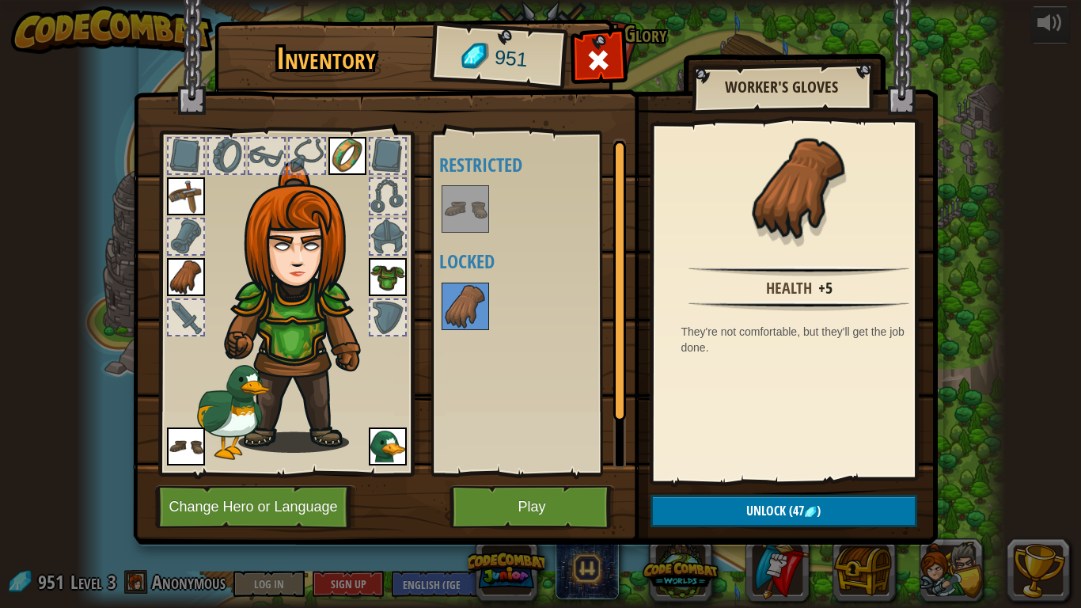
click at [540, 392] on div "Available Equip Equip Equip Equip Equip (double-click to equip) Restricted Lock…" at bounding box center [538, 304] width 199 height 330
click at [467, 215] on img at bounding box center [465, 209] width 44 height 44
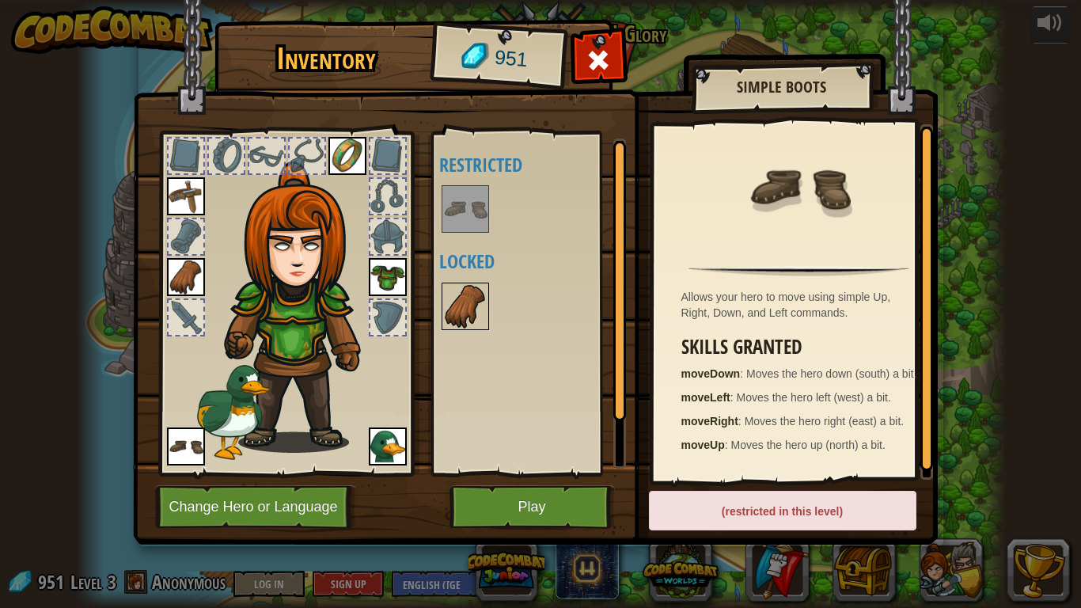
click at [444, 306] on img at bounding box center [465, 306] width 44 height 44
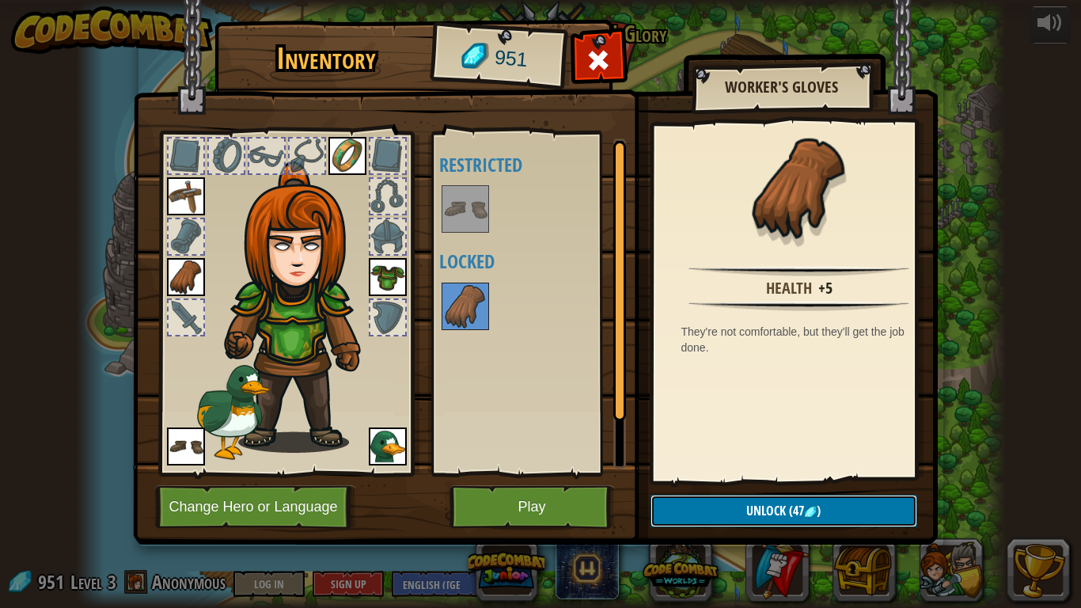
click at [730, 451] on button "Unlock (47 )" at bounding box center [784, 511] width 267 height 32
click at [717, 451] on button "Confirm" at bounding box center [784, 511] width 267 height 32
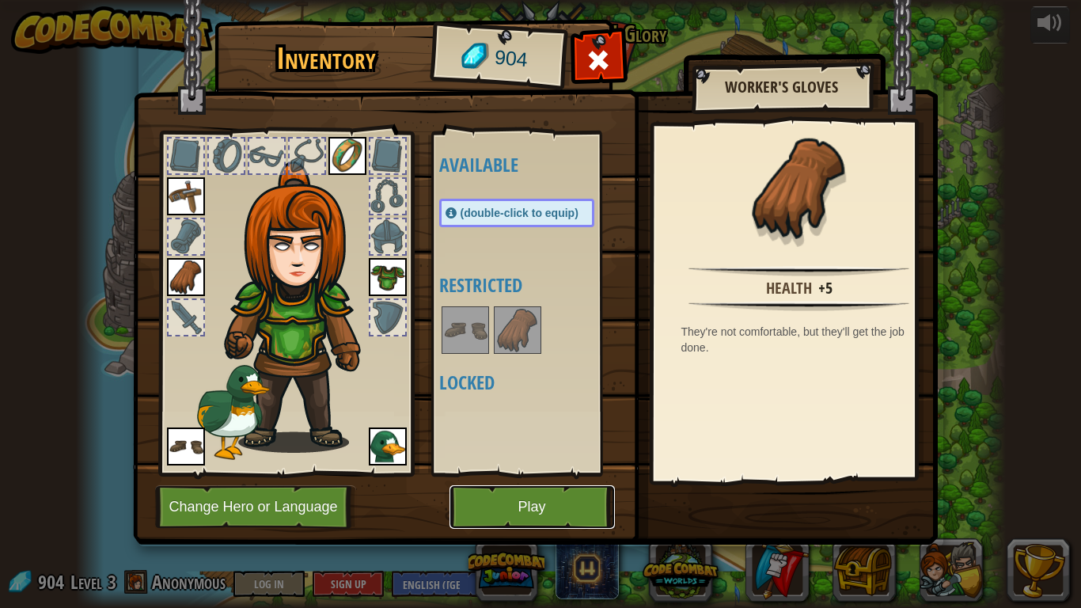
click at [549, 451] on button "Play" at bounding box center [532, 507] width 165 height 44
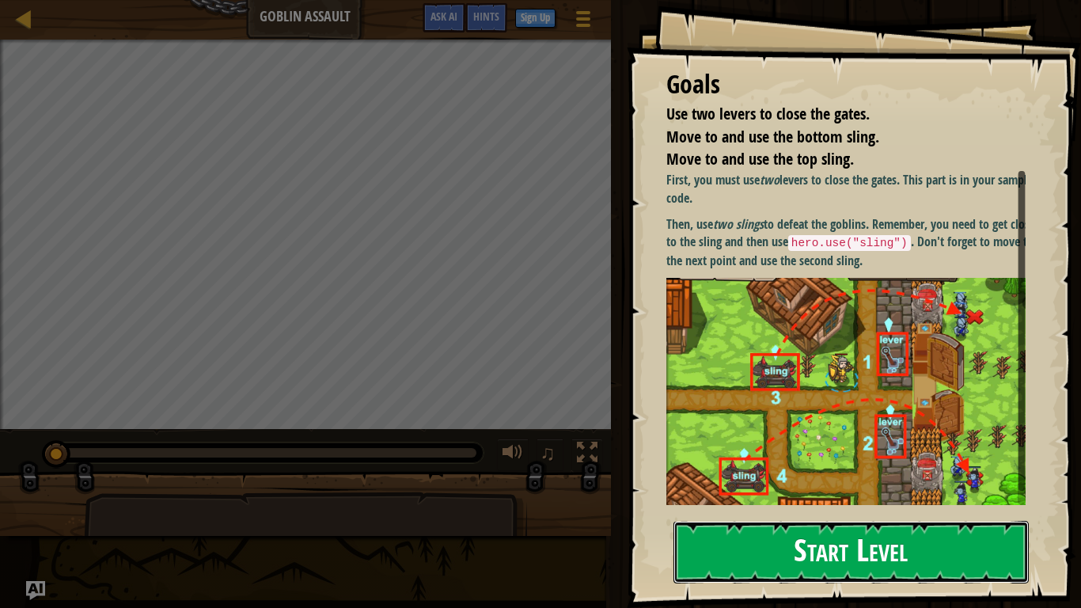
click at [818, 451] on button "Start Level" at bounding box center [851, 552] width 355 height 63
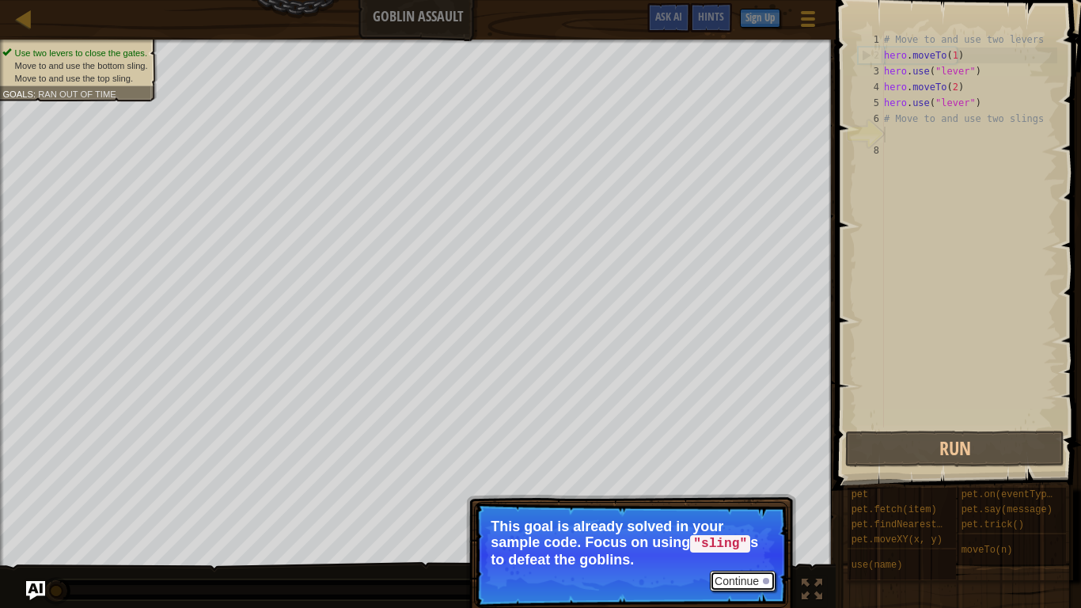
click at [746, 451] on button "Continue" at bounding box center [743, 581] width 66 height 21
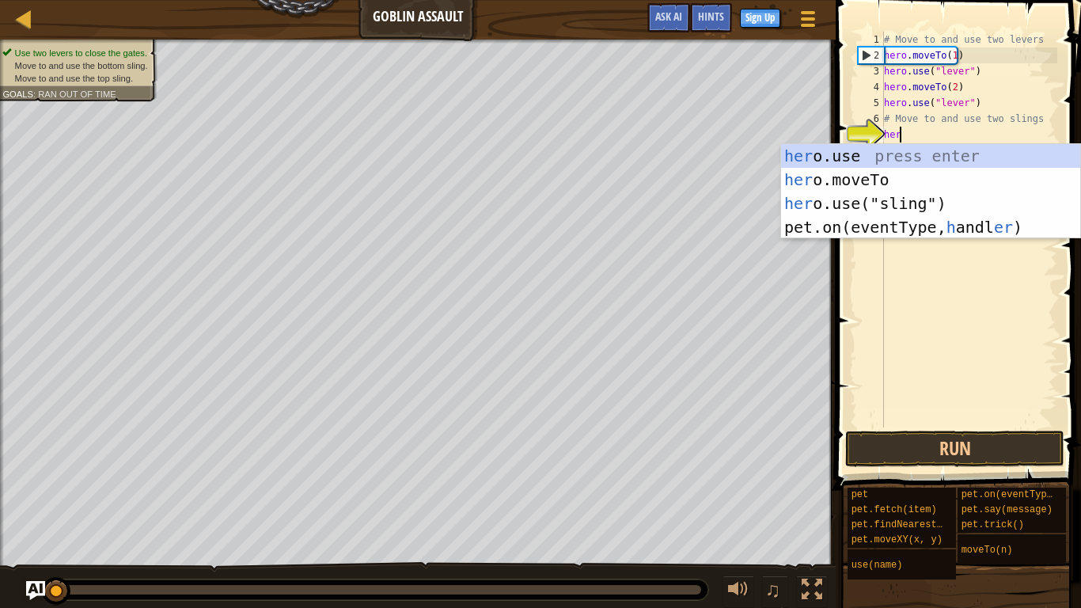
scroll to position [7, 1]
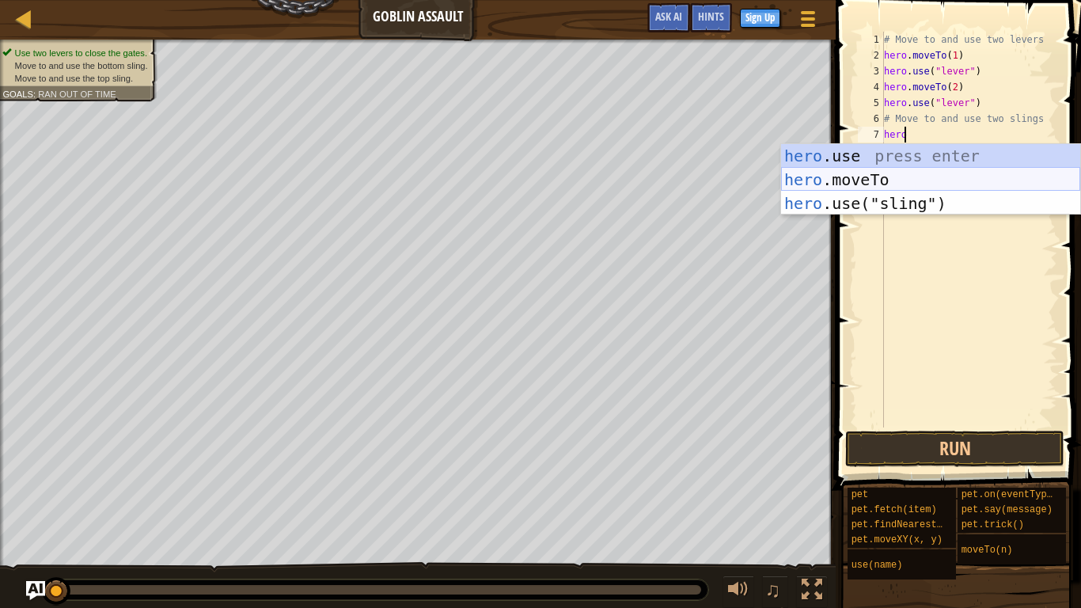
click at [818, 178] on div "hero .use press enter hero .moveTo press enter hero .use("sling") press enter" at bounding box center [930, 203] width 299 height 119
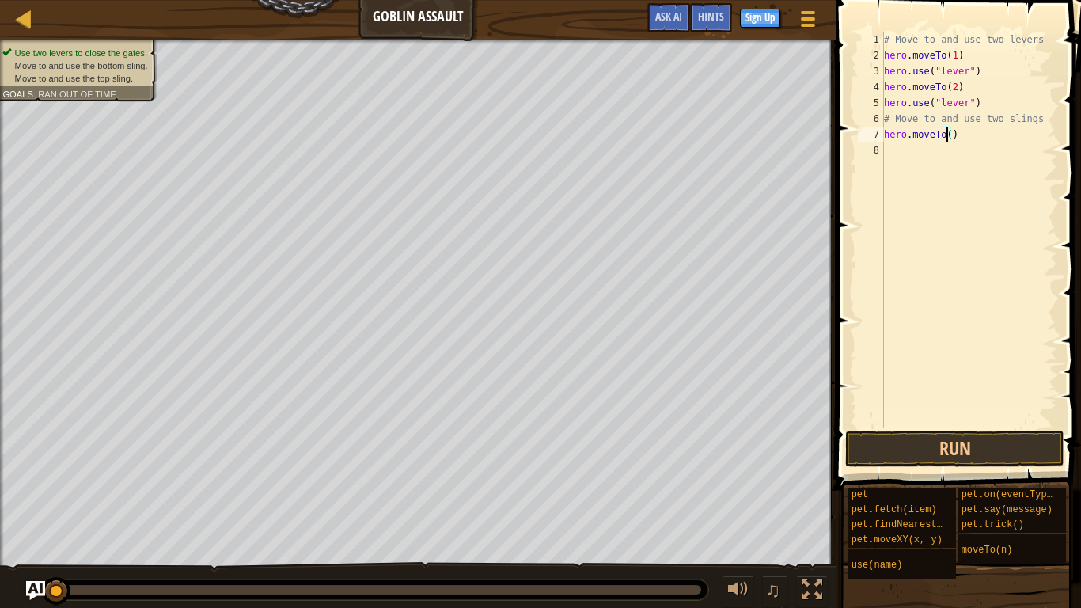
type textarea "hero.moveTo(4)"
click at [818, 145] on div "# Move to and use two levers hero . moveTo ( 1 ) hero . use ( "lever" ) hero . …" at bounding box center [969, 245] width 177 height 427
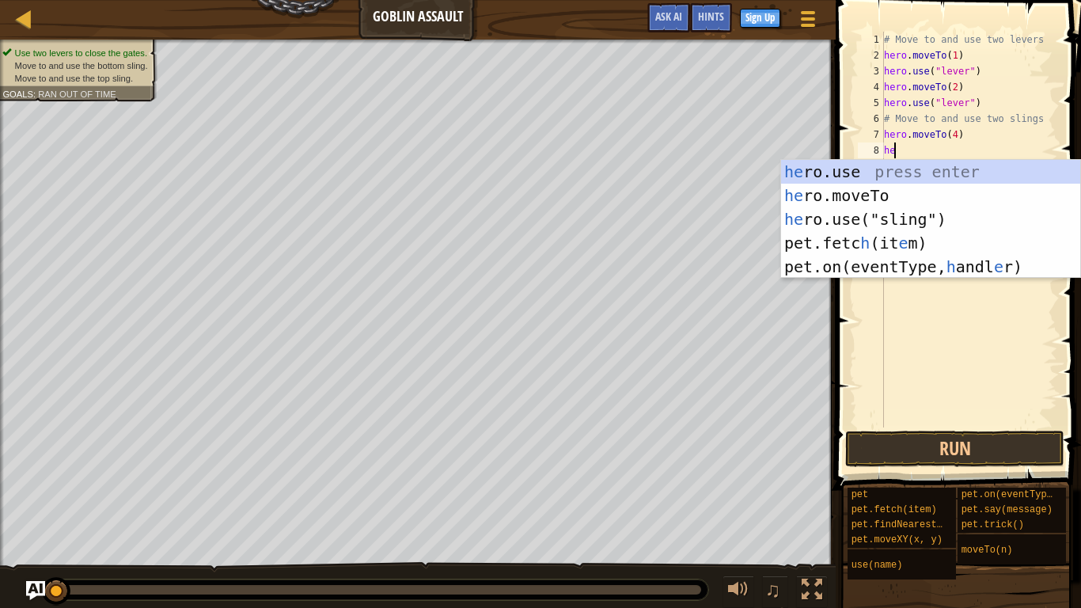
scroll to position [7, 1]
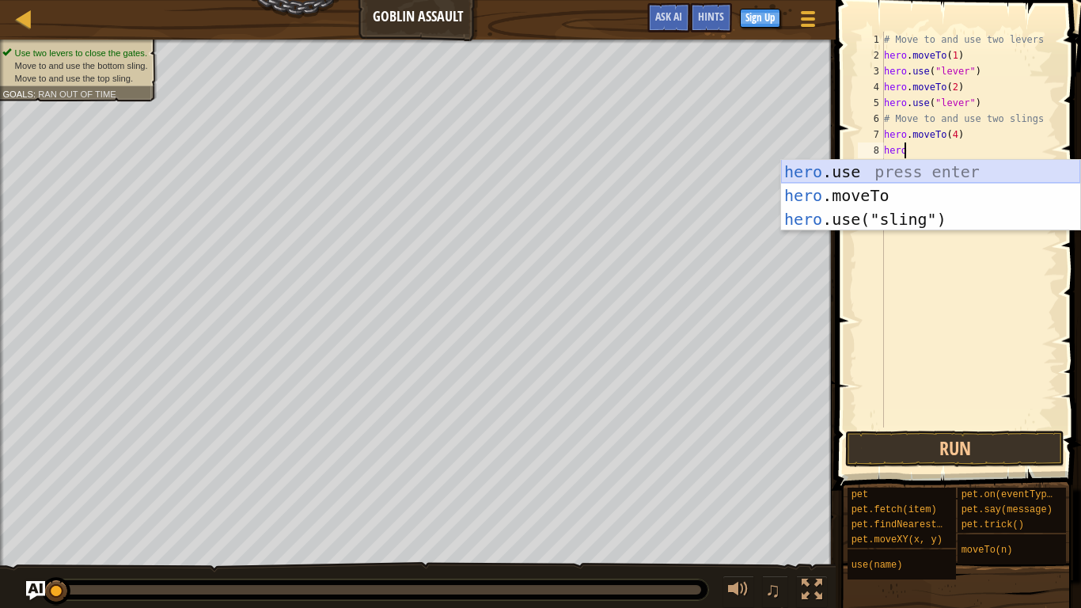
click at [818, 170] on div "hero .use press enter hero .moveTo press enter hero .use("sling") press enter" at bounding box center [930, 219] width 299 height 119
type textarea "hero.use("sling")"
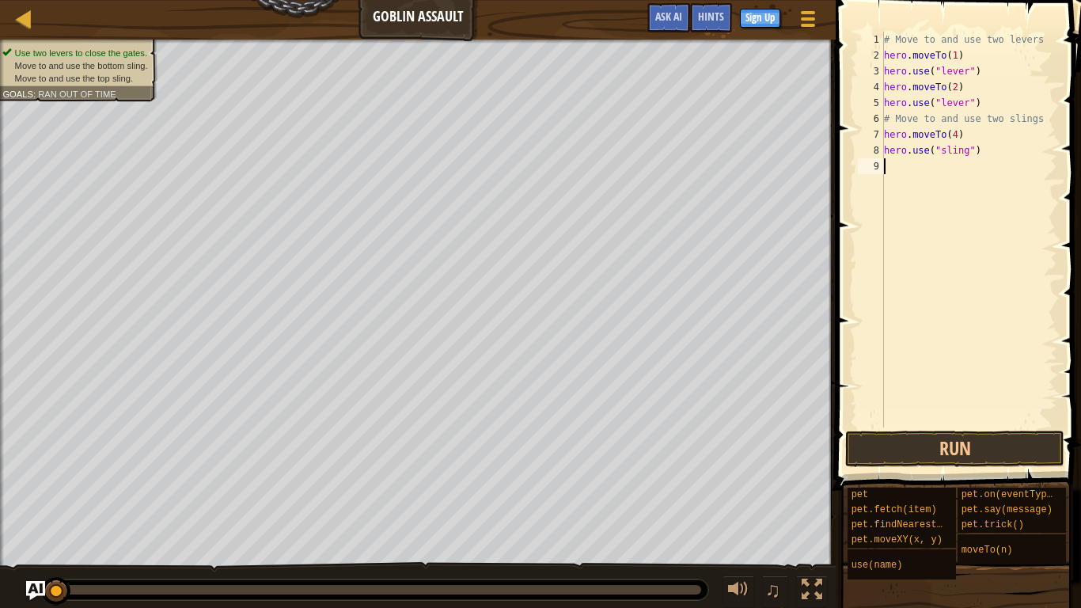
click at [818, 174] on div "# Move to and use two levers hero . moveTo ( 1 ) hero . use ( "lever" ) hero . …" at bounding box center [969, 245] width 177 height 427
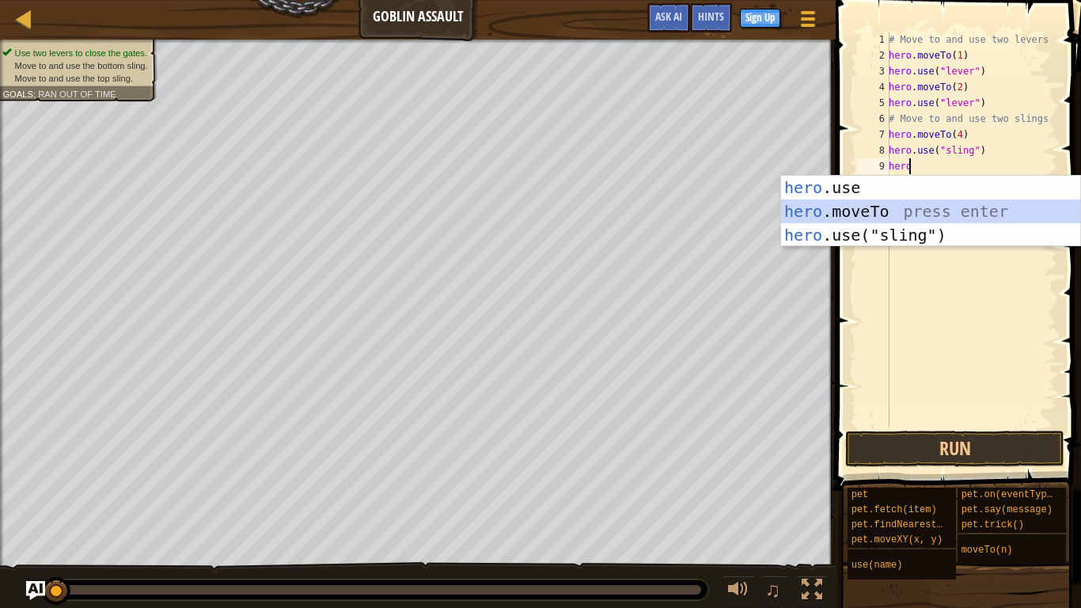
click at [818, 210] on div "hero .use press enter hero .moveTo press enter hero .use("sling") press enter" at bounding box center [930, 235] width 299 height 119
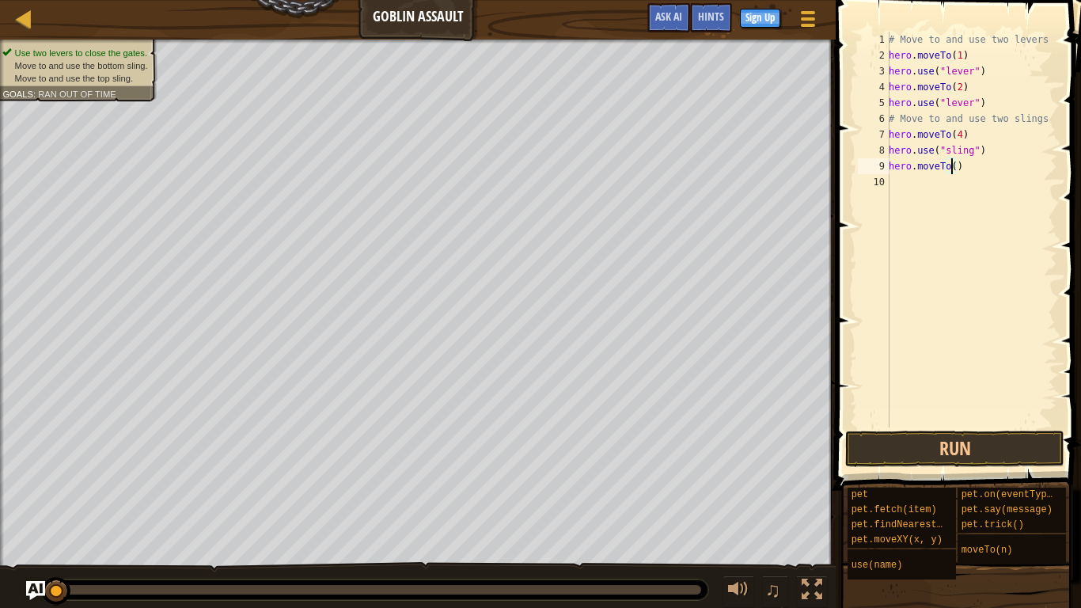
type textarea "hero.moveTo(3)"
click at [818, 188] on div "# Move to and use two levers hero . moveTo ( 1 ) hero . use ( "lever" ) hero . …" at bounding box center [972, 245] width 172 height 427
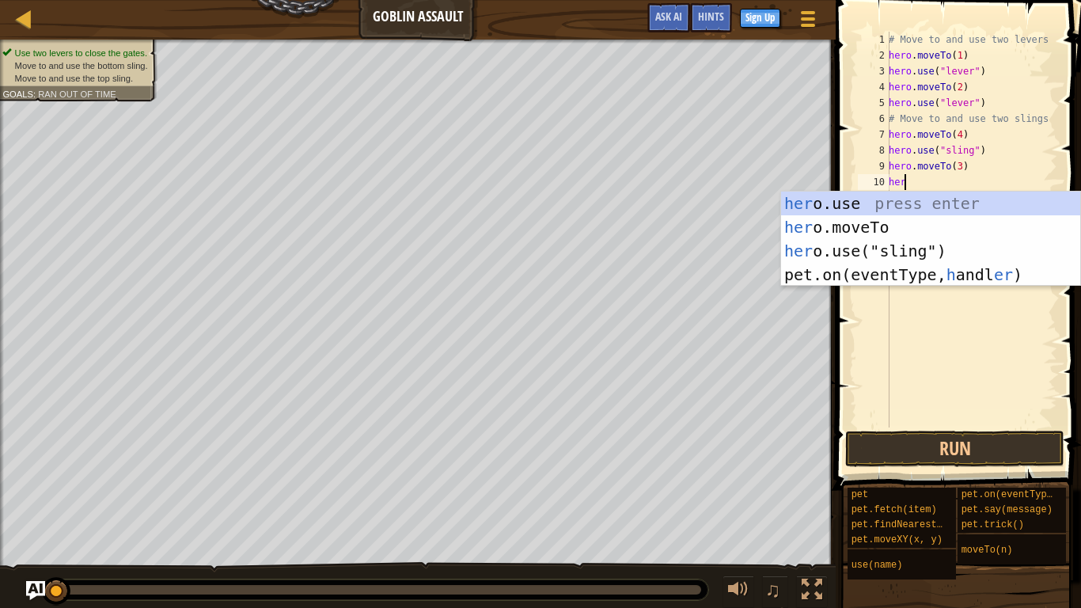
scroll to position [7, 1]
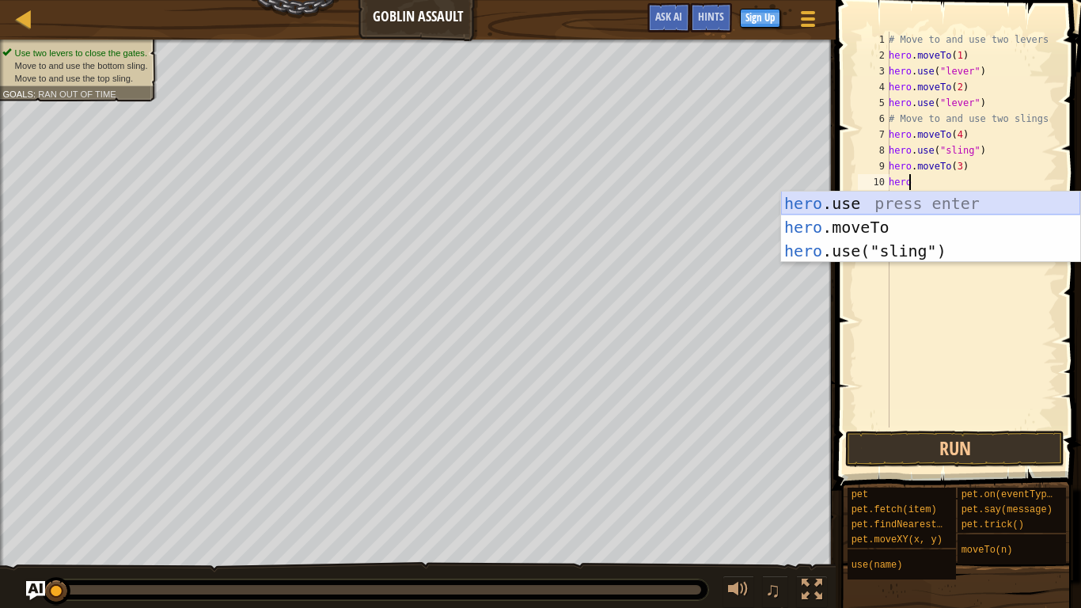
click at [818, 203] on div "hero .use press enter hero .moveTo press enter hero .use("sling") press enter" at bounding box center [930, 251] width 299 height 119
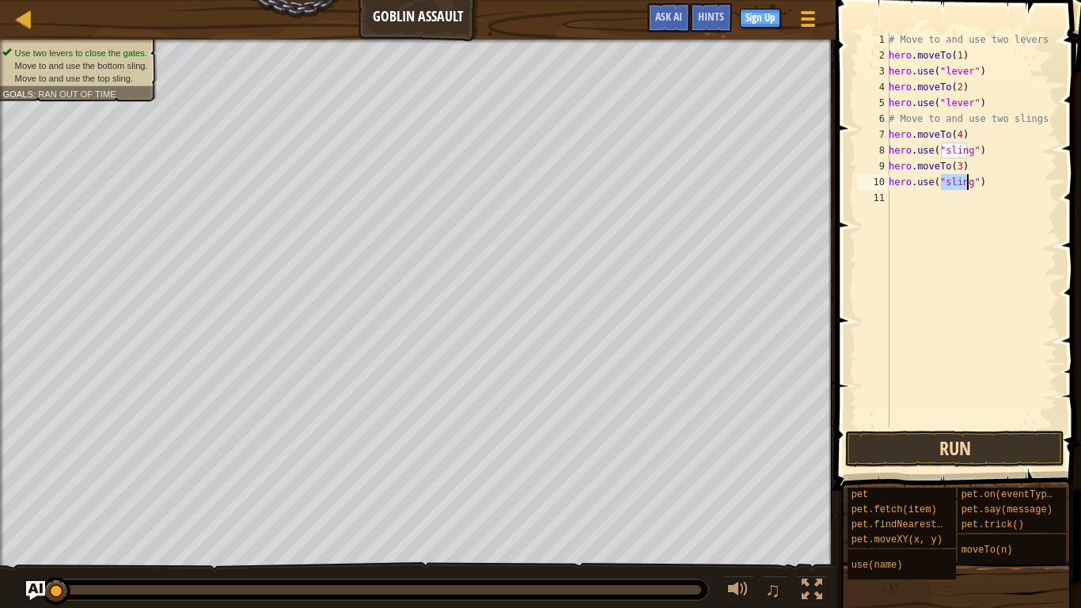
type textarea "hero.use("sling")"
click at [818, 435] on button "Run" at bounding box center [954, 449] width 219 height 36
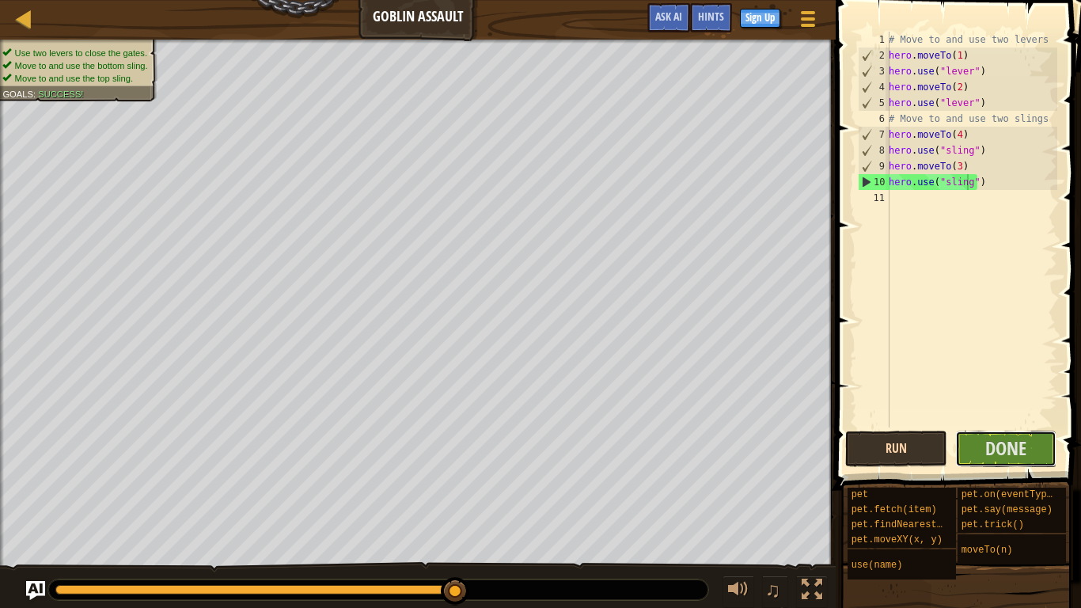
click at [818, 435] on button "Done" at bounding box center [1007, 449] width 102 height 36
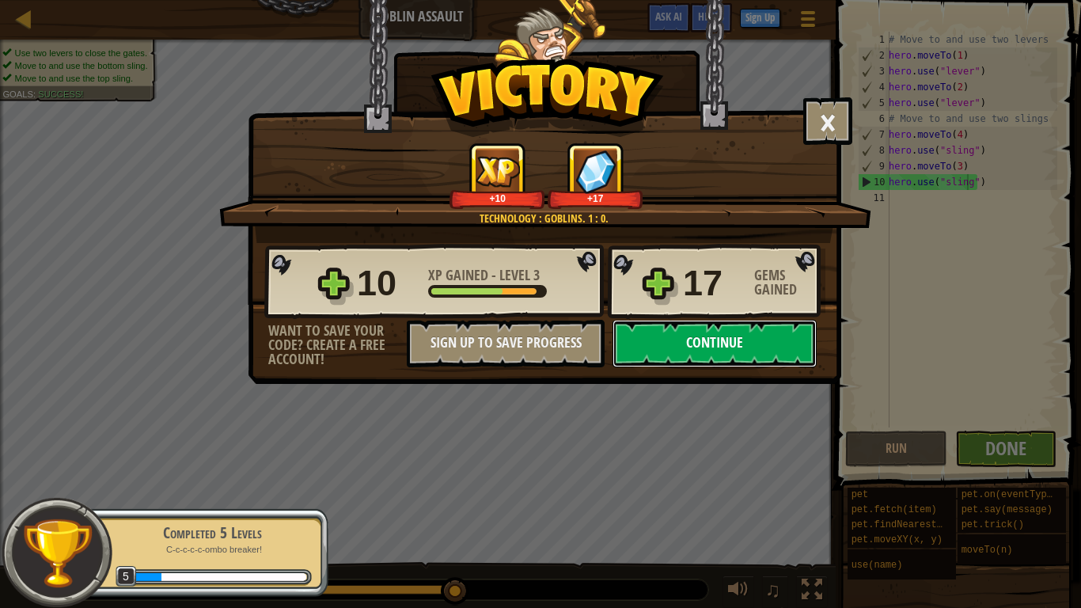
click at [790, 363] on button "Continue" at bounding box center [715, 343] width 204 height 47
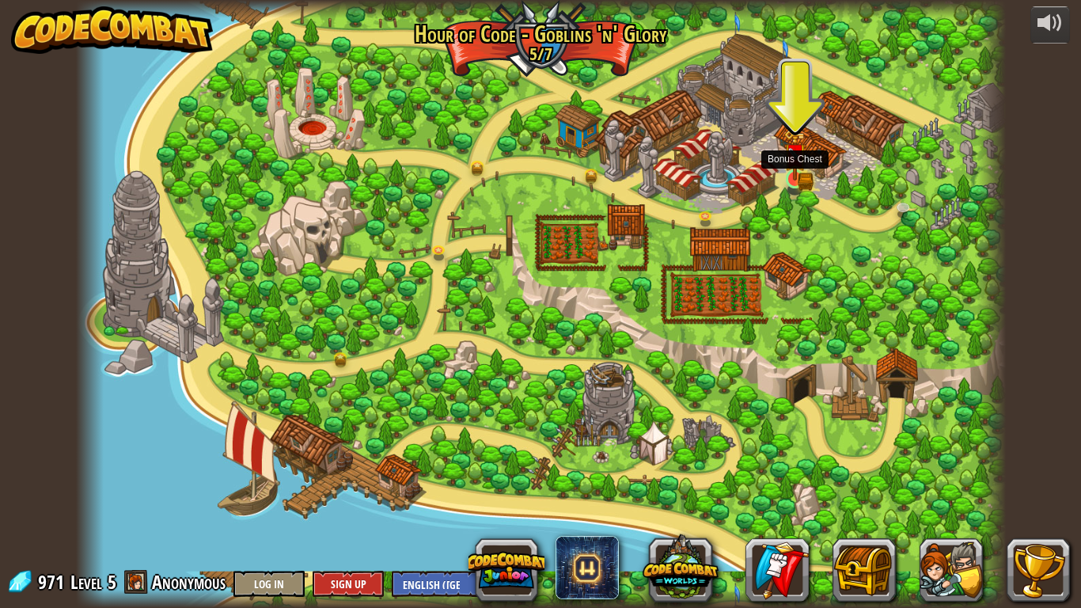
click at [791, 162] on img at bounding box center [795, 155] width 14 height 14
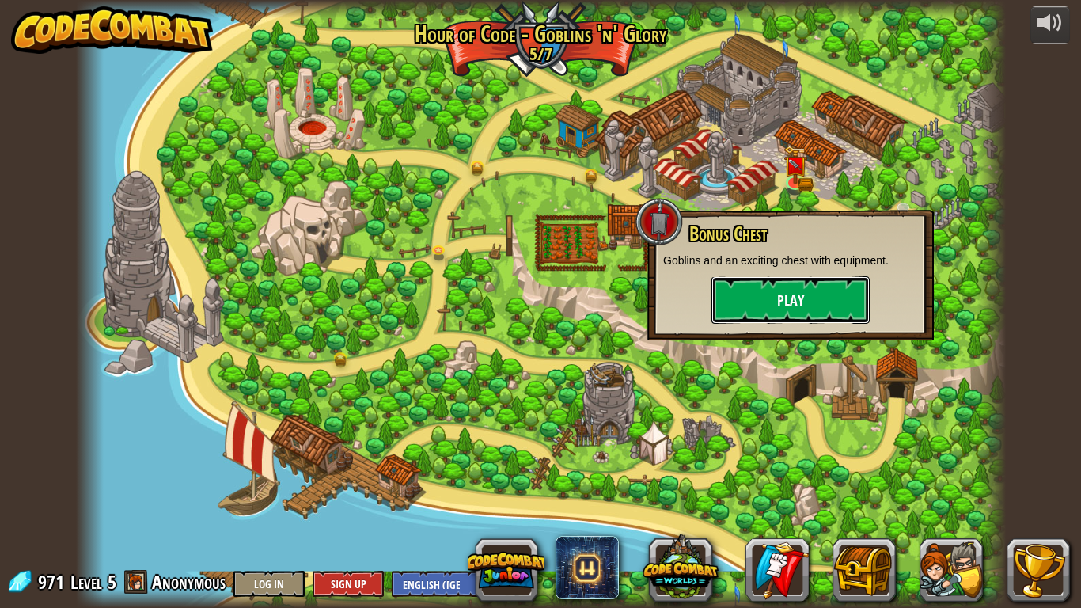
click at [768, 298] on button "Play" at bounding box center [791, 299] width 158 height 47
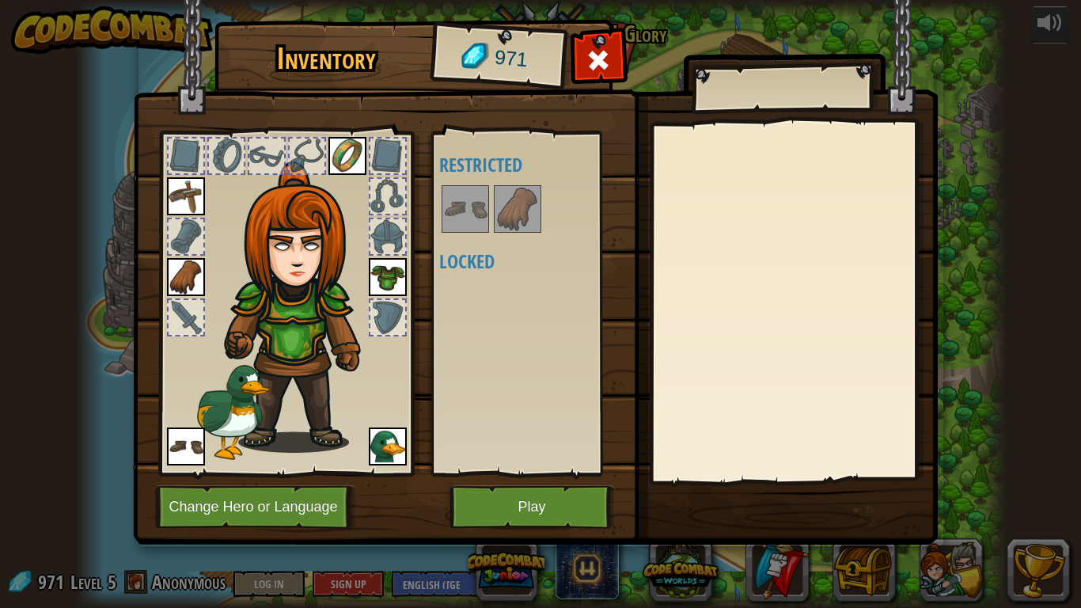
click at [501, 206] on img at bounding box center [518, 209] width 44 height 44
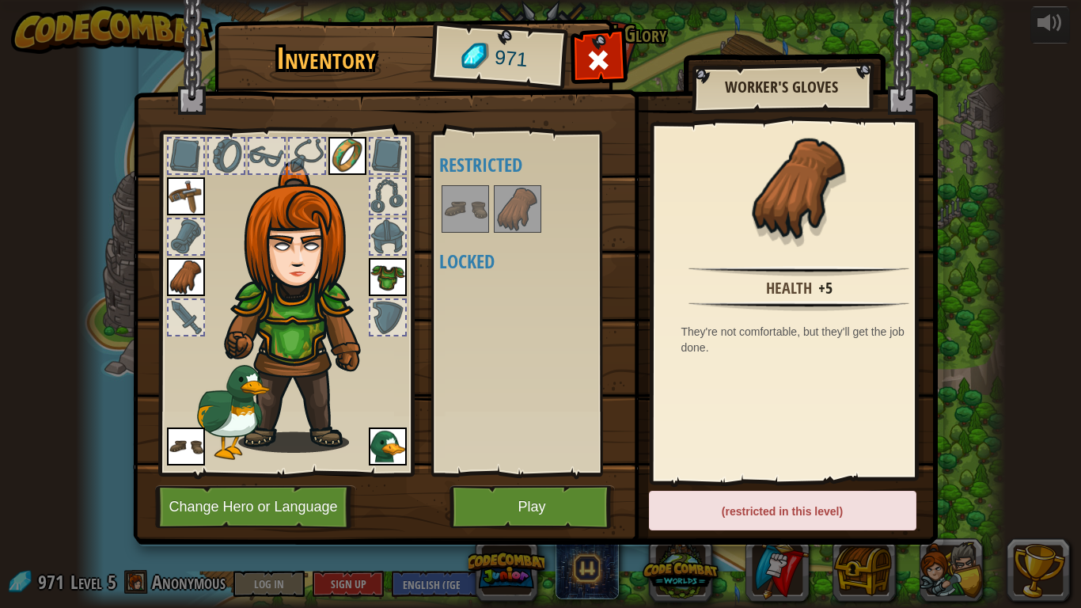
click at [460, 228] on img at bounding box center [465, 209] width 44 height 44
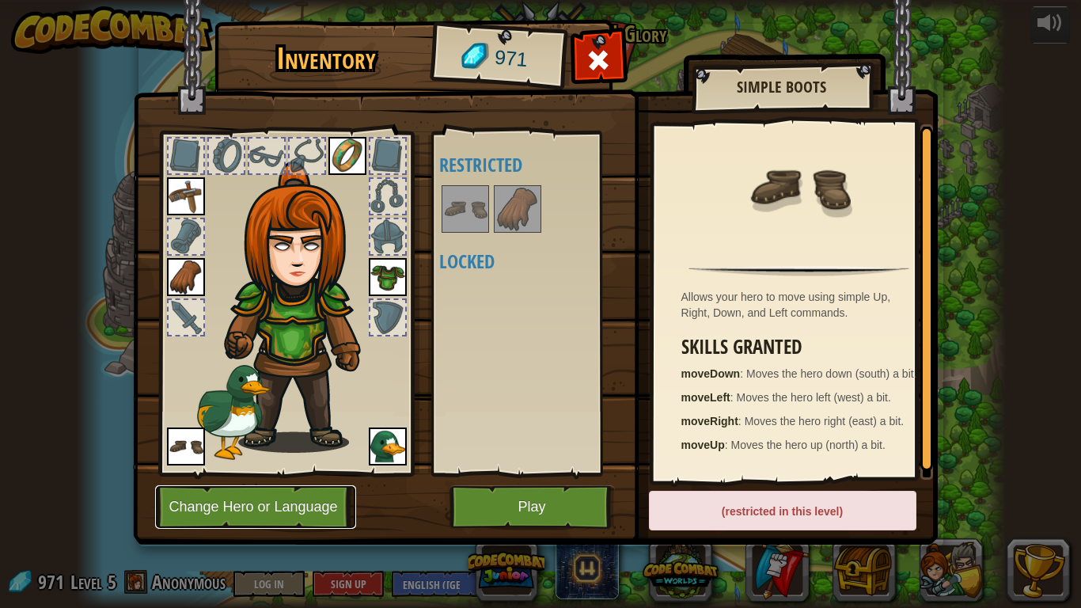
click at [310, 451] on button "Change Hero or Language" at bounding box center [255, 507] width 201 height 44
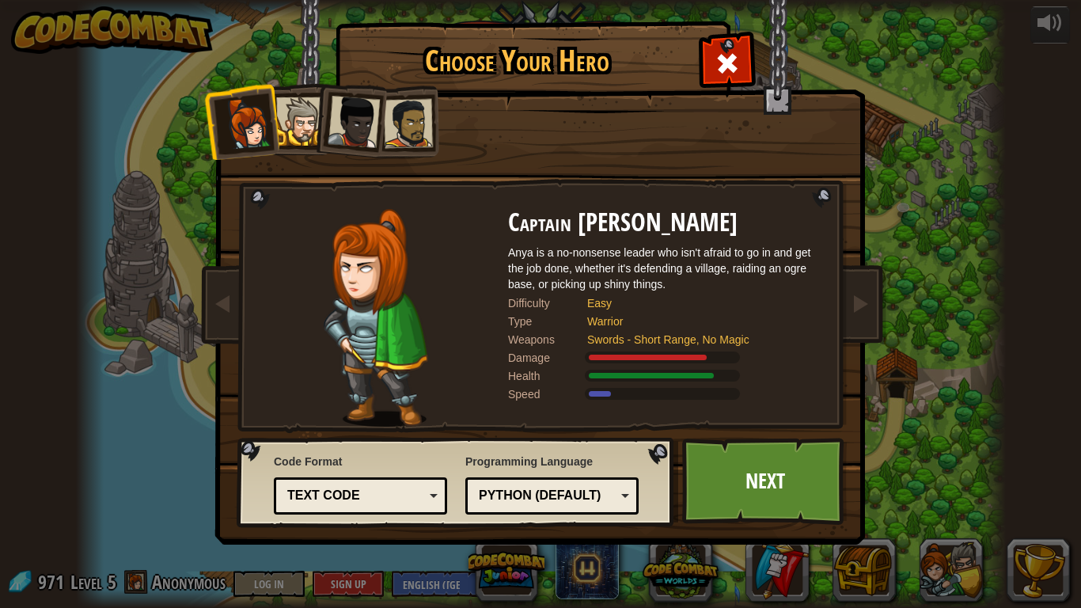
click at [316, 114] on li at bounding box center [349, 119] width 78 height 78
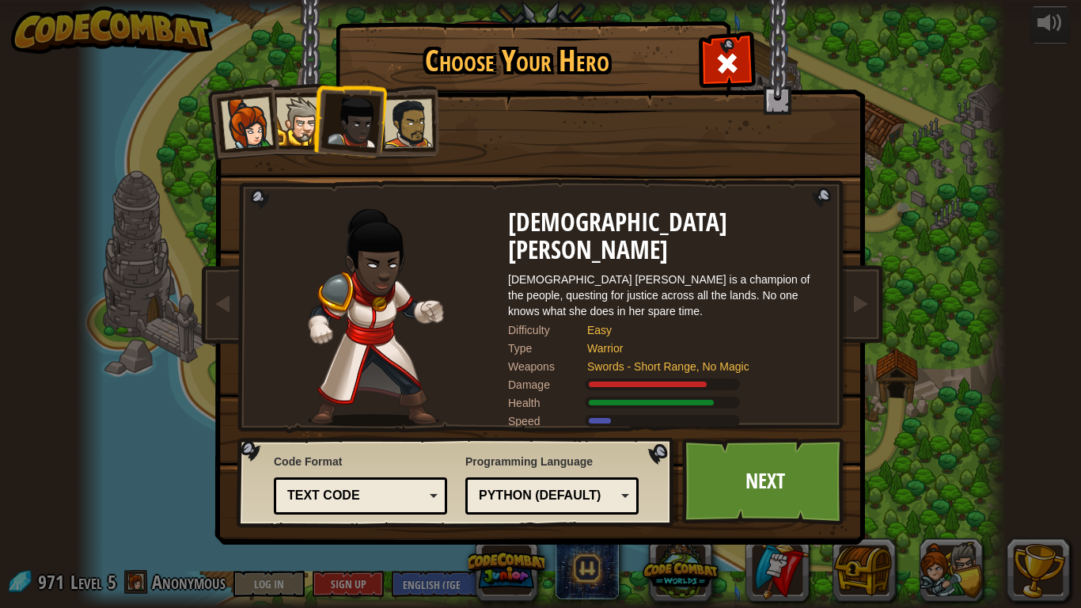
click at [248, 129] on div at bounding box center [247, 123] width 52 height 52
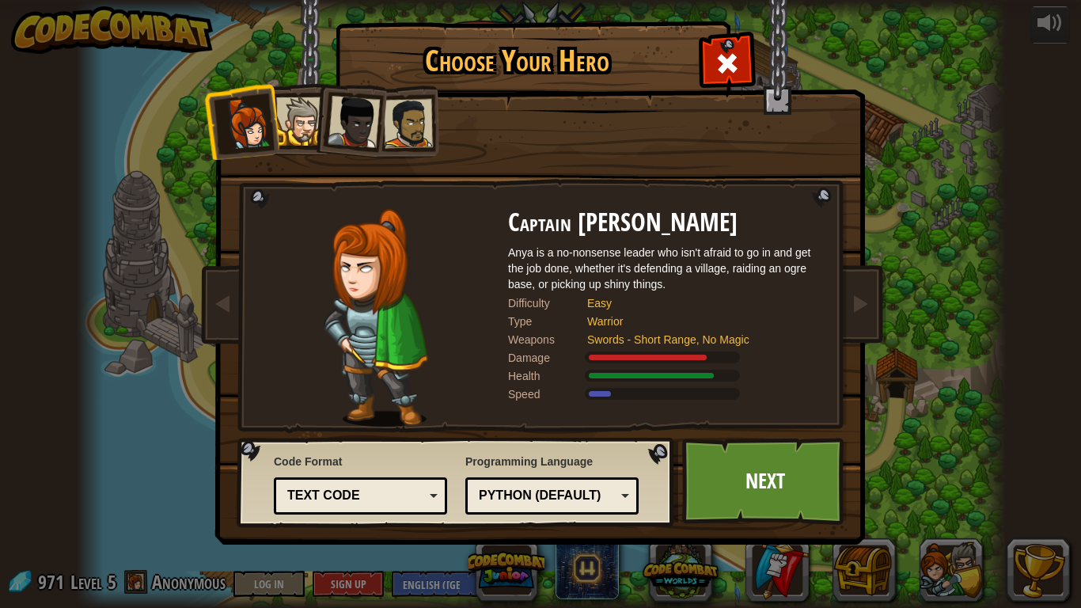
click at [298, 118] on div at bounding box center [300, 121] width 48 height 48
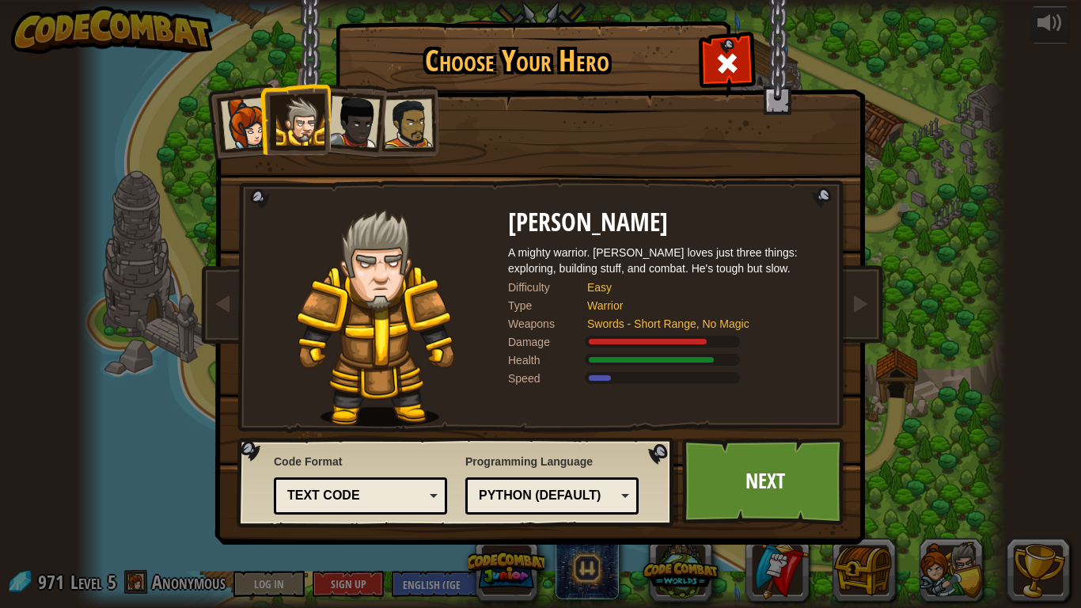
click at [412, 107] on div at bounding box center [408, 123] width 49 height 49
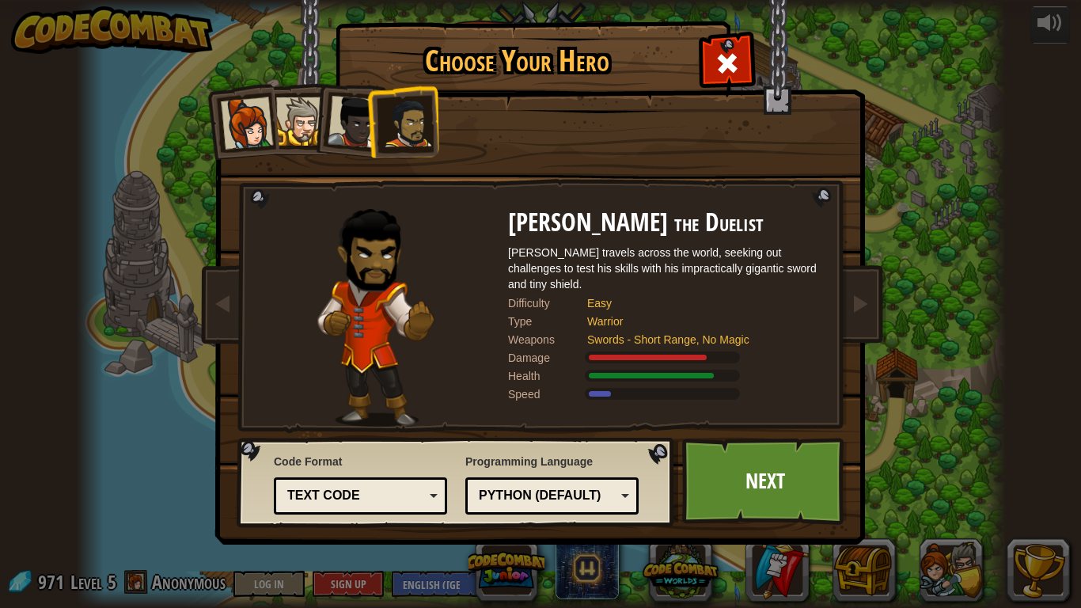
drag, startPoint x: 248, startPoint y: 121, endPoint x: 262, endPoint y: 135, distance: 20.2
click at [262, 135] on div at bounding box center [247, 123] width 52 height 52
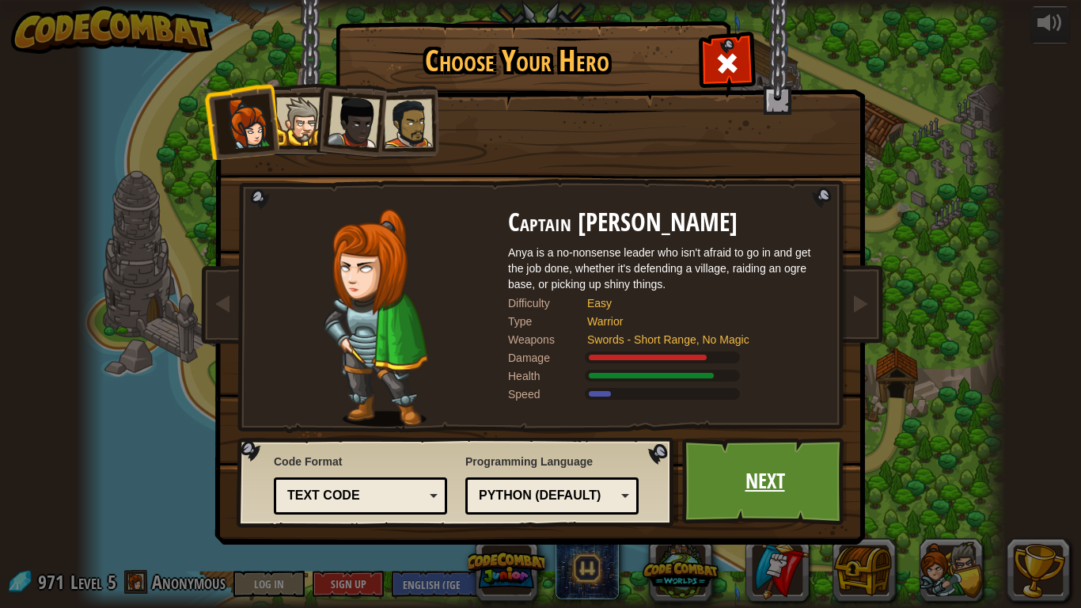
click at [776, 451] on link "Next" at bounding box center [764, 481] width 165 height 87
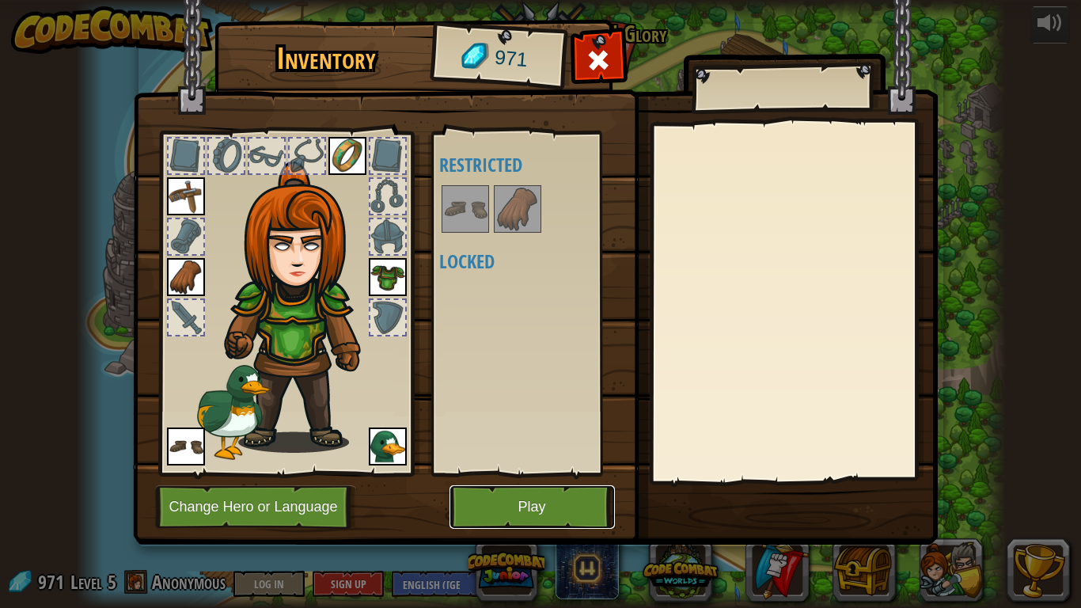
click at [580, 451] on button "Play" at bounding box center [532, 507] width 165 height 44
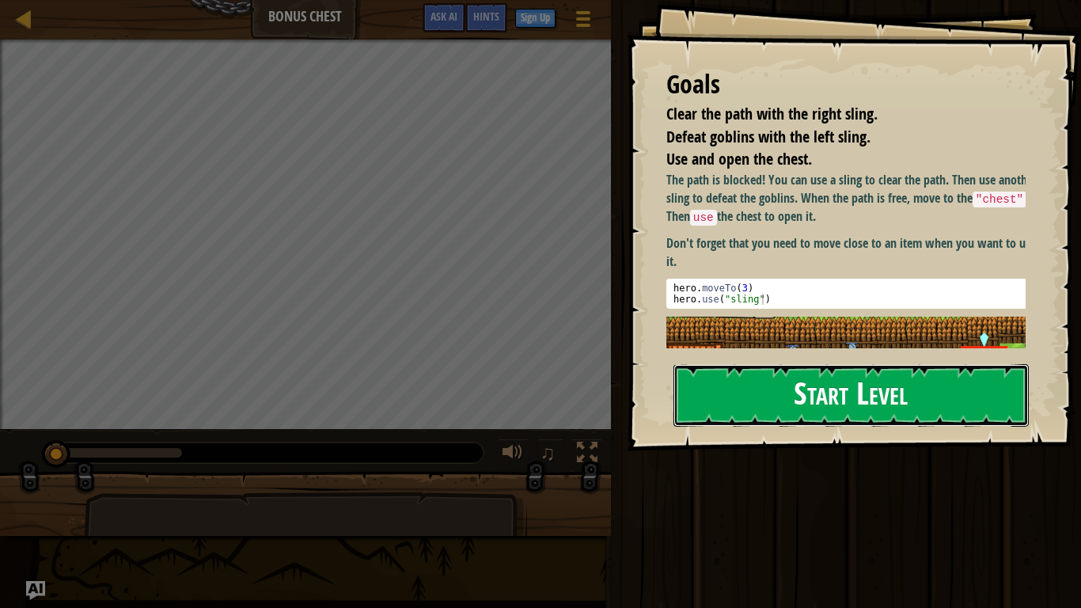
click at [783, 396] on button "Start Level" at bounding box center [851, 395] width 355 height 63
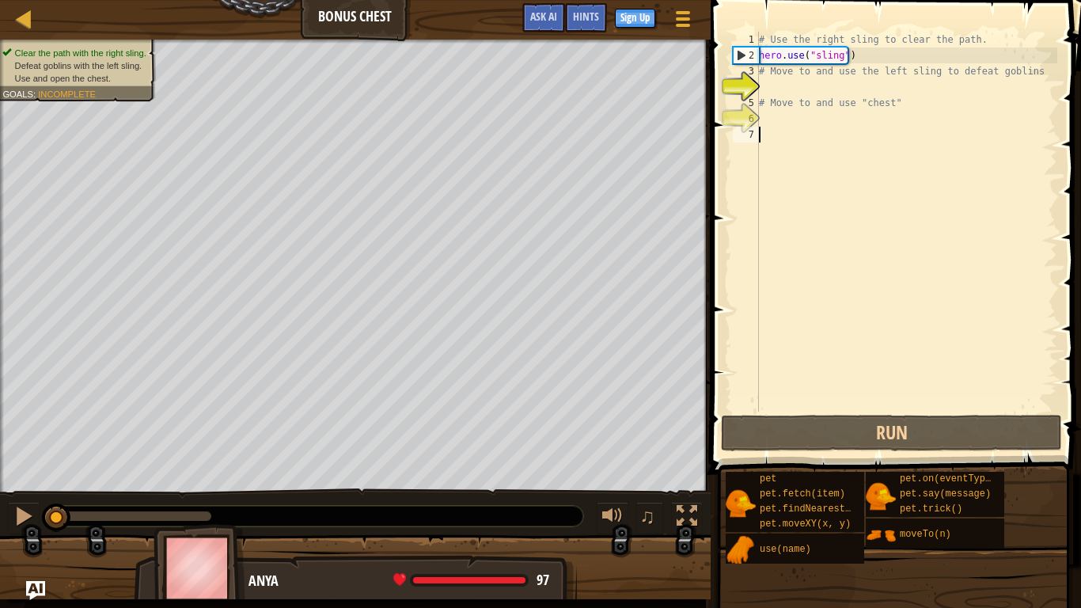
click at [783, 396] on div "# Use the right sling to clear the path. hero . use ( "sling" ) # Move to and u…" at bounding box center [907, 238] width 302 height 412
click at [762, 90] on div "# Use the right sling to clear the path. hero . use ( "sling" ) # Move to and u…" at bounding box center [907, 238] width 302 height 412
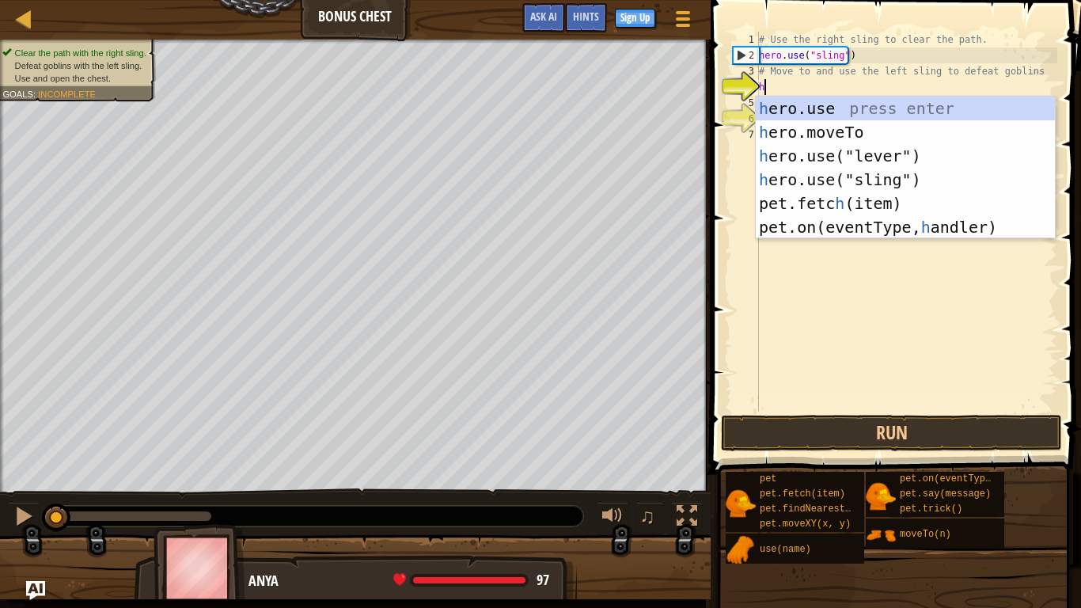
scroll to position [7, 0]
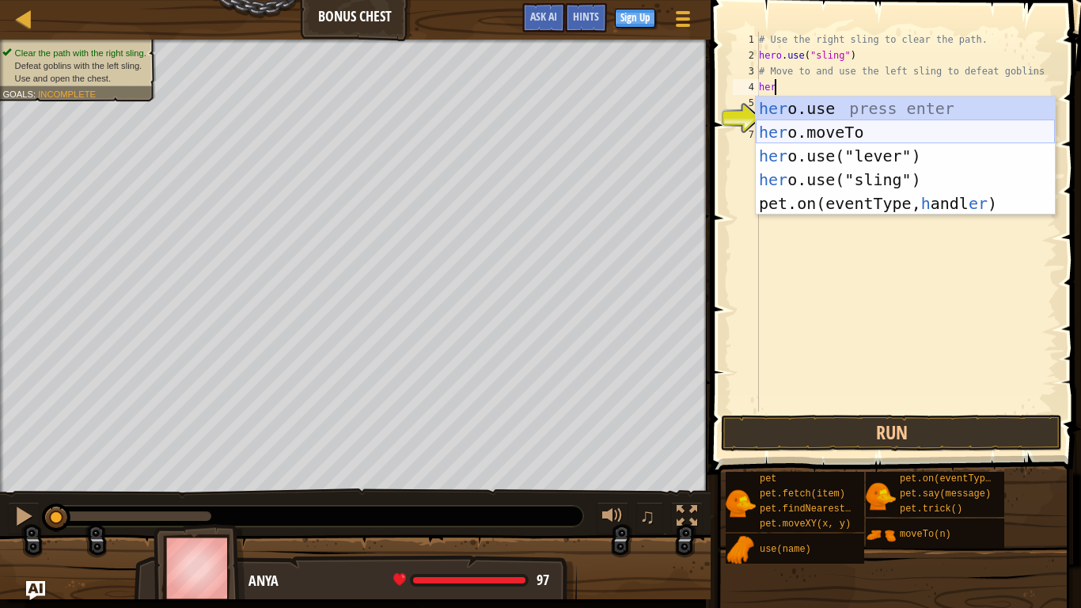
click at [818, 130] on div "her o.use press enter her o.moveTo press enter her o.use("lever") press enter h…" at bounding box center [905, 180] width 299 height 166
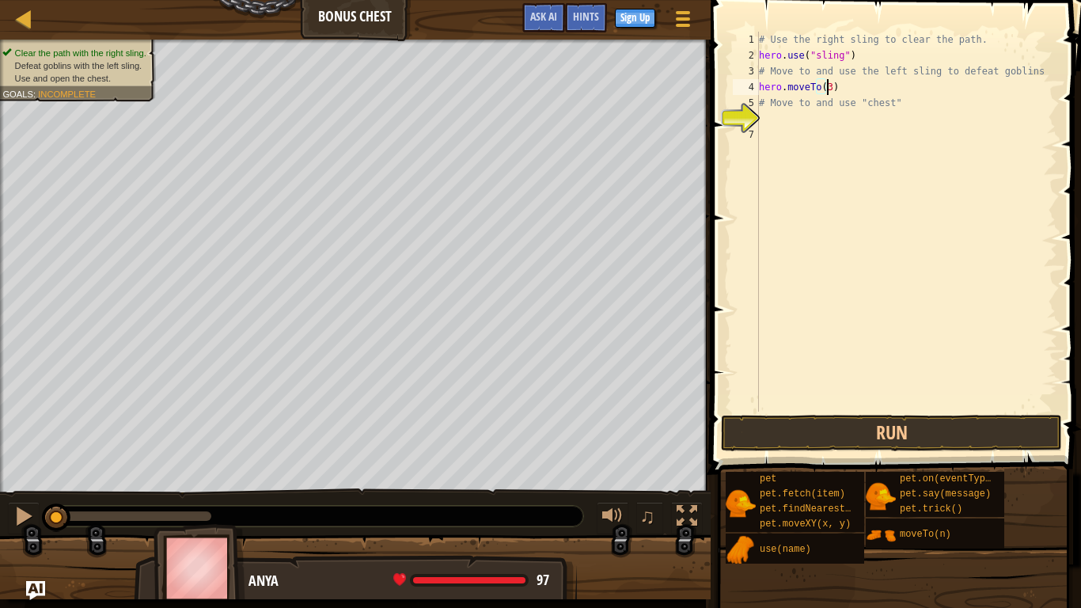
scroll to position [7, 5]
click at [763, 104] on div "# Use the right sling to clear the path. hero . use ( "sling" ) # Move to and u…" at bounding box center [907, 238] width 302 height 412
type textarea "# Move to and use "chest""
click at [766, 127] on div "# Use the right sling to clear the path. hero . use ( "sling" ) # Move to and u…" at bounding box center [907, 238] width 302 height 412
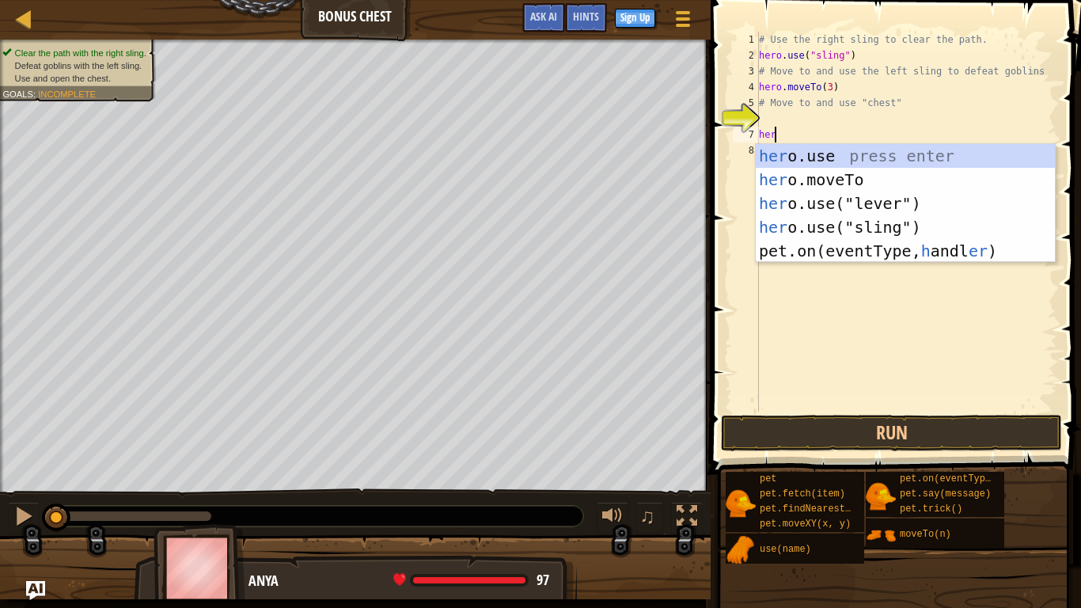
scroll to position [7, 1]
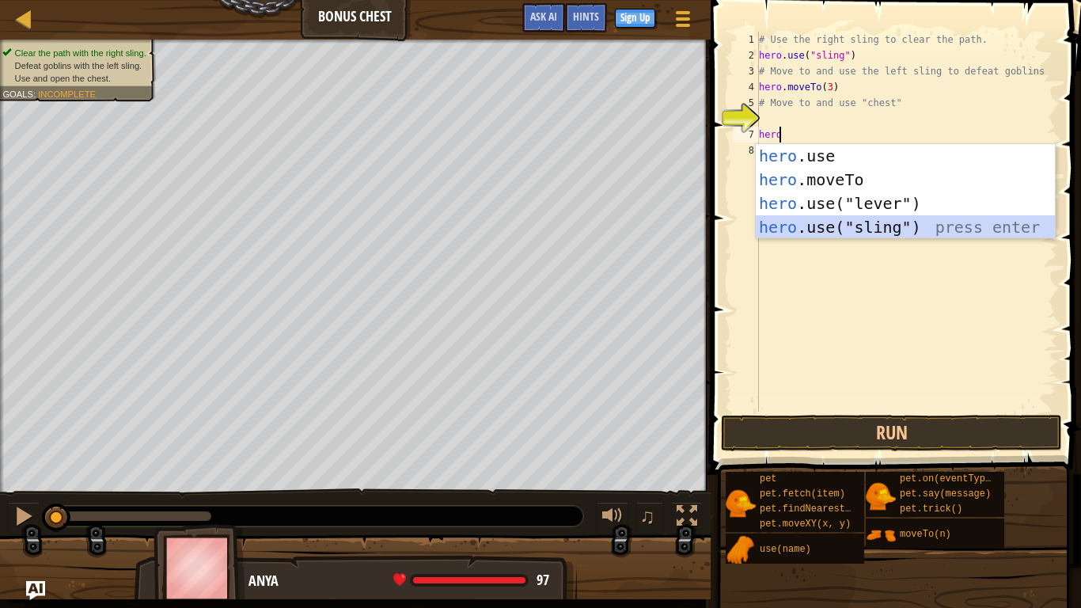
click at [818, 226] on div "hero .use press enter hero .moveTo press enter hero .use("lever") press enter h…" at bounding box center [905, 215] width 299 height 142
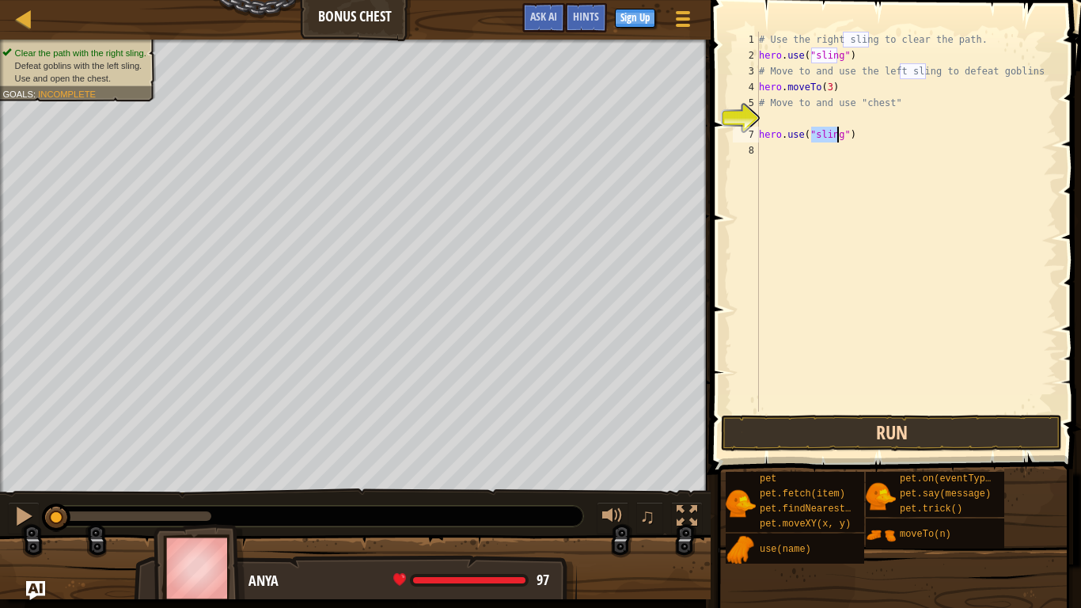
type textarea "hero.use("sling")"
click at [783, 444] on button "Run" at bounding box center [891, 433] width 341 height 36
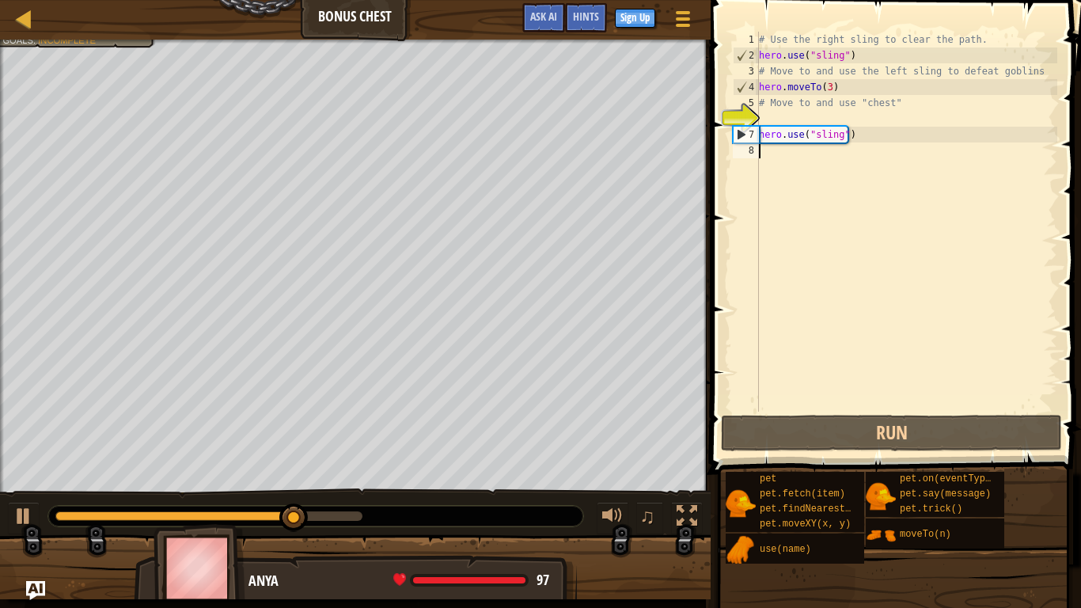
click at [769, 155] on div "# Use the right sling to clear the path. hero . use ( "sling" ) # Move to and u…" at bounding box center [907, 238] width 302 height 412
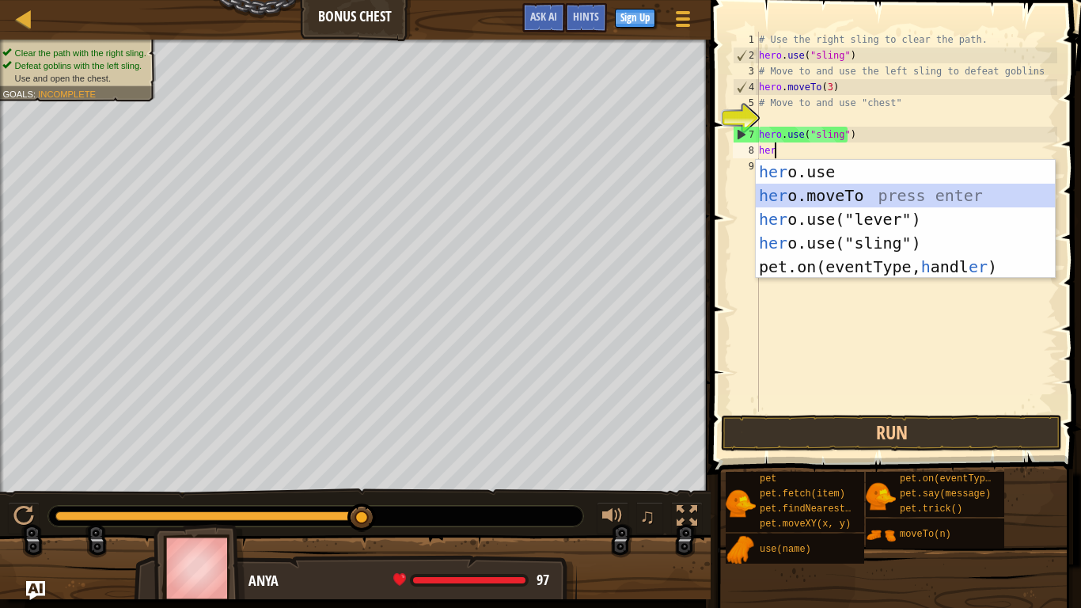
click at [818, 193] on div "her o.use press enter her o.moveTo press enter her o.use("lever") press enter h…" at bounding box center [905, 243] width 299 height 166
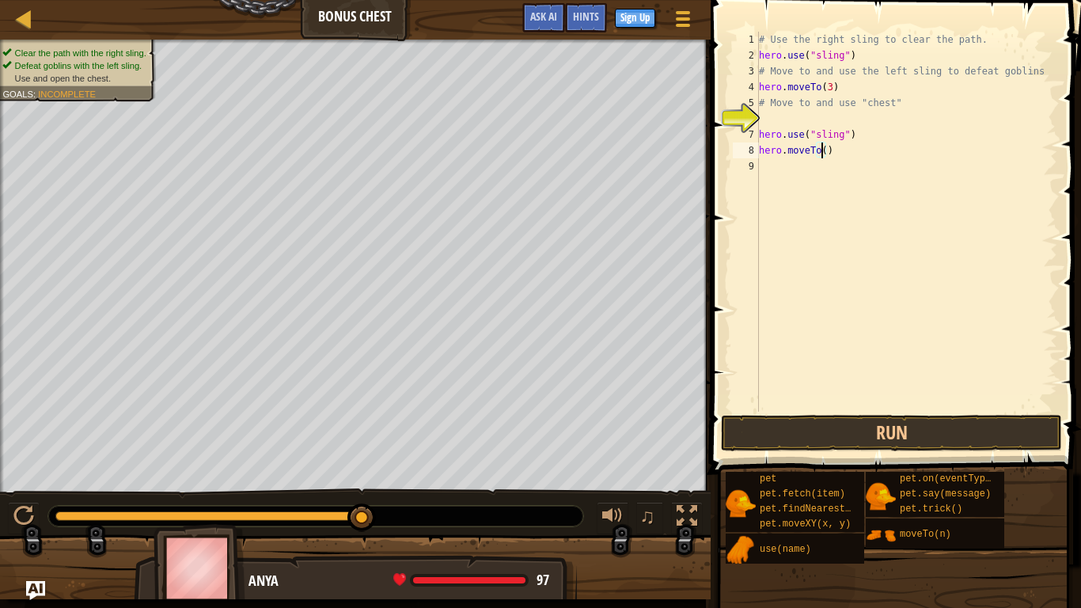
scroll to position [7, 5]
click at [818, 440] on button "Run" at bounding box center [891, 433] width 341 height 36
type textarea "hero.moveTo(4)"
click at [766, 169] on div "# Use the right sling to clear the path. hero . use ( "sling" ) # Move to and u…" at bounding box center [907, 238] width 302 height 412
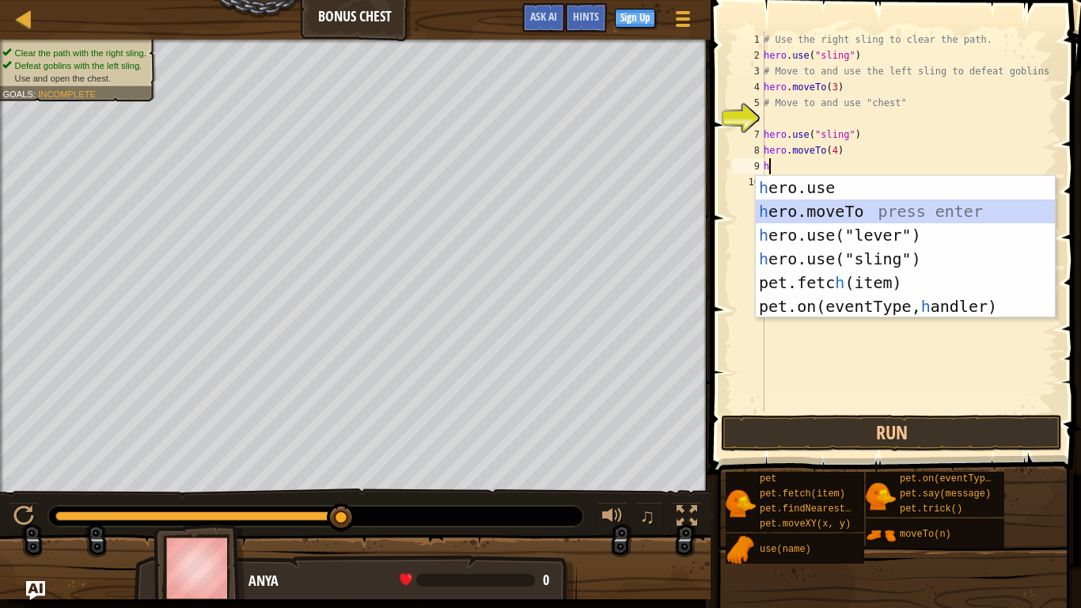
click at [818, 203] on div "h ero.use press enter h ero.moveTo press enter h ero.use("lever") press enter h…" at bounding box center [905, 271] width 299 height 190
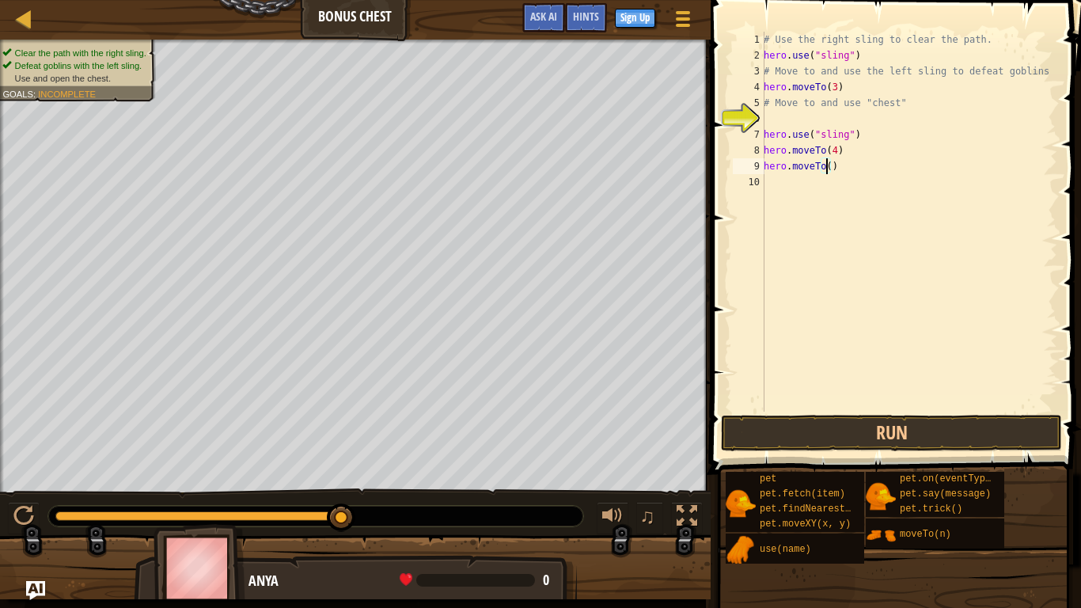
scroll to position [7, 5]
click at [818, 439] on button "Run" at bounding box center [891, 433] width 341 height 36
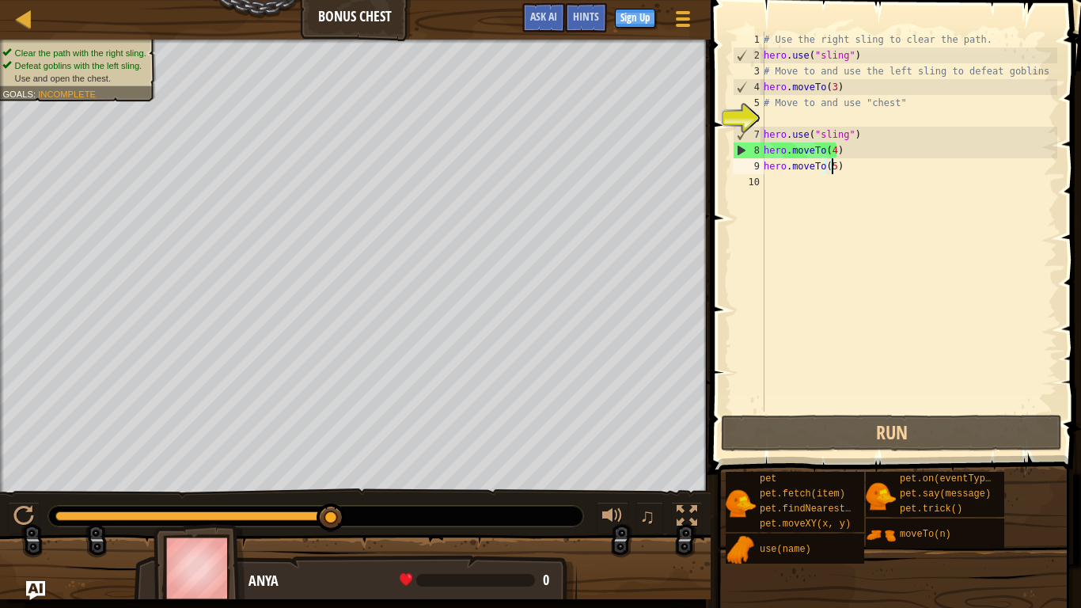
click at [818, 150] on div "# Use the right sling to clear the path. hero . use ( "sling" ) # Move to and u…" at bounding box center [909, 238] width 297 height 412
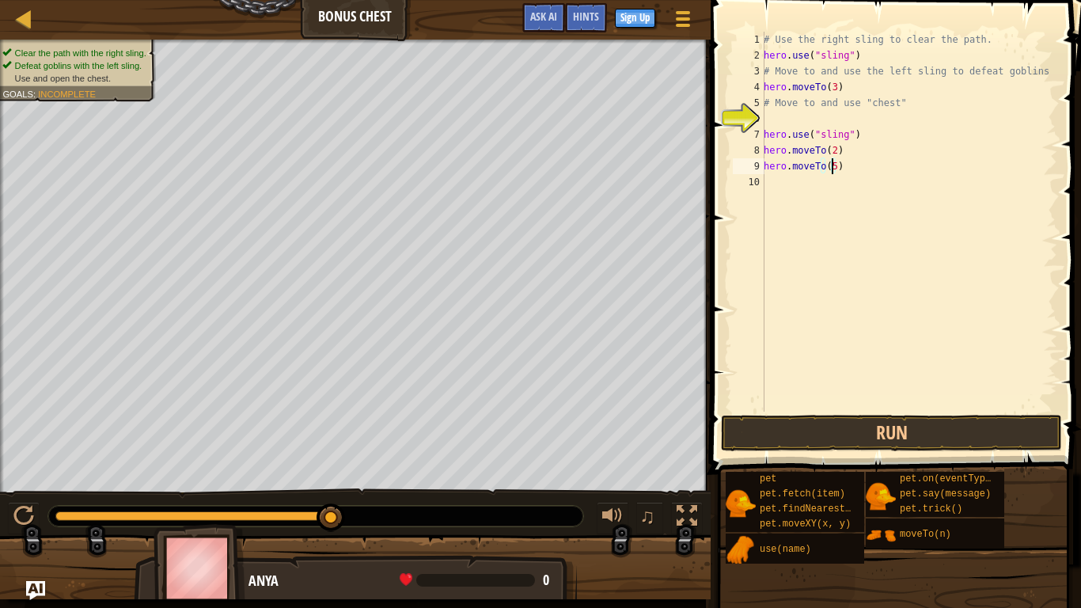
click at [818, 166] on div "# Use the right sling to clear the path. hero . use ( "sling" ) # Move to and u…" at bounding box center [909, 238] width 297 height 412
type textarea "hero.moveTo(4)"
click at [774, 186] on div "# Use the right sling to clear the path. hero . use ( "sling" ) # Move to and u…" at bounding box center [909, 238] width 297 height 412
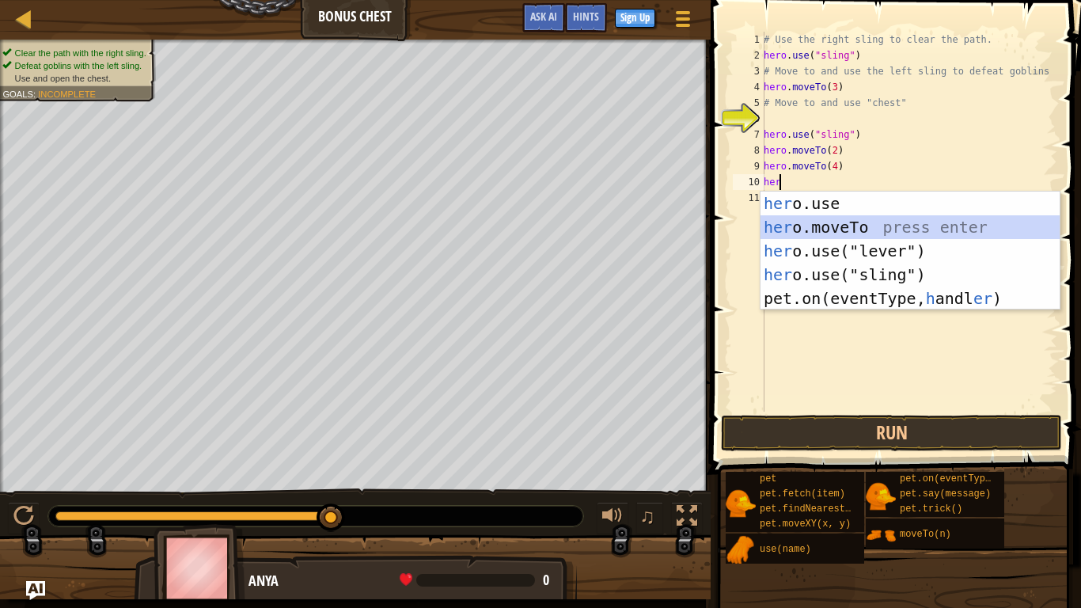
click at [818, 227] on div "her o.use press enter her o.moveTo press enter her o.use("lever") press enter h…" at bounding box center [910, 275] width 299 height 166
type textarea "hero.moveTo(2)"
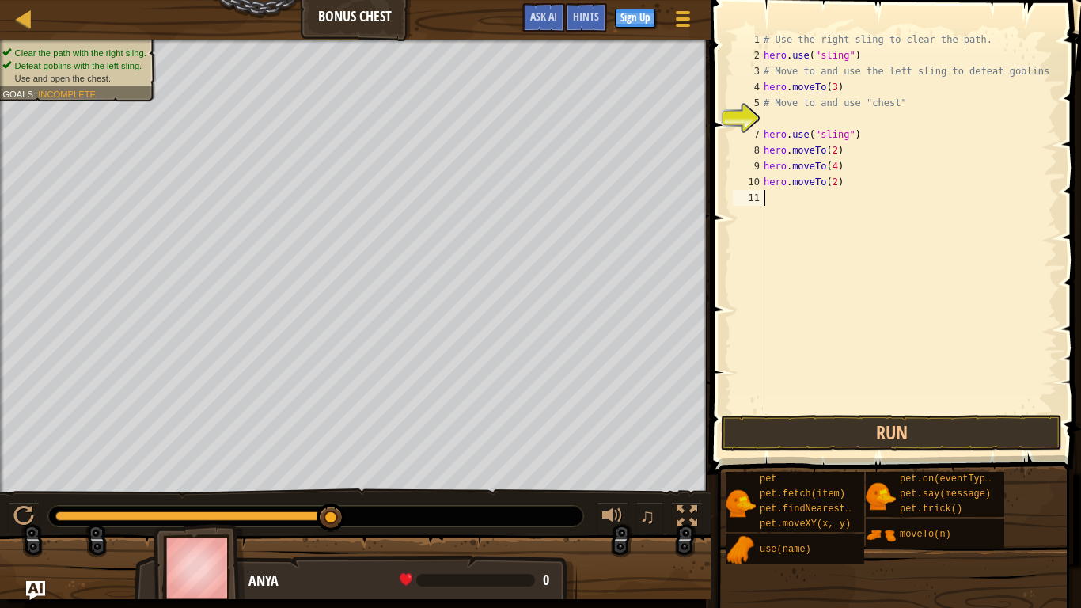
click at [818, 231] on div "# Use the right sling to clear the path. hero . use ( "sling" ) # Move to and u…" at bounding box center [909, 238] width 297 height 412
click at [818, 180] on div "# Use the right sling to clear the path. hero . use ( "sling" ) # Move to and u…" at bounding box center [909, 238] width 297 height 412
type textarea "hero.moveTo(5)"
click at [808, 416] on button "Run" at bounding box center [891, 433] width 341 height 36
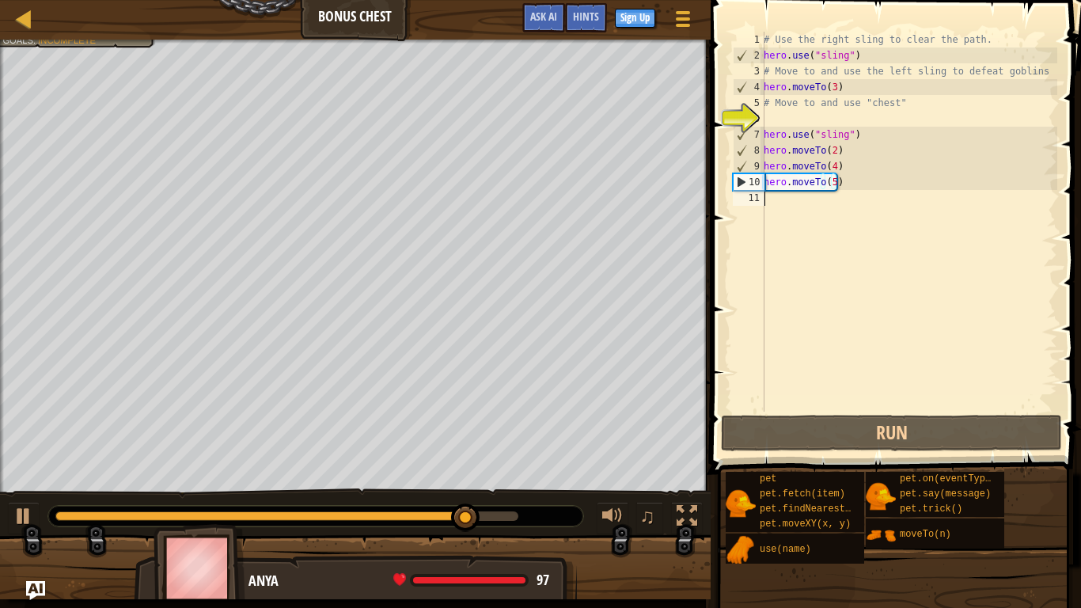
click at [769, 210] on div "# Use the right sling to clear the path. hero . use ( "sling" ) # Move to and u…" at bounding box center [909, 238] width 297 height 412
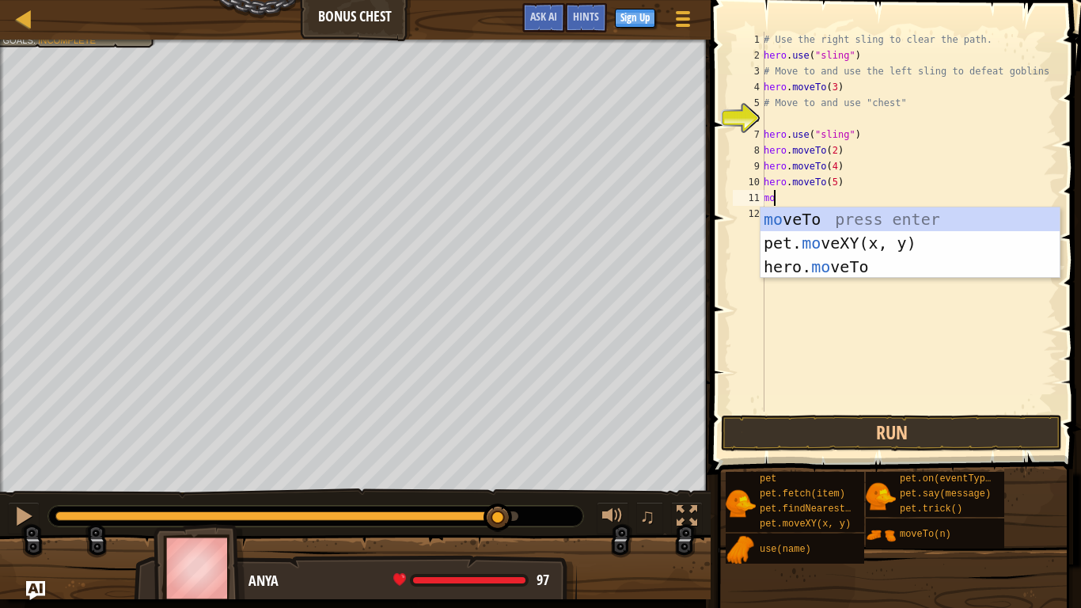
type textarea "m"
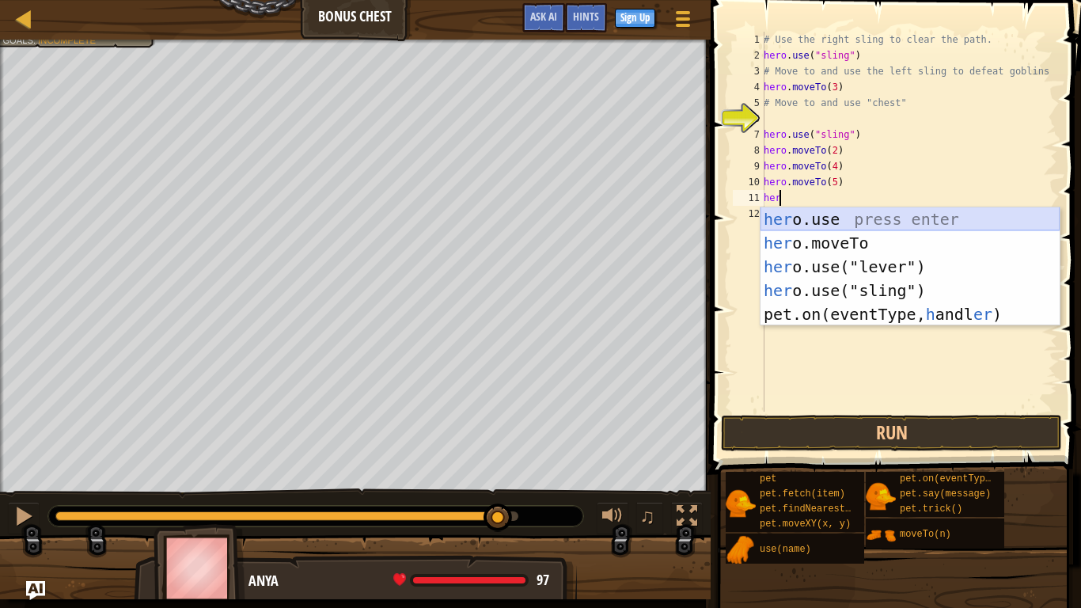
click at [818, 219] on div "her o.use press enter her o.moveTo press enter her o.use("lever") press enter h…" at bounding box center [910, 290] width 299 height 166
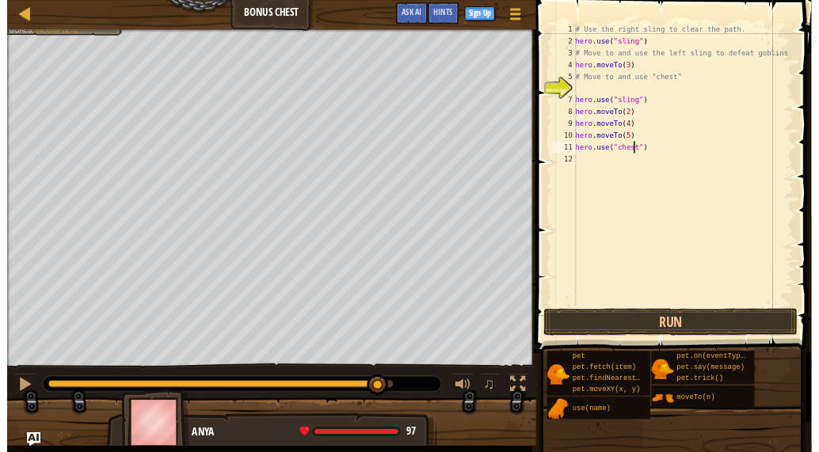
scroll to position [7, 6]
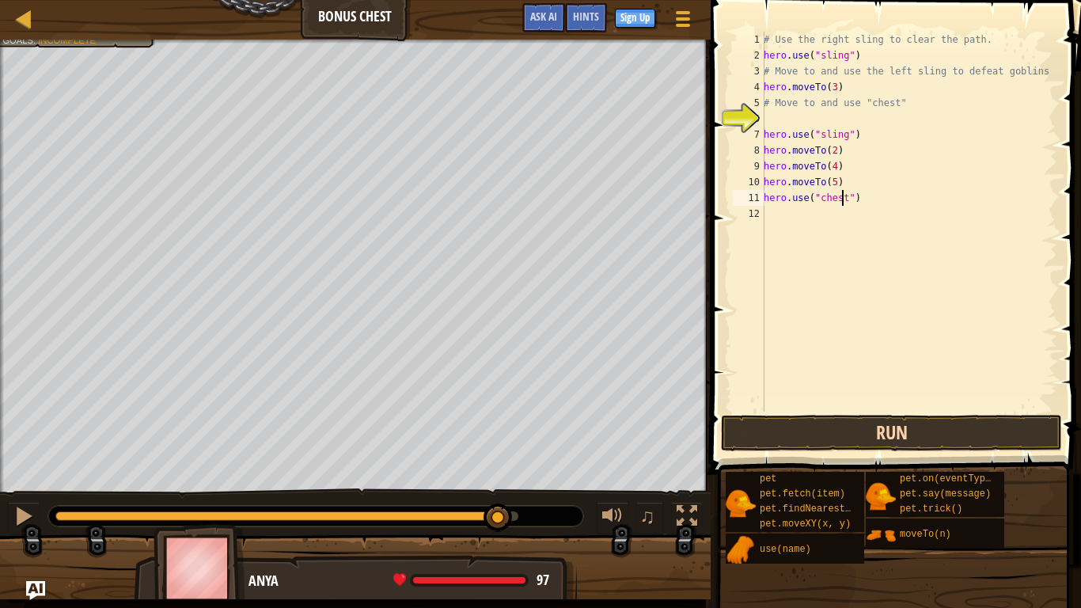
type textarea "hero.use("chest")"
click at [818, 426] on button "Run" at bounding box center [891, 433] width 341 height 36
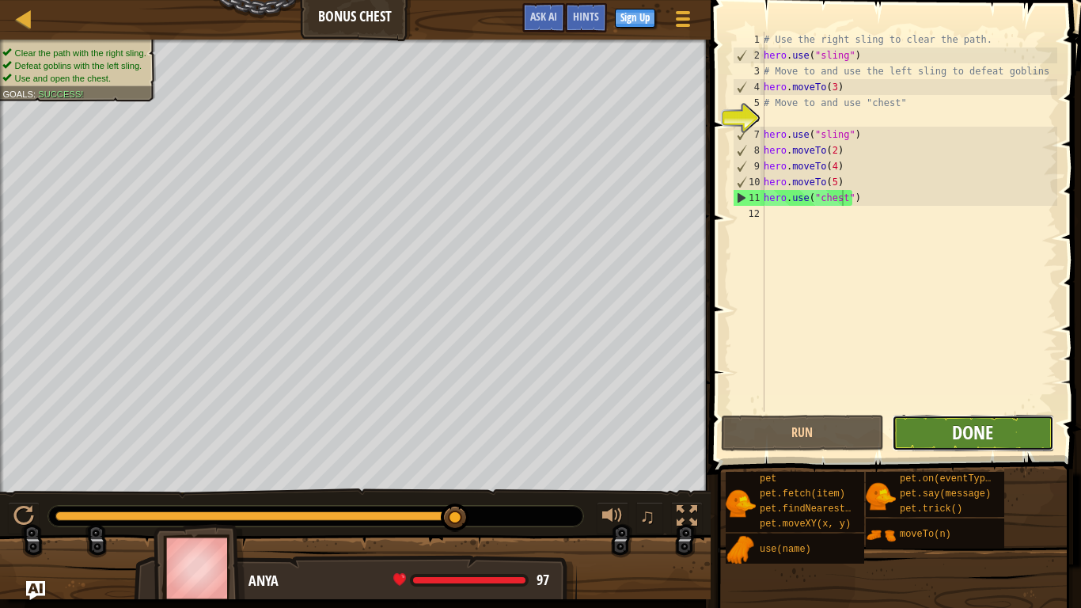
click at [818, 439] on span "Done" at bounding box center [972, 432] width 41 height 25
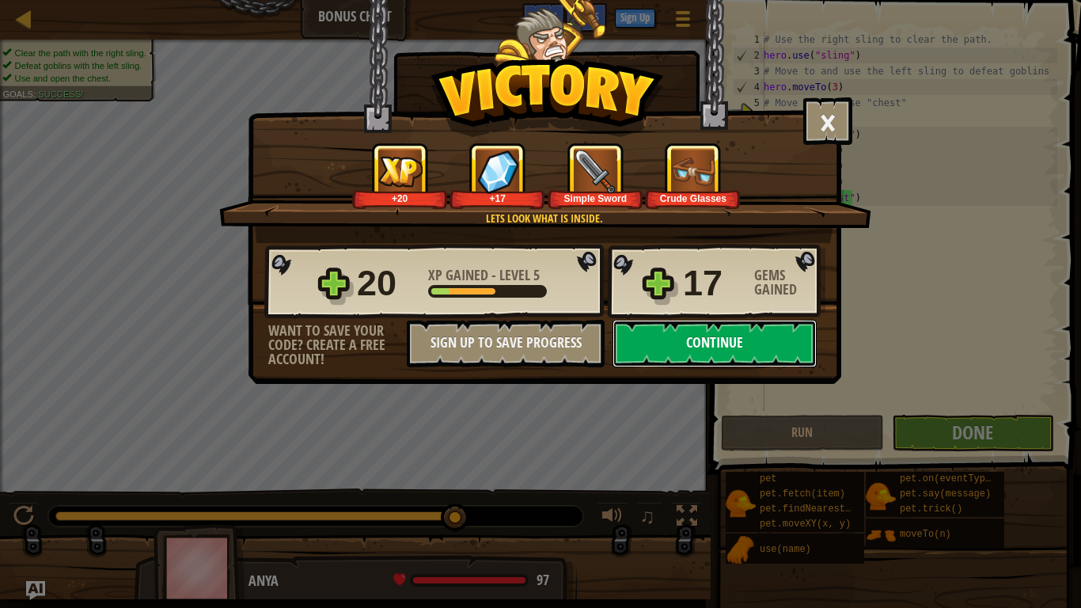
click at [736, 342] on button "Continue" at bounding box center [715, 343] width 204 height 47
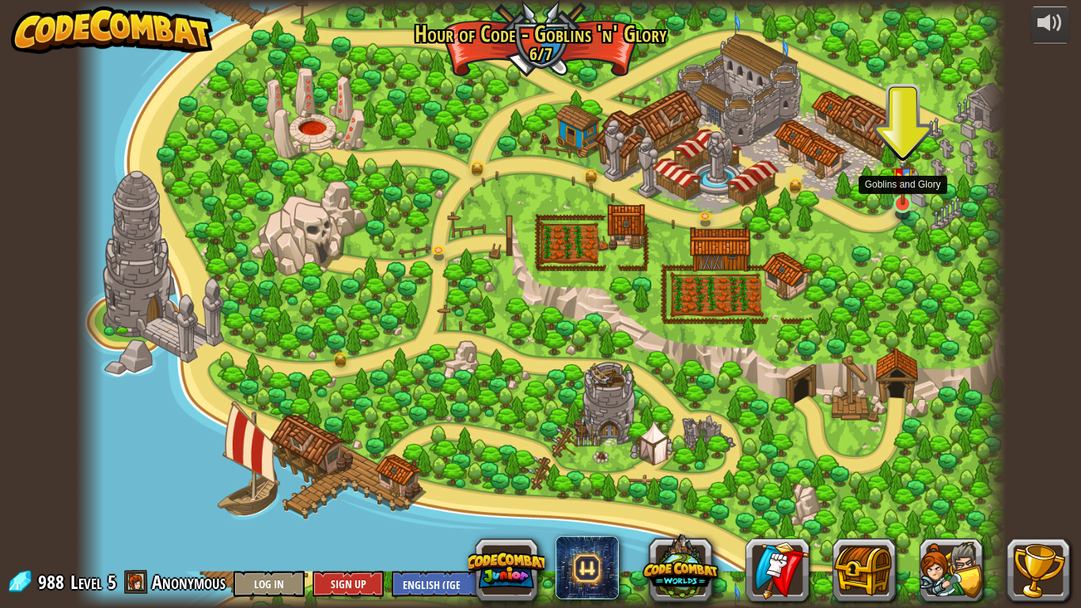
click at [818, 195] on img at bounding box center [903, 174] width 24 height 63
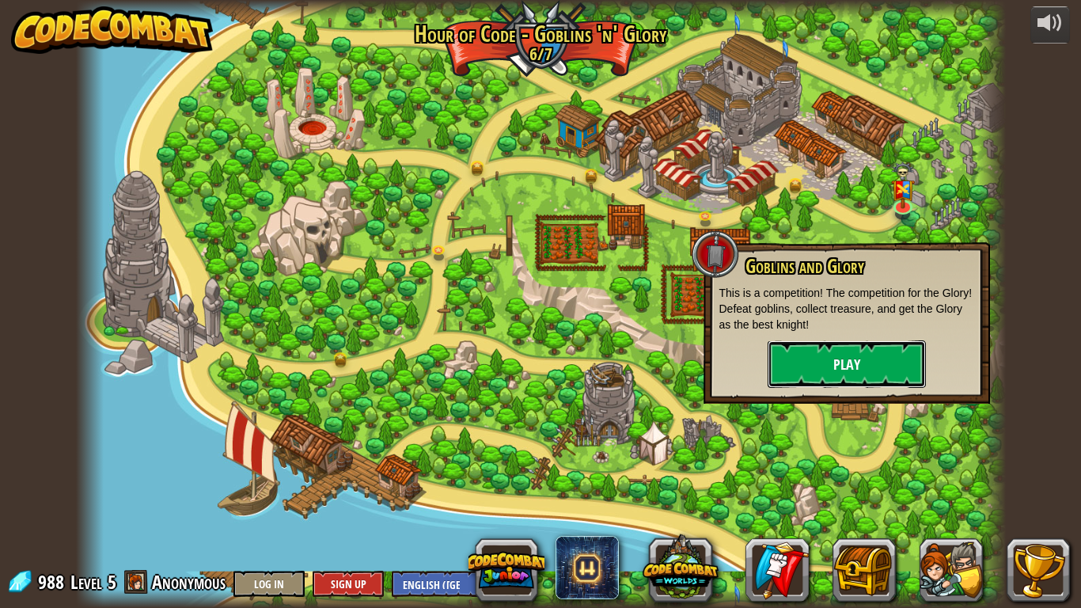
click at [818, 367] on button "Play" at bounding box center [847, 363] width 158 height 47
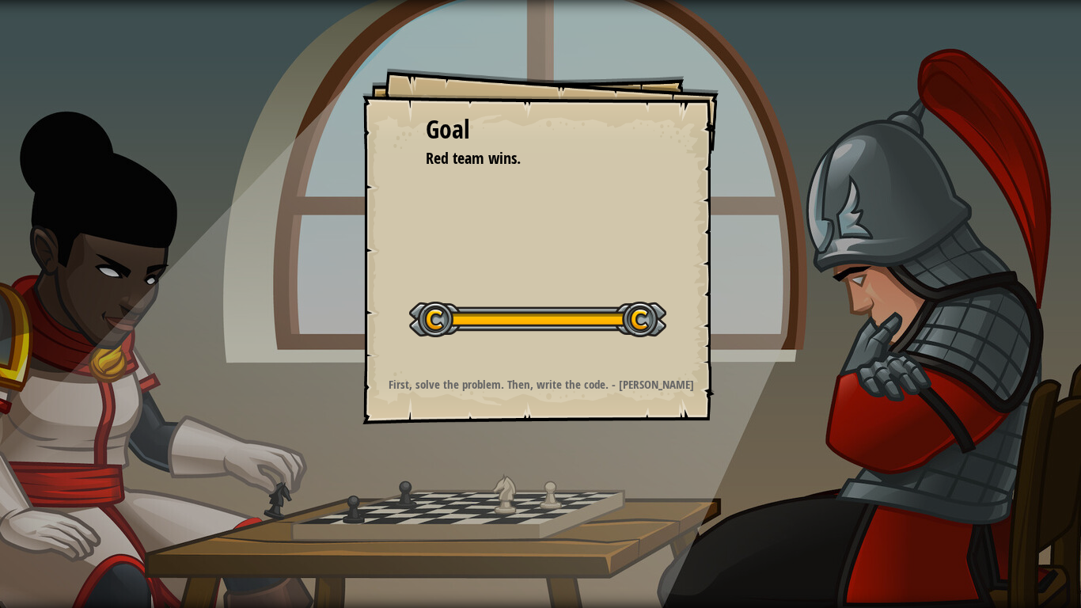
click at [748, 272] on div "Goal Red team wins. Start Level Error loading from server. Try refreshing the p…" at bounding box center [540, 304] width 1081 height 608
click at [654, 309] on div at bounding box center [537, 320] width 257 height 36
click at [634, 338] on div "Start Level" at bounding box center [537, 317] width 257 height 63
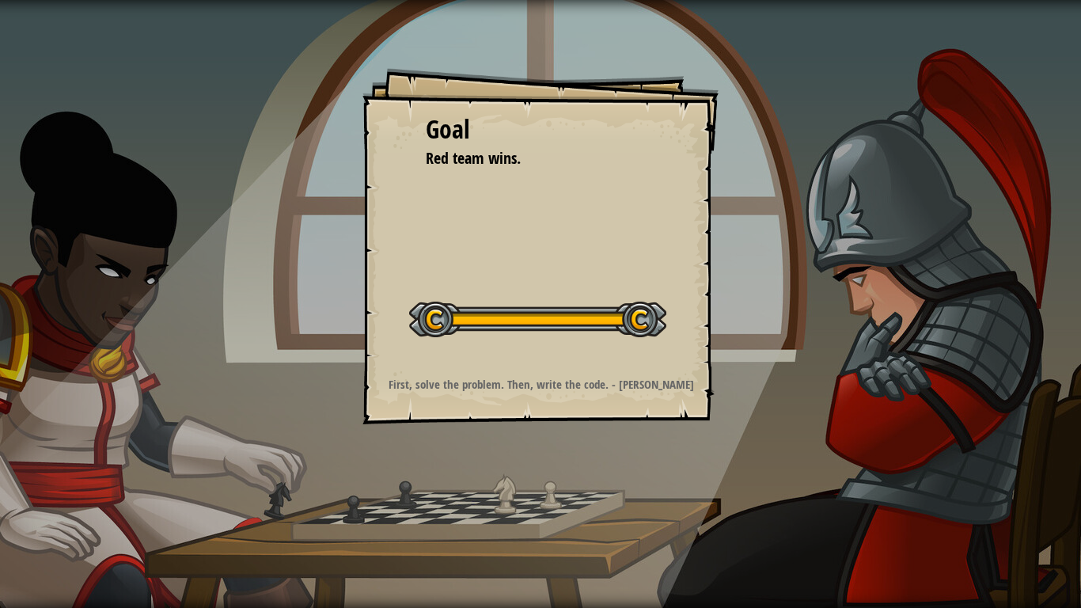
drag, startPoint x: 634, startPoint y: 338, endPoint x: 474, endPoint y: 442, distance: 190.6
click at [474, 442] on div "Goal Red team wins. Start Level Error loading from server. Try refreshing the p…" at bounding box center [540, 304] width 1081 height 608
drag, startPoint x: 474, startPoint y: 442, endPoint x: 519, endPoint y: 416, distance: 51.1
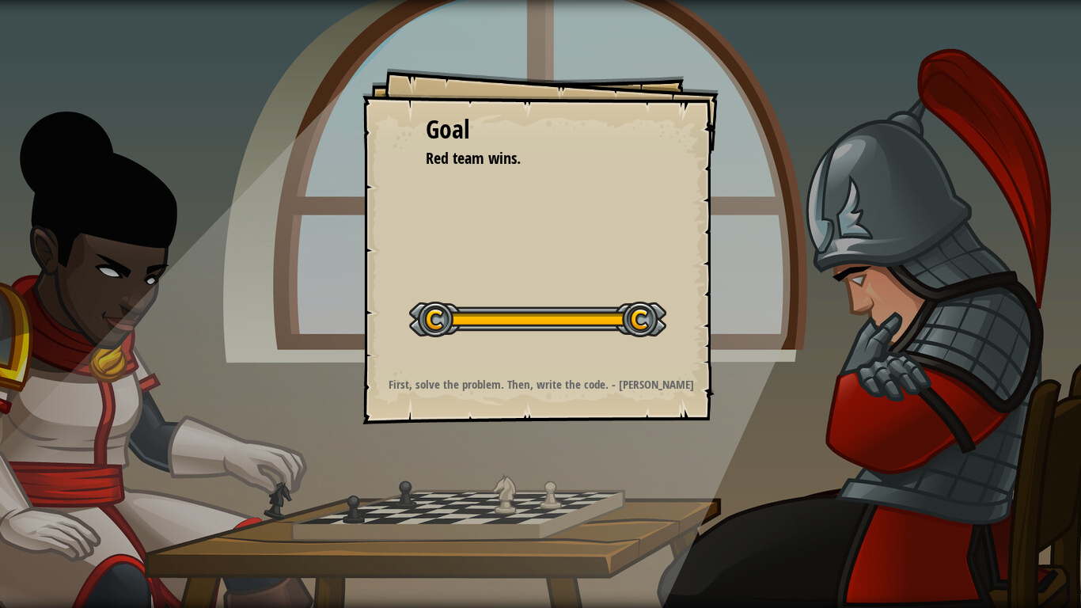
click at [519, 416] on div "Goal Red team wins. Start Level Error loading from server. Try refreshing the p…" at bounding box center [540, 304] width 1081 height 608
click at [587, 312] on div at bounding box center [537, 320] width 257 height 36
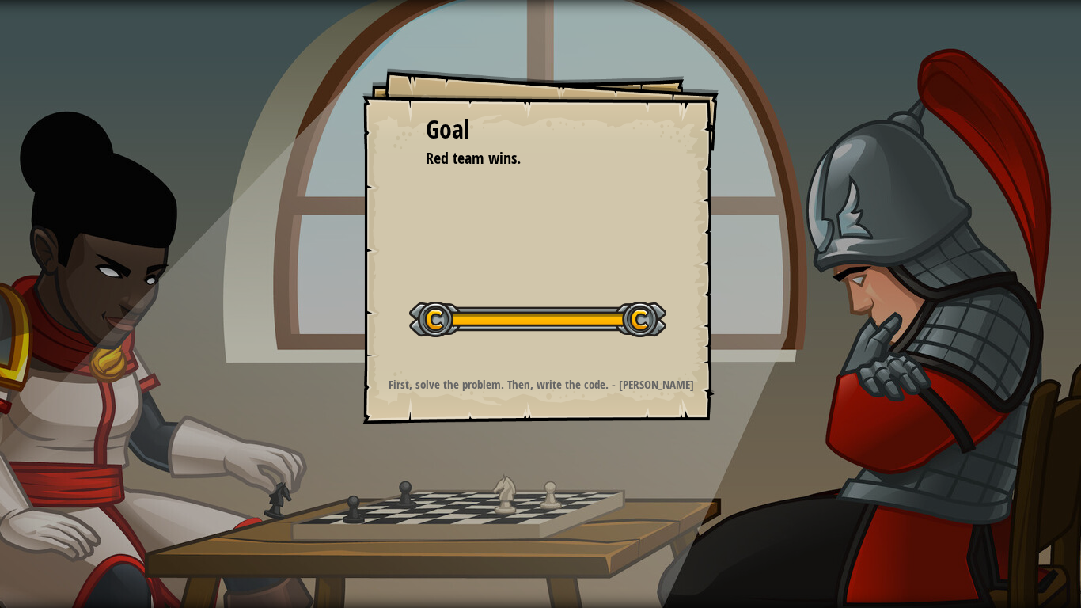
drag, startPoint x: 587, startPoint y: 312, endPoint x: 852, endPoint y: 149, distance: 311.3
click at [818, 149] on div "Goal Red team wins. Start Level Error loading from server. Try refreshing the p…" at bounding box center [540, 304] width 1081 height 608
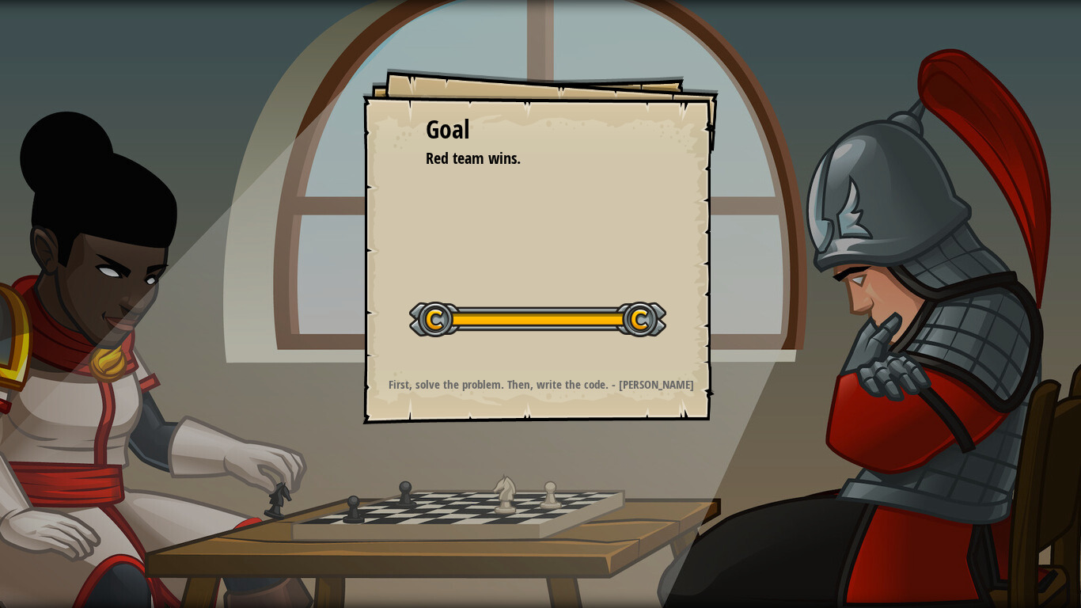
click at [522, 69] on div "Goal Red team wins. Start Level Error loading from server. Try refreshing the p…" at bounding box center [541, 246] width 356 height 356
click at [492, 299] on div "Start Level" at bounding box center [537, 317] width 257 height 63
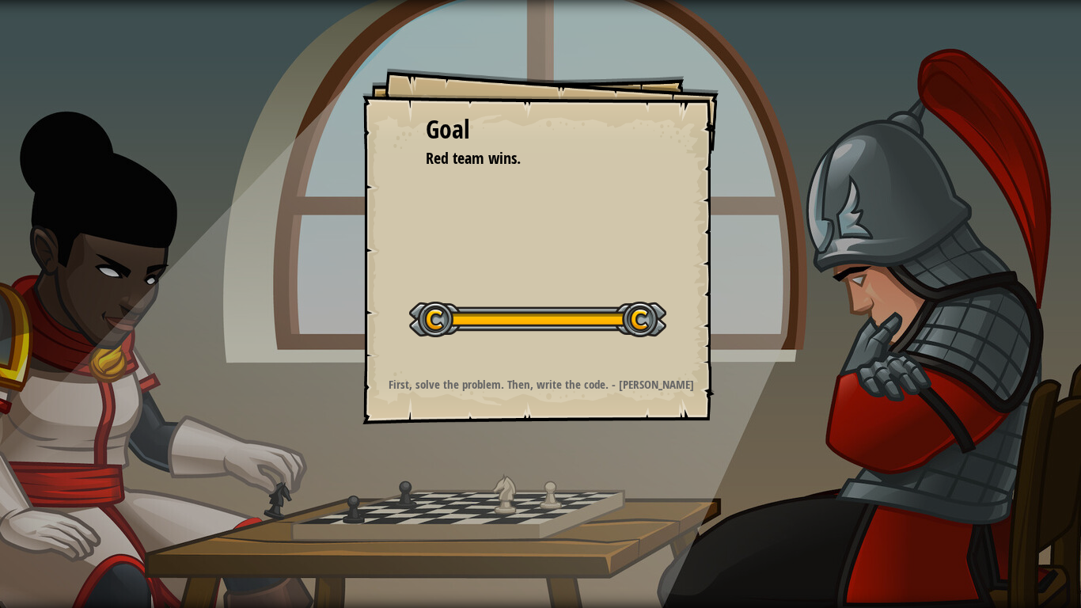
click at [705, 350] on div "Goal Red team wins. Start Level Error loading from server. Try refreshing the p…" at bounding box center [541, 246] width 356 height 356
click at [629, 306] on div at bounding box center [537, 320] width 257 height 36
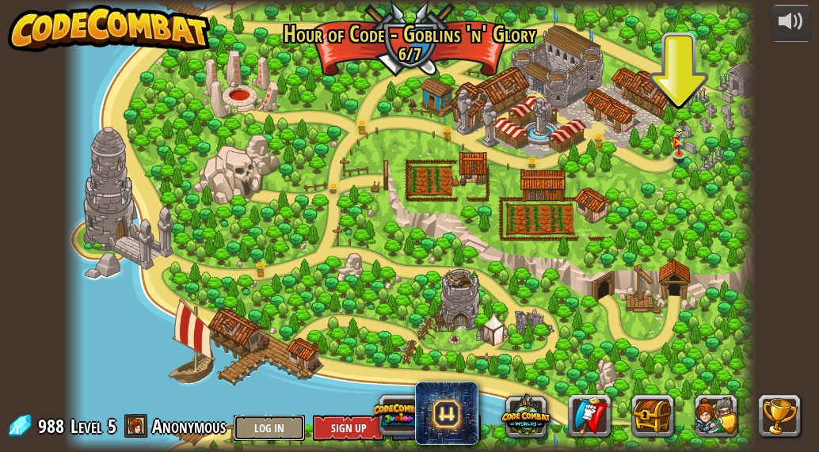
click at [261, 432] on button "Log In" at bounding box center [269, 428] width 71 height 26
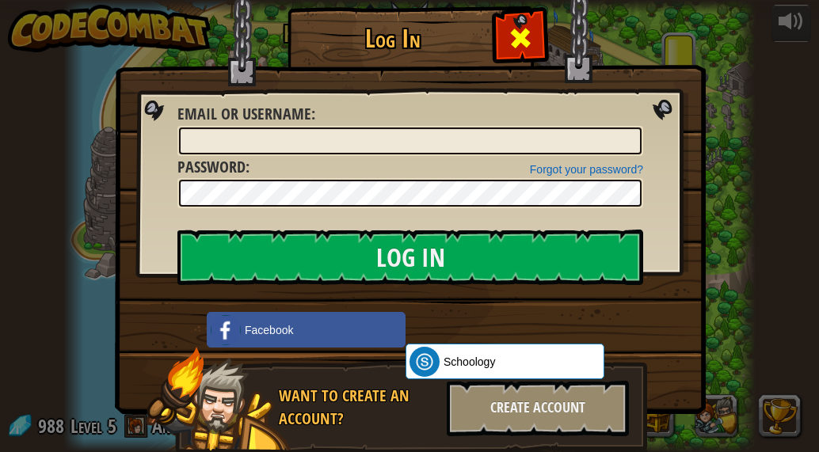
click at [507, 34] on span at bounding box center [519, 37] width 25 height 25
